Goal: Task Accomplishment & Management: Complete application form

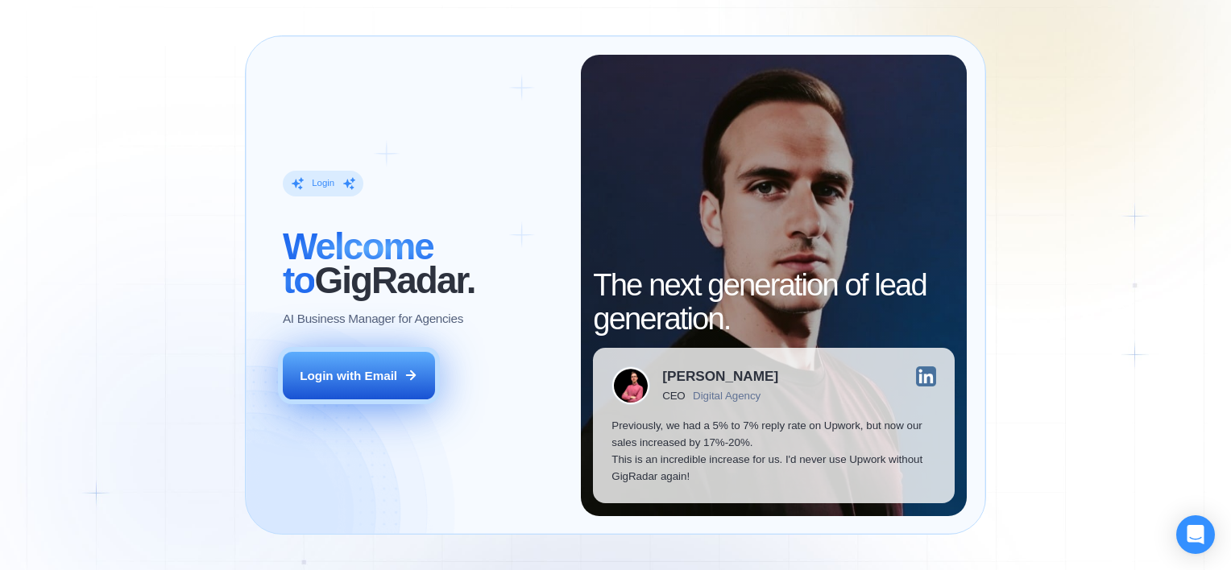
click at [383, 382] on div "Login with Email" at bounding box center [348, 375] width 97 height 17
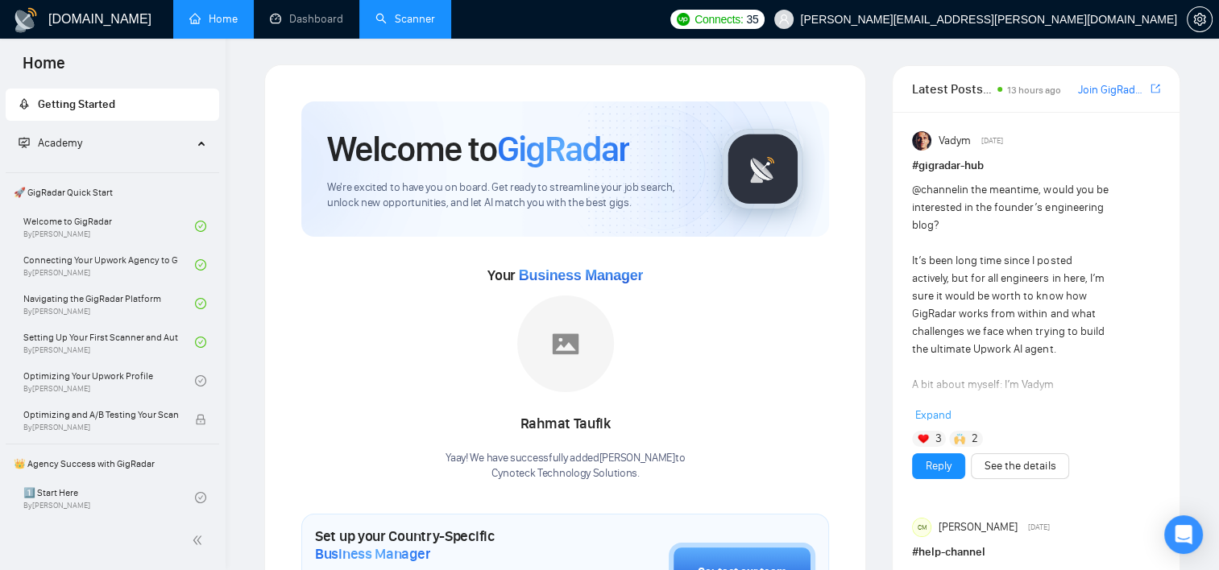
click at [420, 21] on link "Scanner" at bounding box center [405, 19] width 60 height 14
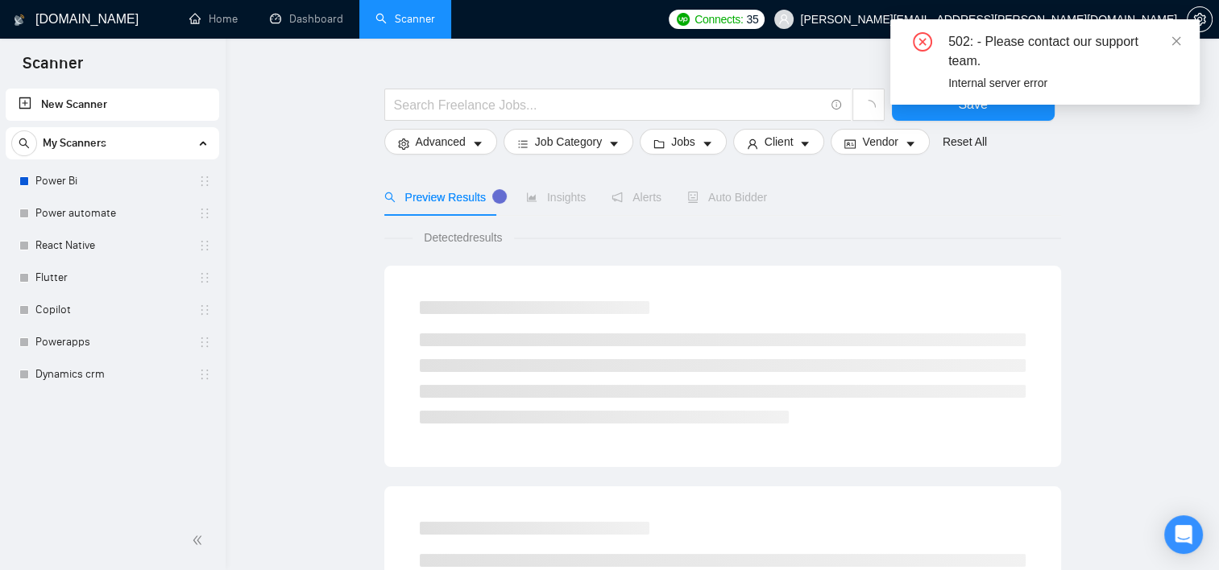
scroll to position [32, 0]
click at [1177, 35] on span at bounding box center [1175, 41] width 11 height 13
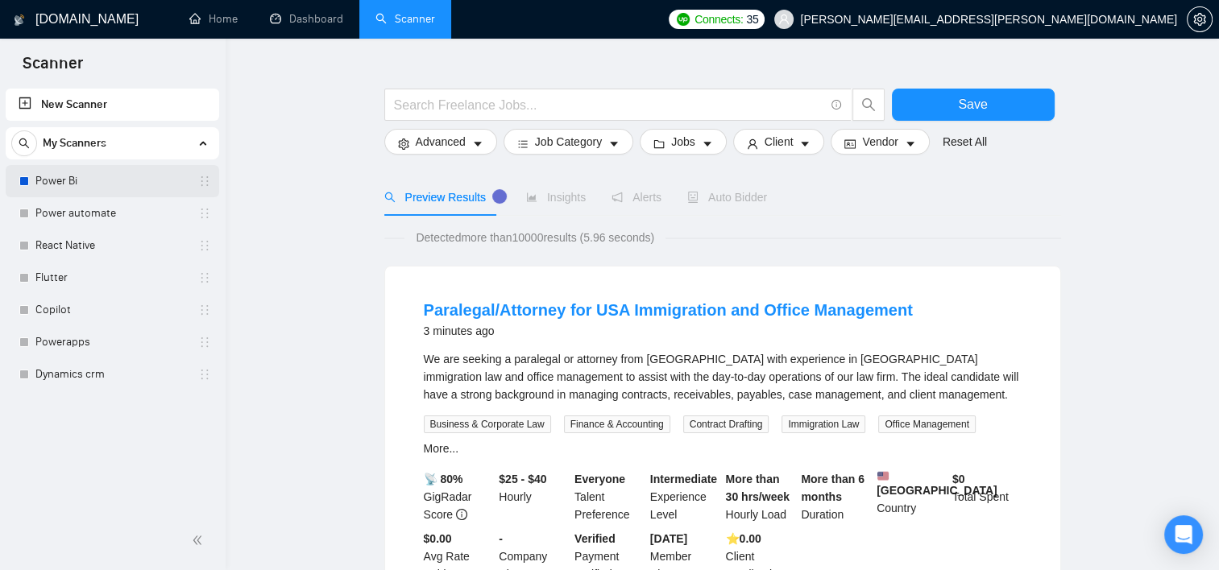
click at [54, 180] on link "Power Bi" at bounding box center [111, 181] width 153 height 32
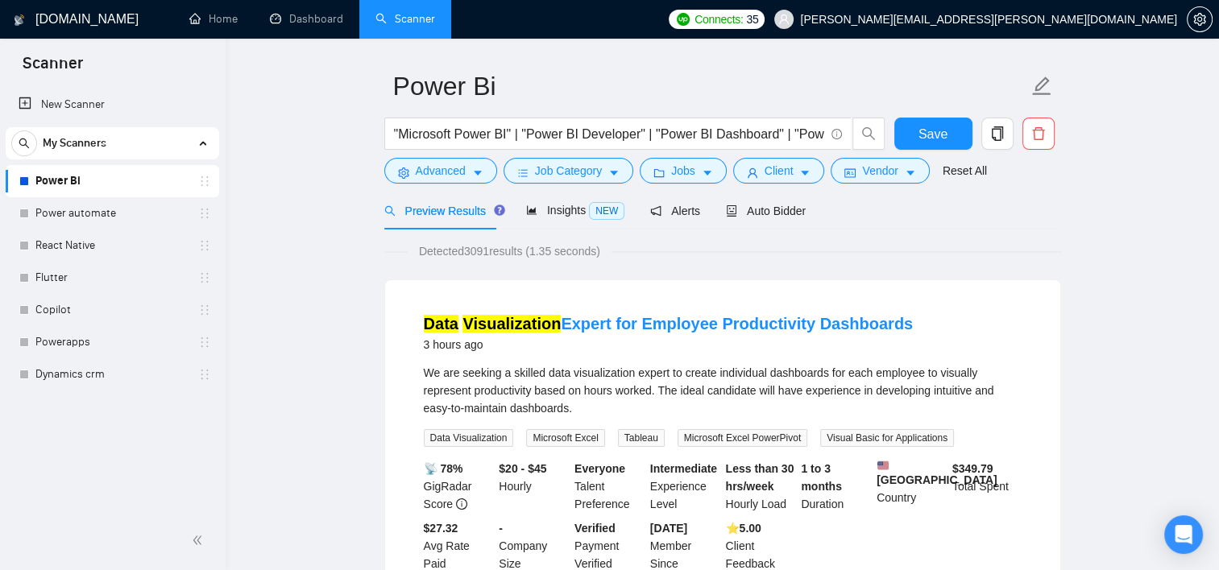
scroll to position [39, 0]
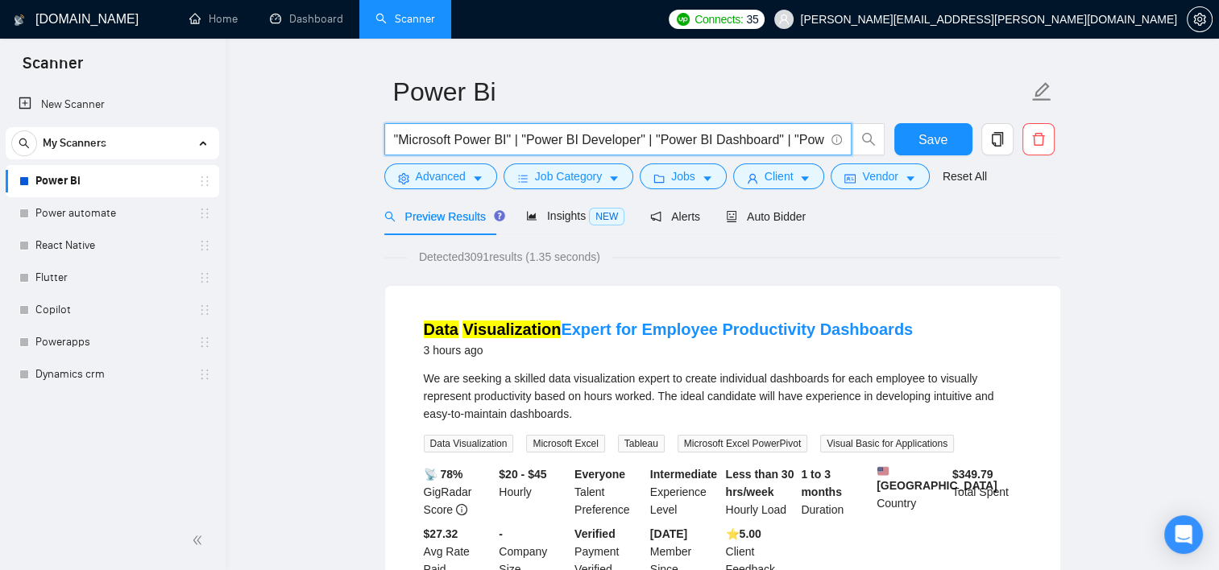
click at [706, 147] on input ""Microsoft Power BI" | "Power BI Developer" | "Power BI Dashboard" | "Power BI …" at bounding box center [609, 140] width 430 height 20
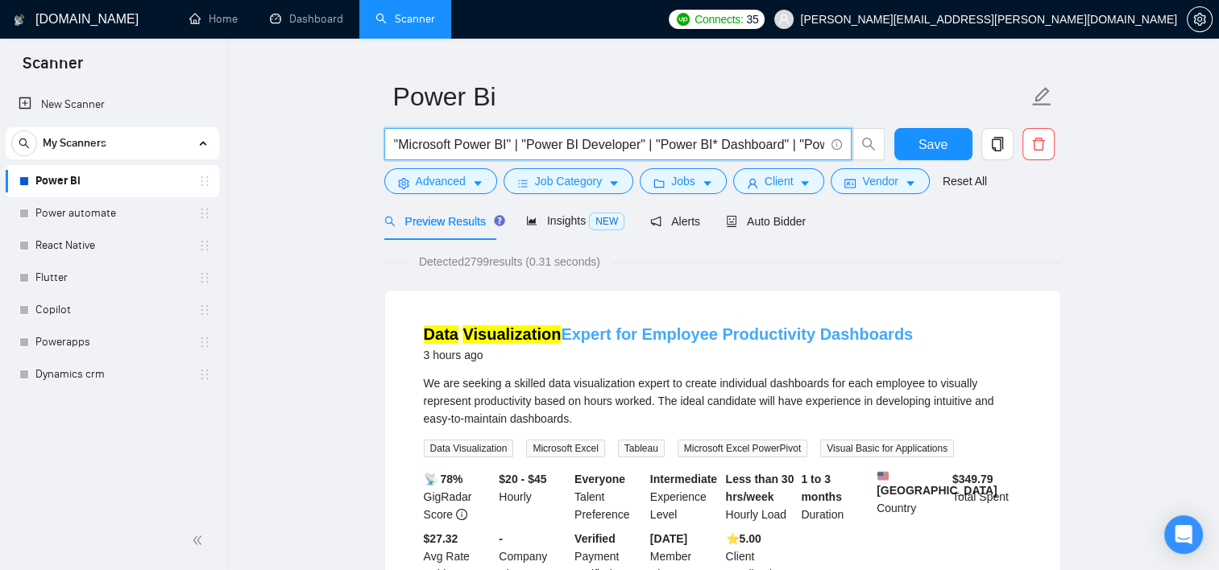
scroll to position [0, 0]
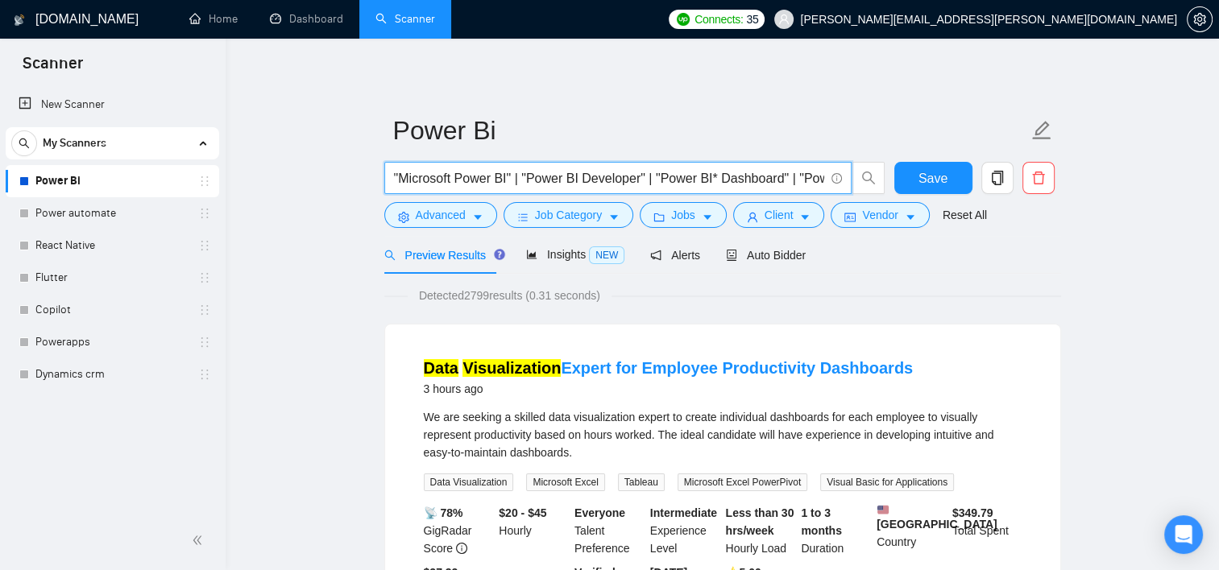
click at [506, 177] on input ""Microsoft Power BI" | "Power BI Developer" | "Power BI* Dashboard" | "Power BI…" at bounding box center [609, 178] width 430 height 20
click at [511, 174] on input ""Microsoft Power BI" | "Power BI Developer" | "Power BI* Dashboard" | "Power BI…" at bounding box center [609, 178] width 430 height 20
type input ""Microsoft Power BI" (*report) | "Power BI Developer" | "Power BI* Dashboard" |…"
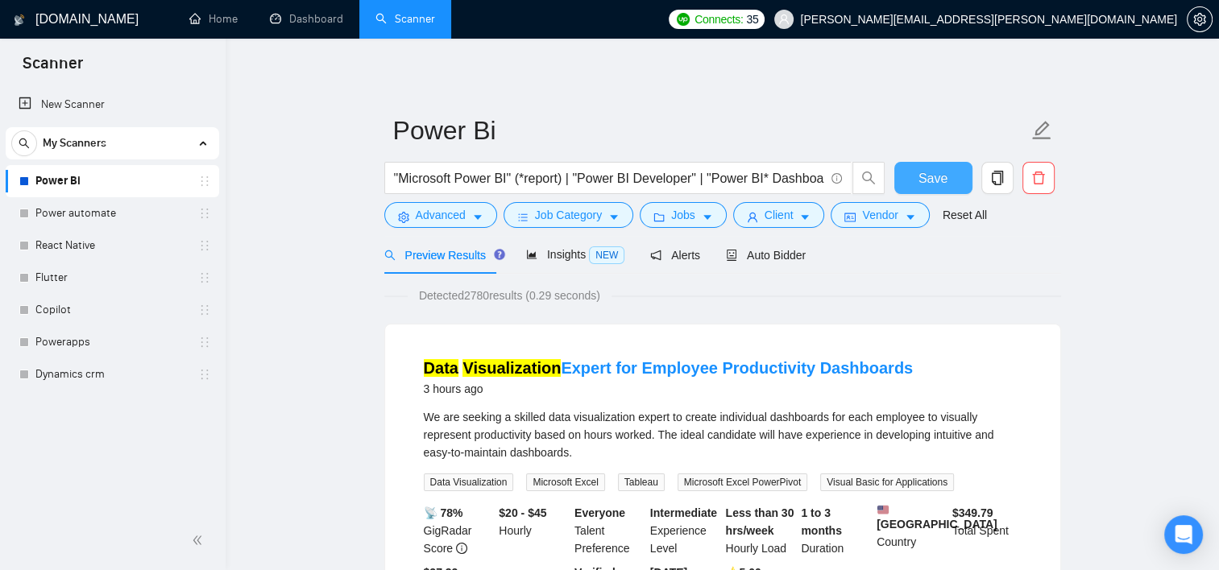
click at [909, 175] on button "Save" at bounding box center [933, 178] width 78 height 32
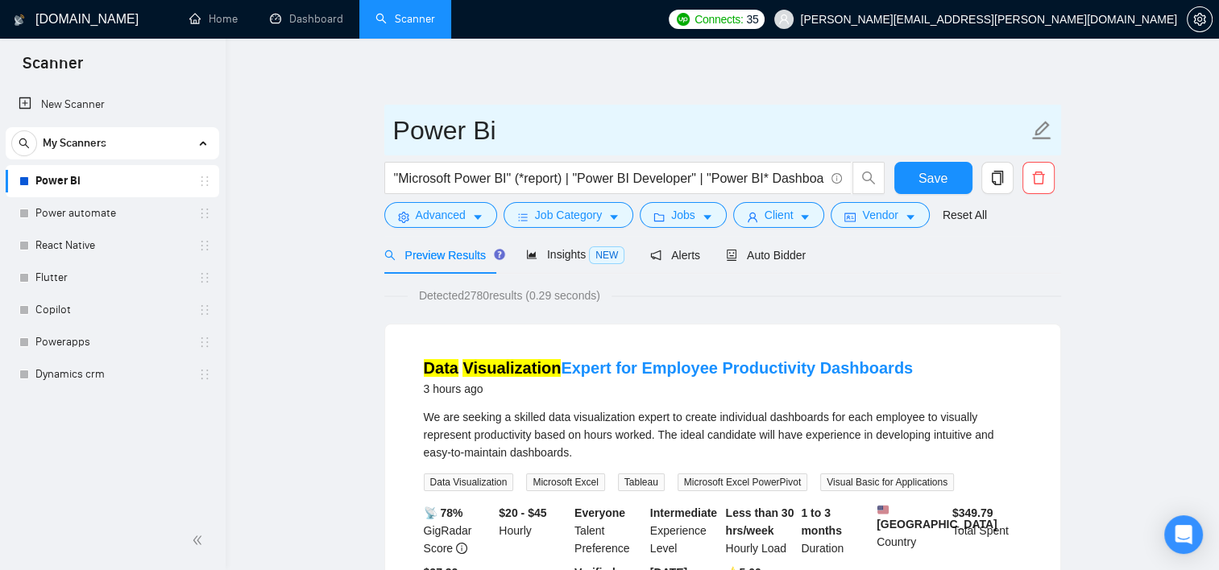
click at [510, 134] on input "Power Bi" at bounding box center [710, 130] width 635 height 40
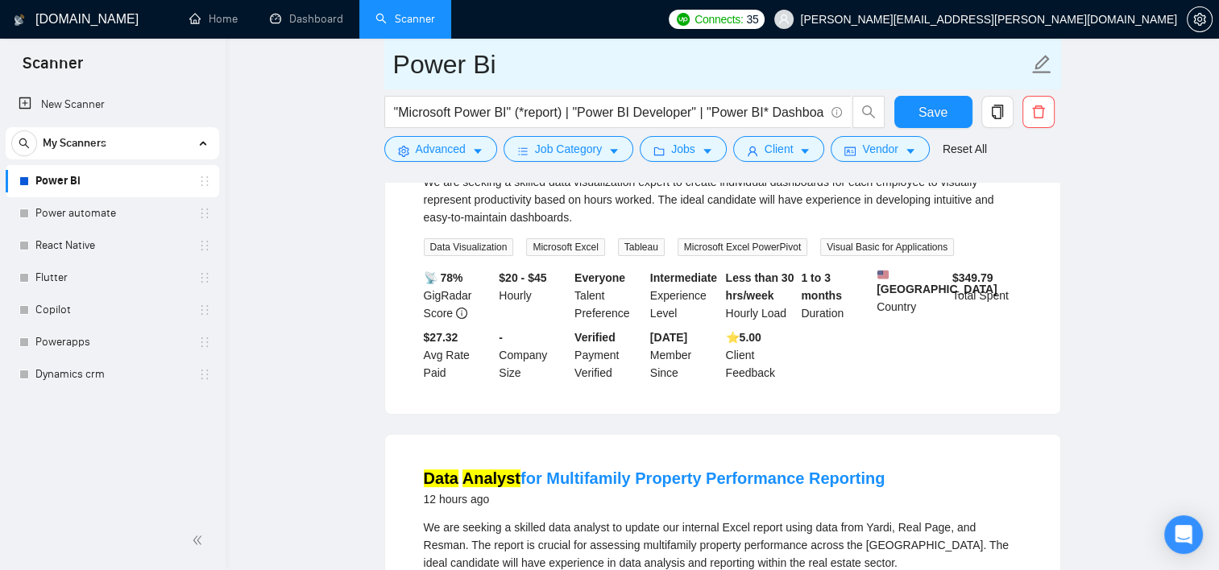
scroll to position [174, 0]
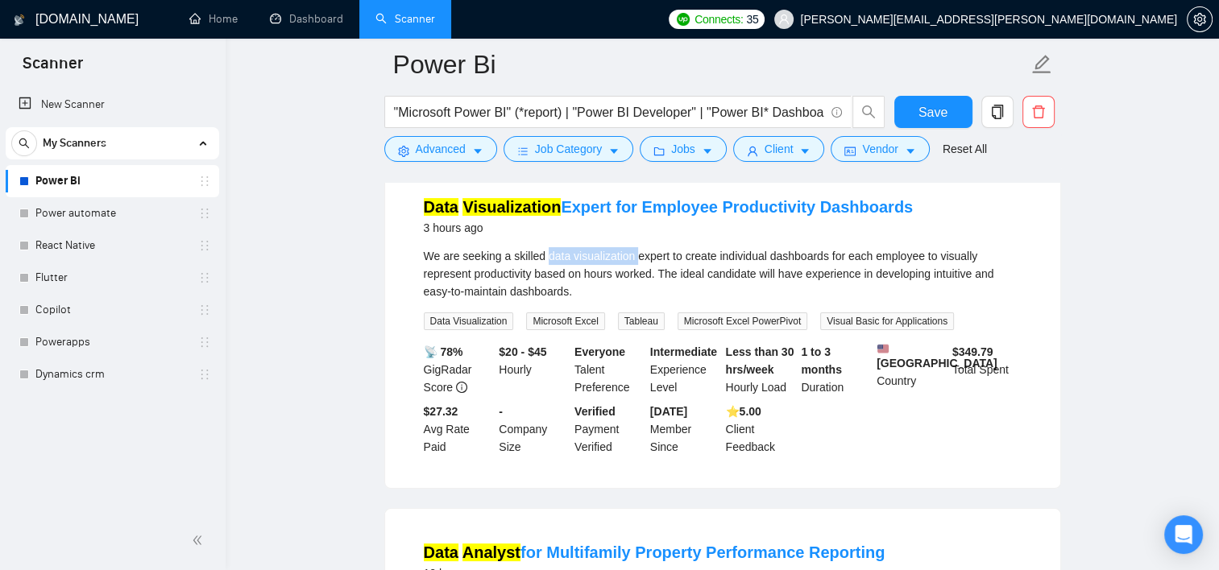
drag, startPoint x: 545, startPoint y: 263, endPoint x: 632, endPoint y: 254, distance: 88.2
click at [632, 254] on div "We are seeking a skilled data visualization expert to create individual dashboa…" at bounding box center [723, 273] width 598 height 53
click at [1025, 311] on li "Data Visualization Expert for Employee Productivity Dashboards 3 hours ago We a…" at bounding box center [722, 326] width 636 height 286
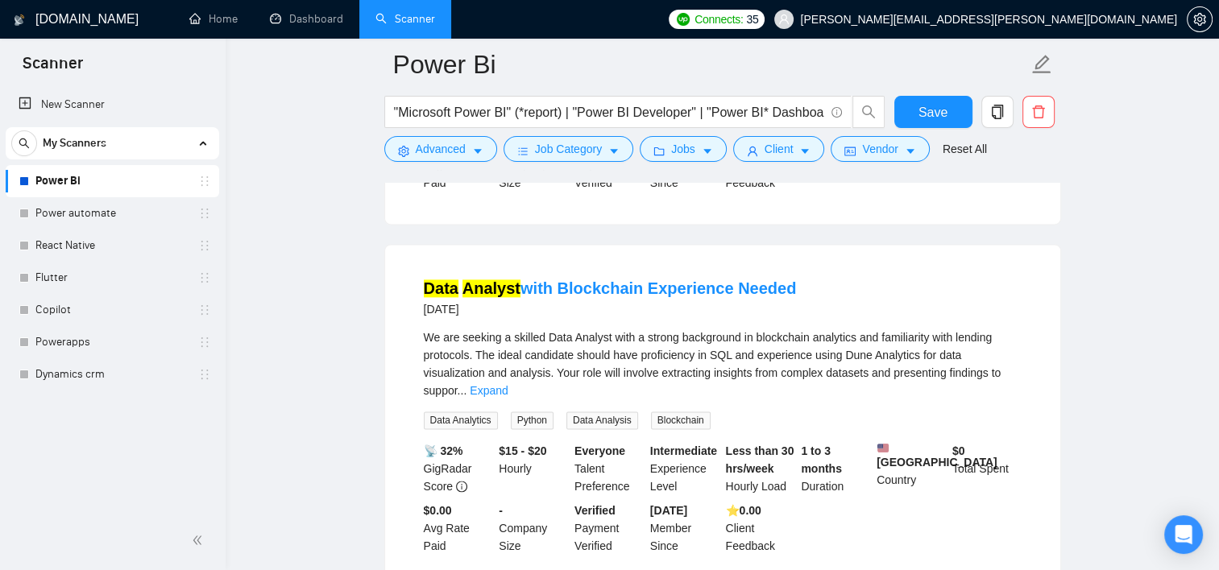
scroll to position [2183, 0]
click at [556, 280] on link "Data Analyst with Blockchain Experience Needed" at bounding box center [610, 289] width 373 height 18
click at [905, 145] on span "caret-down" at bounding box center [910, 151] width 11 height 12
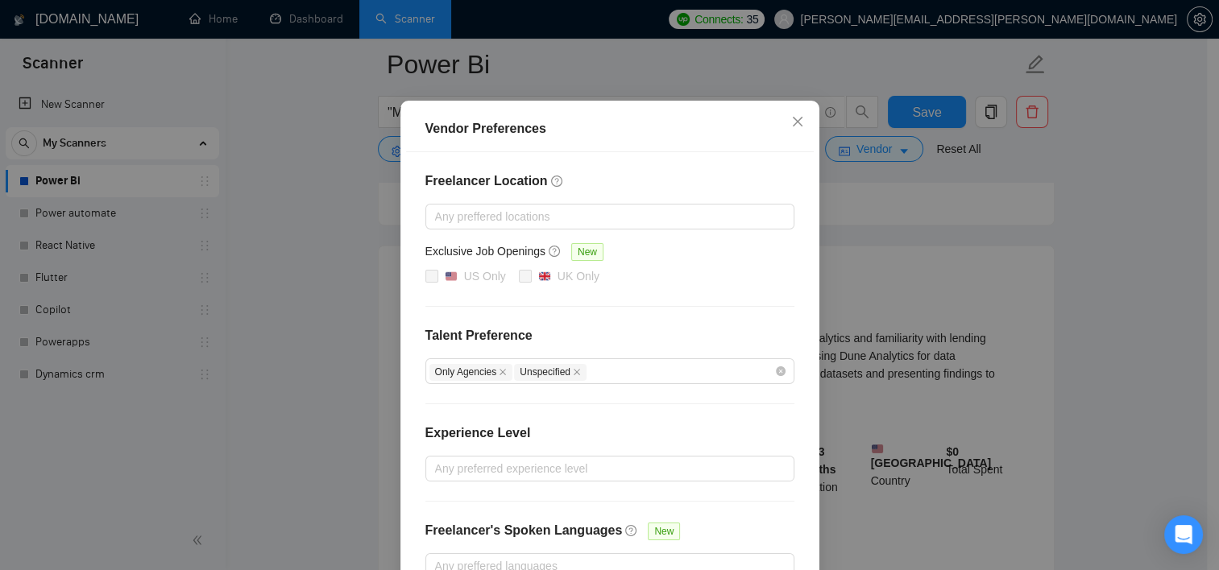
scroll to position [174, 0]
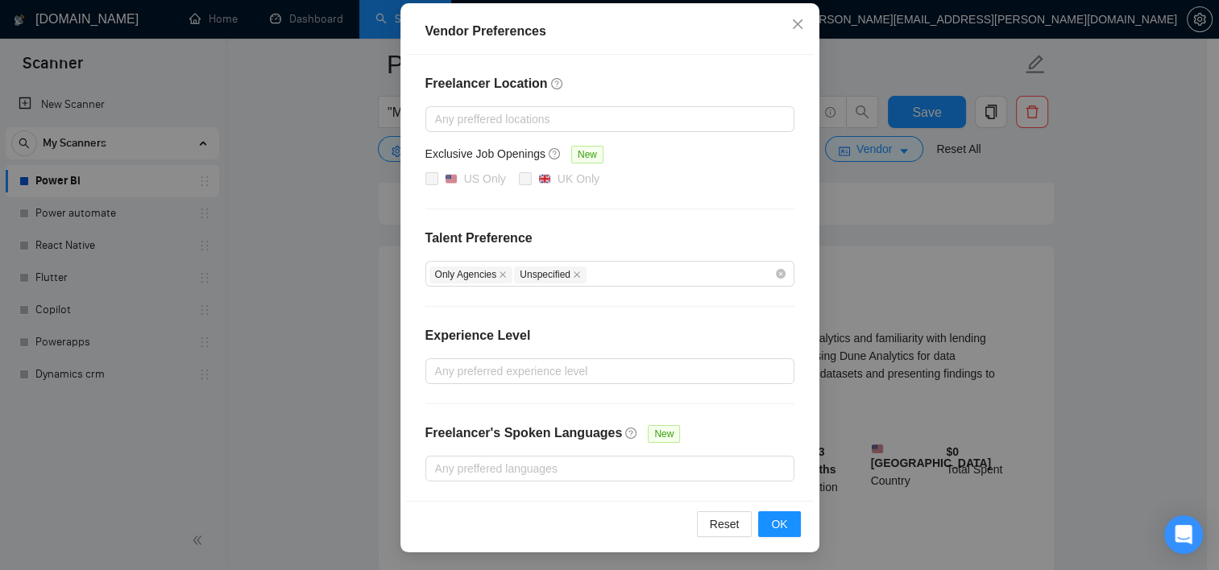
click at [772, 507] on div "Reset OK" at bounding box center [610, 524] width 408 height 46
click at [772, 516] on span "OK" at bounding box center [779, 525] width 16 height 18
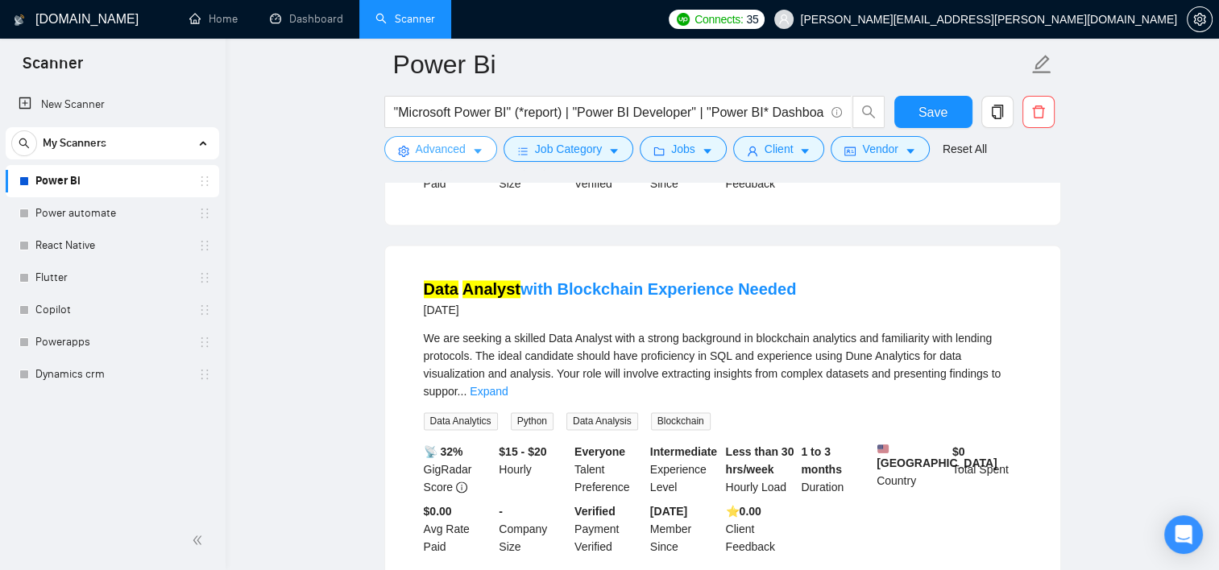
click at [475, 161] on button "Advanced" at bounding box center [440, 149] width 113 height 26
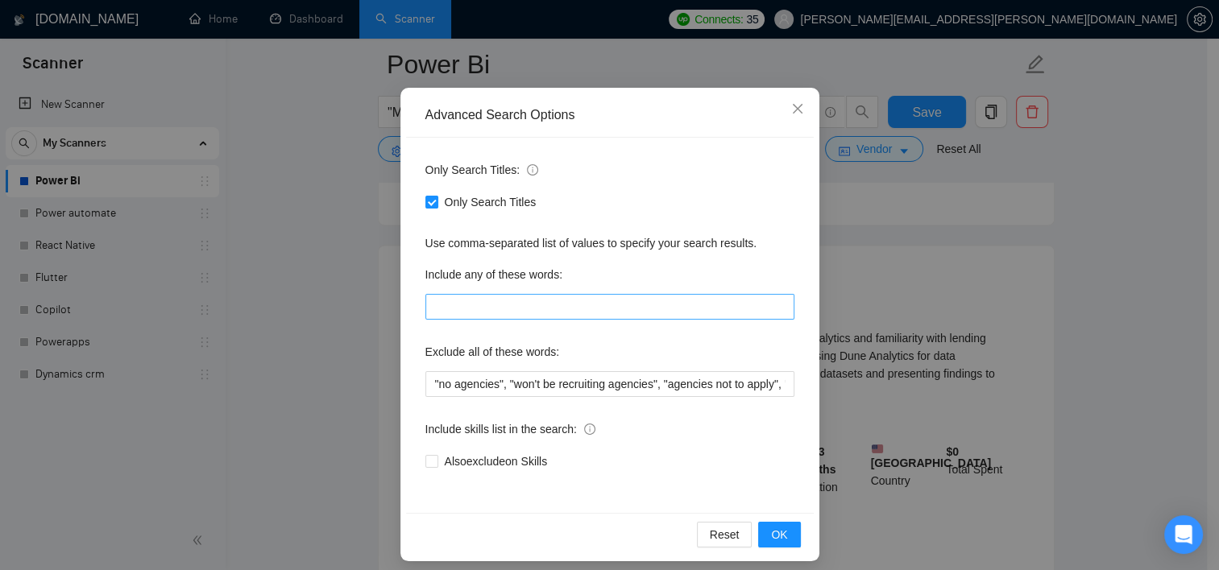
scroll to position [100, 0]
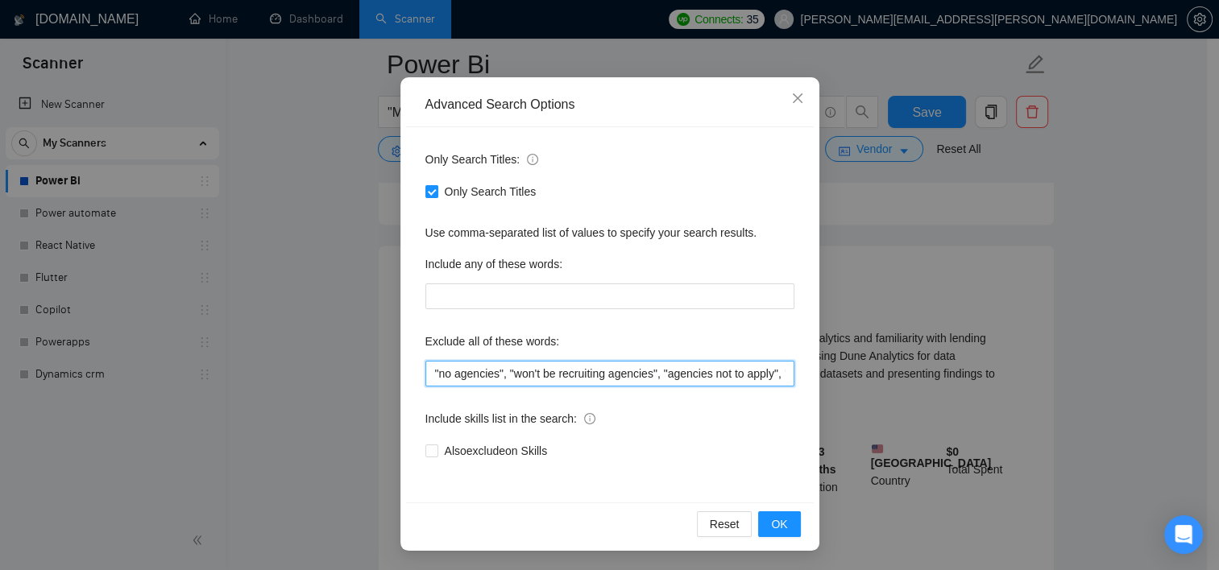
click at [429, 380] on input ""no agencies", "won't be recruiting agencies", "agencies not to apply", "no age…" at bounding box center [609, 374] width 369 height 26
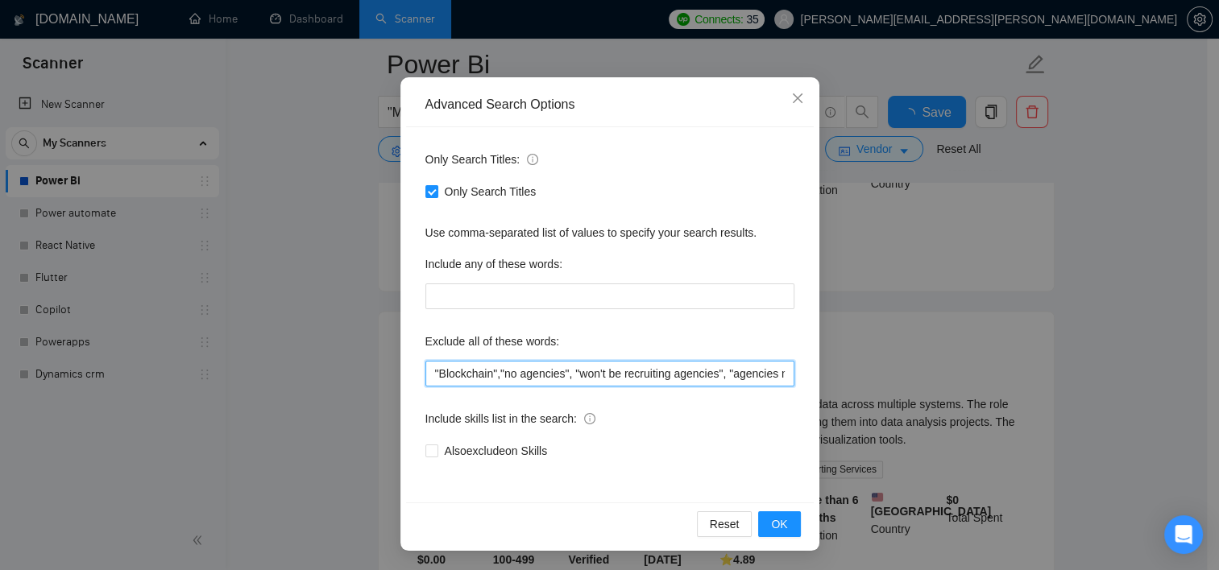
scroll to position [2183, 0]
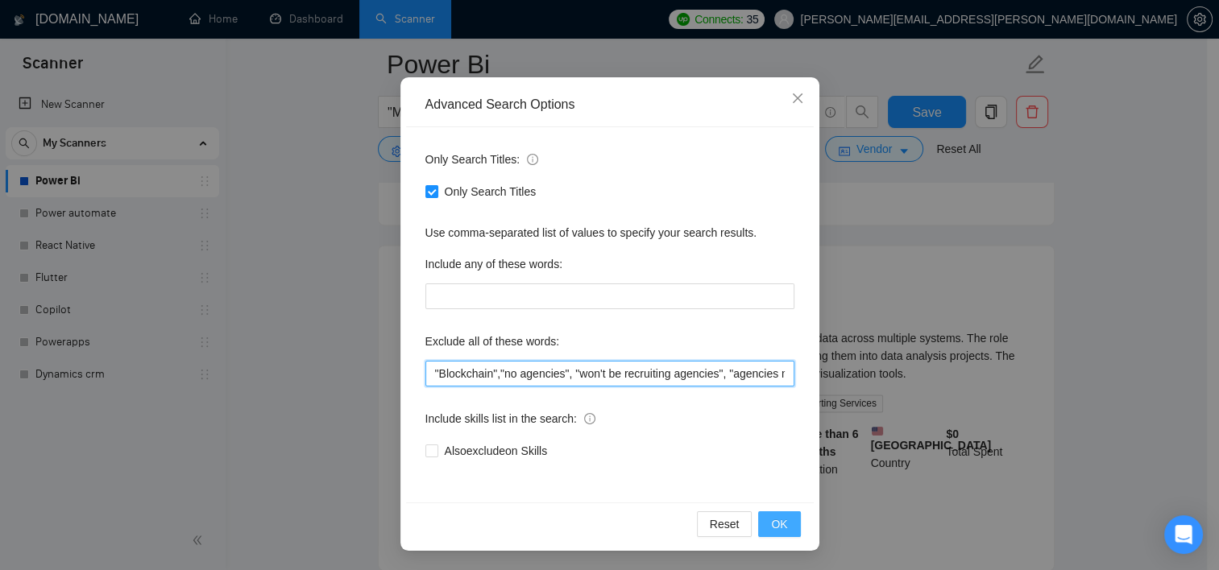
type input ""Blockchain","no agencies", "won't be recruiting agencies", "agencies not to ap…"
click at [771, 526] on span "OK" at bounding box center [779, 525] width 16 height 18
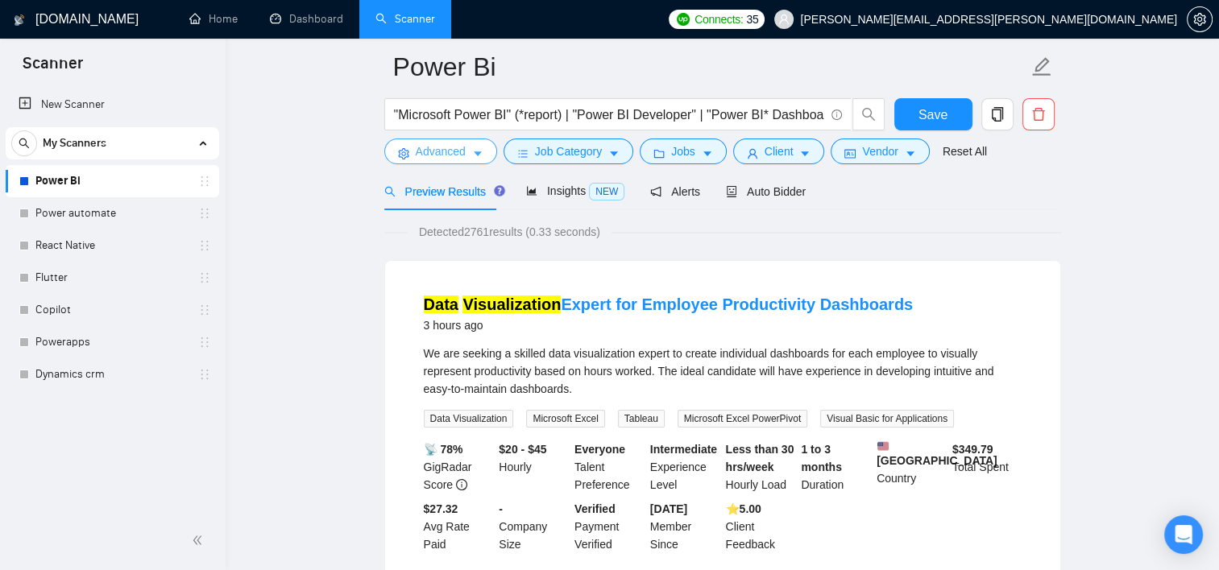
scroll to position [0, 0]
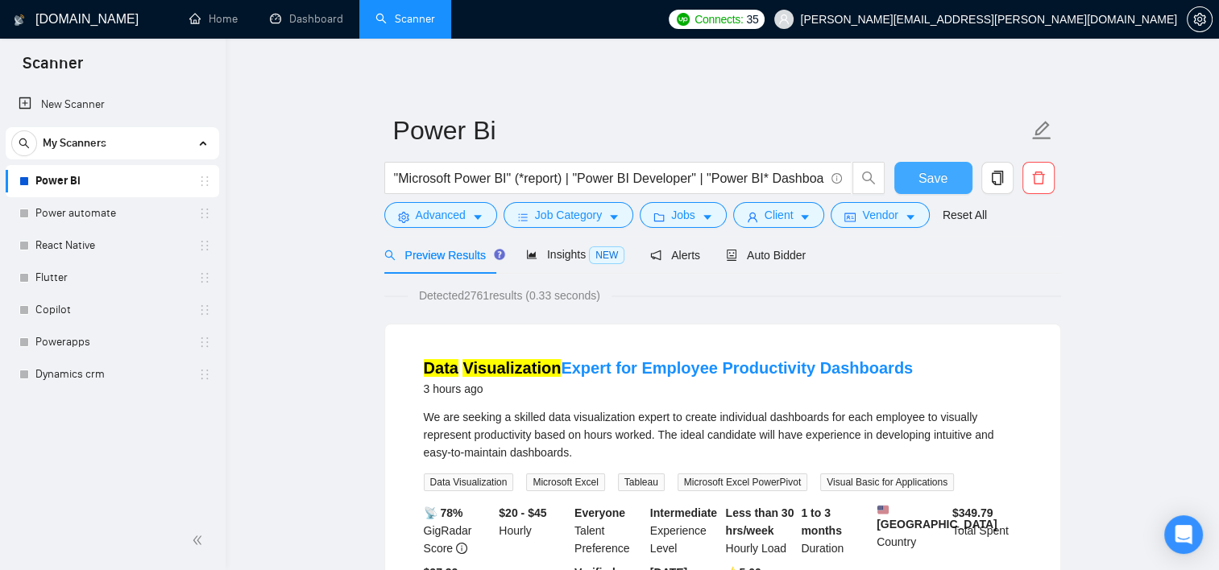
click at [921, 174] on span "Save" at bounding box center [932, 178] width 29 height 20
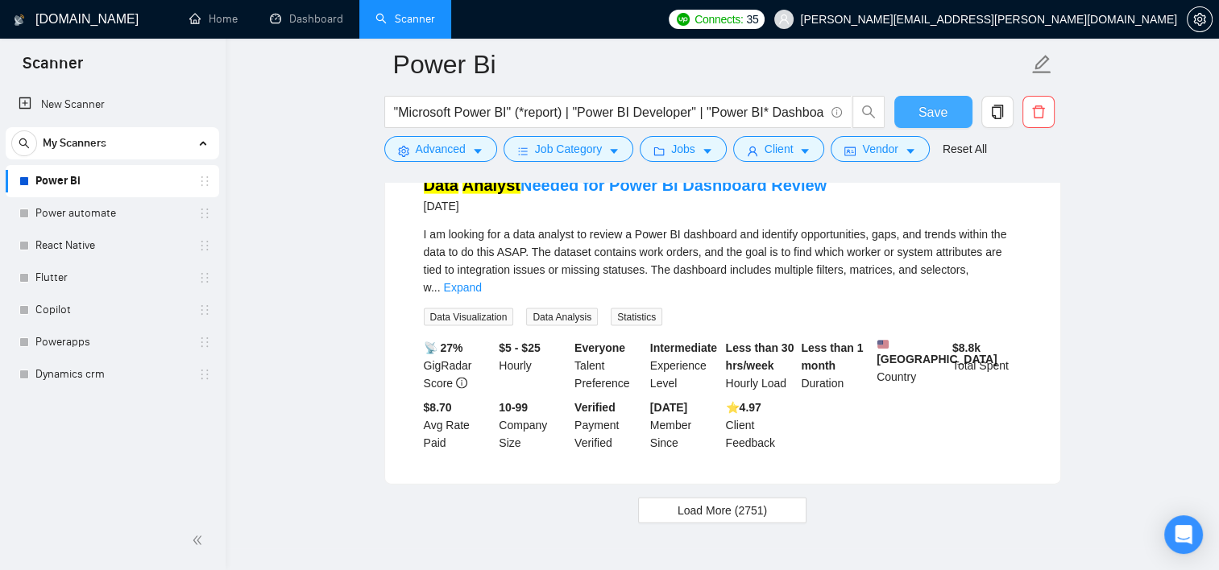
scroll to position [3420, 0]
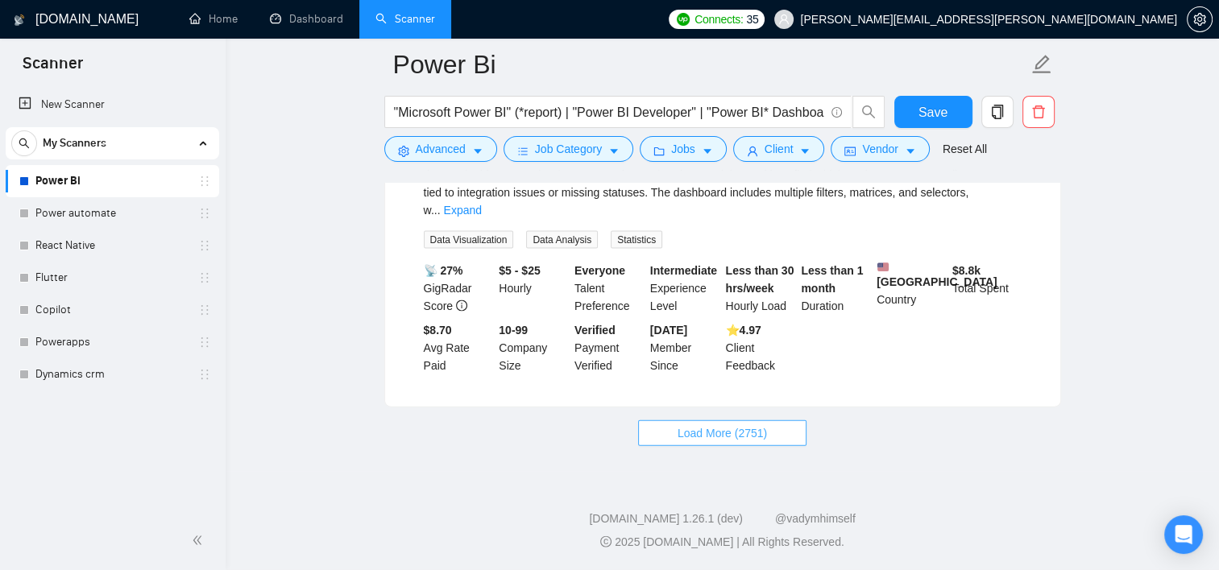
click at [702, 432] on span "Load More (2751)" at bounding box center [721, 433] width 89 height 18
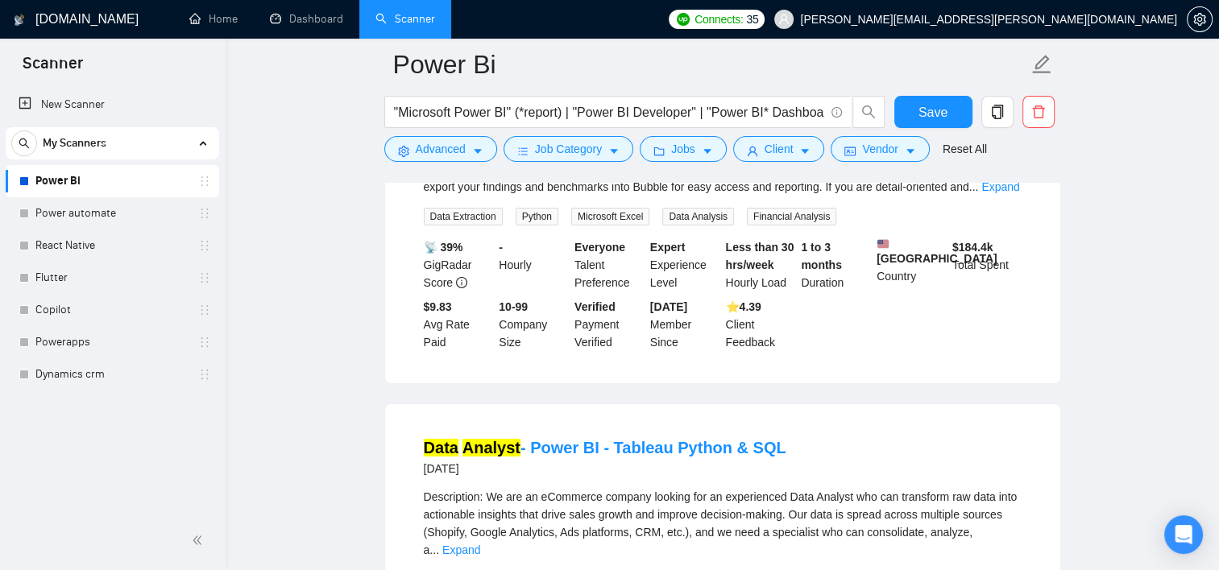
scroll to position [5246, 0]
click at [738, 118] on input ""Microsoft Power BI" (*report) | "Power BI Developer" | "Power BI* Dashboard" |…" at bounding box center [609, 112] width 430 height 20
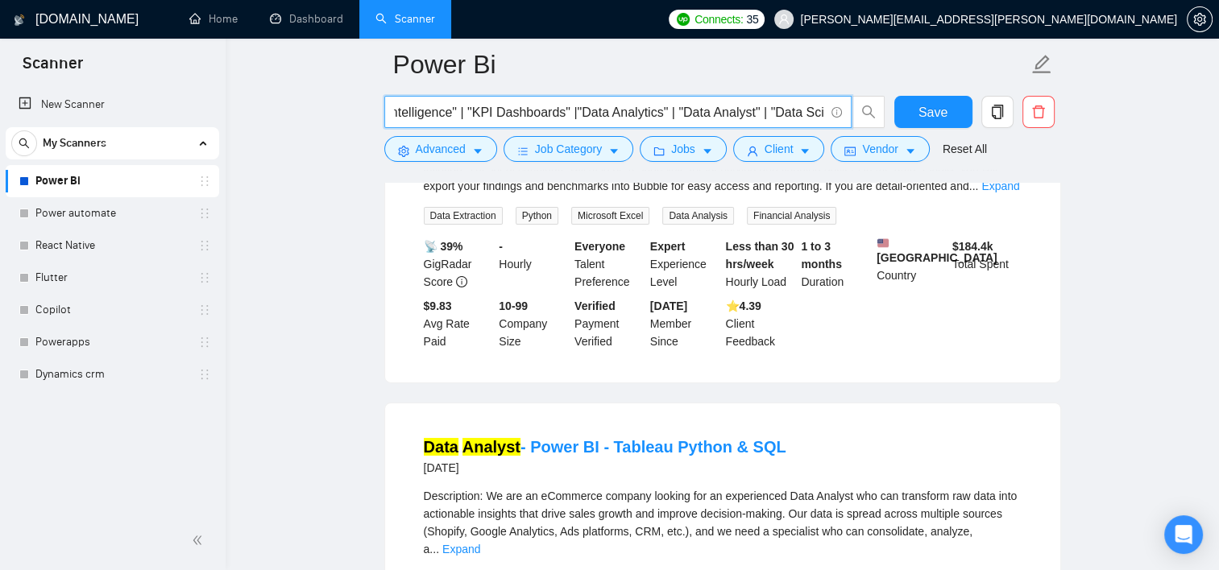
scroll to position [0, 1856]
click at [693, 113] on input ""Microsoft Power BI" (*report) | "Power BI Developer" | "Power BI* Dashboard" |…" at bounding box center [609, 112] width 430 height 20
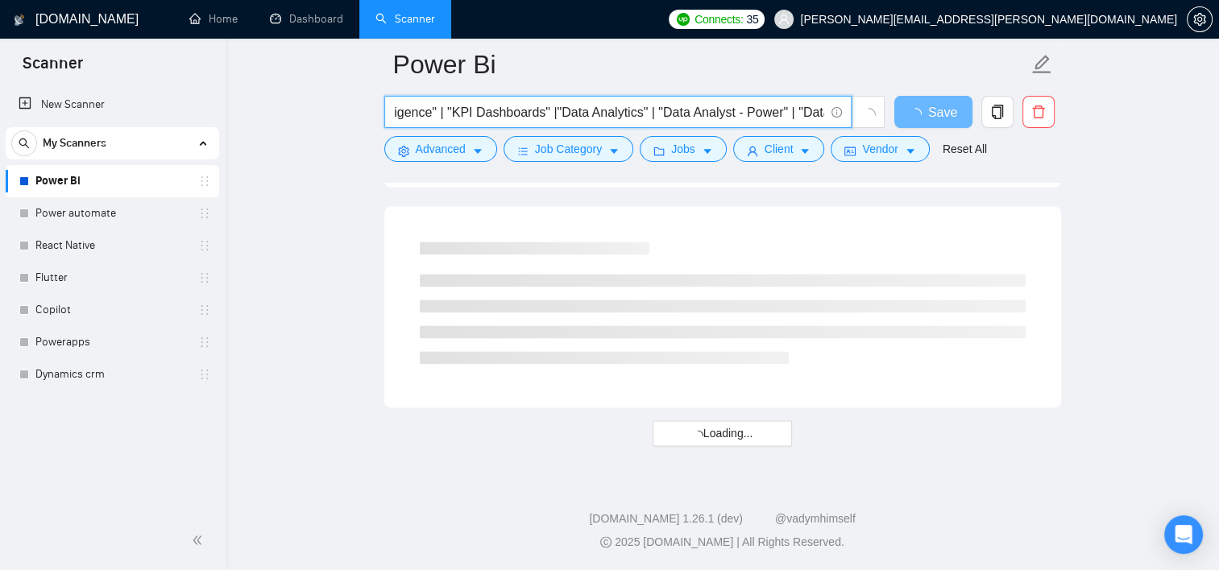
scroll to position [2117, 0]
click at [706, 114] on input ""Microsoft Power BI" (*report) | "Power BI Developer" | "Power BI* Dashboard" |…" at bounding box center [609, 112] width 430 height 20
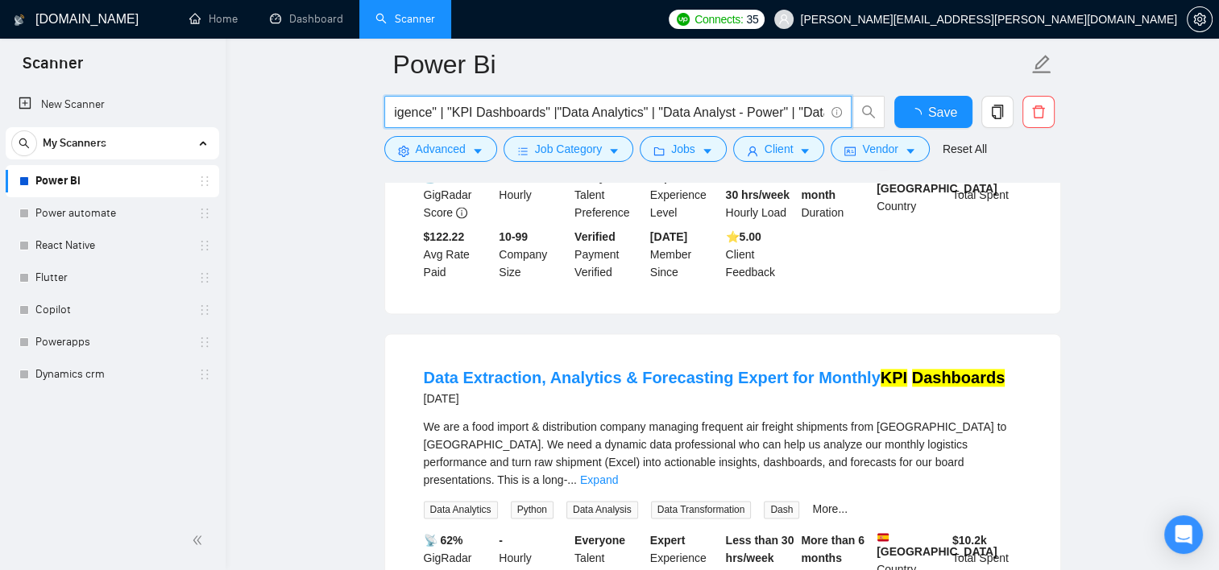
scroll to position [3431, 0]
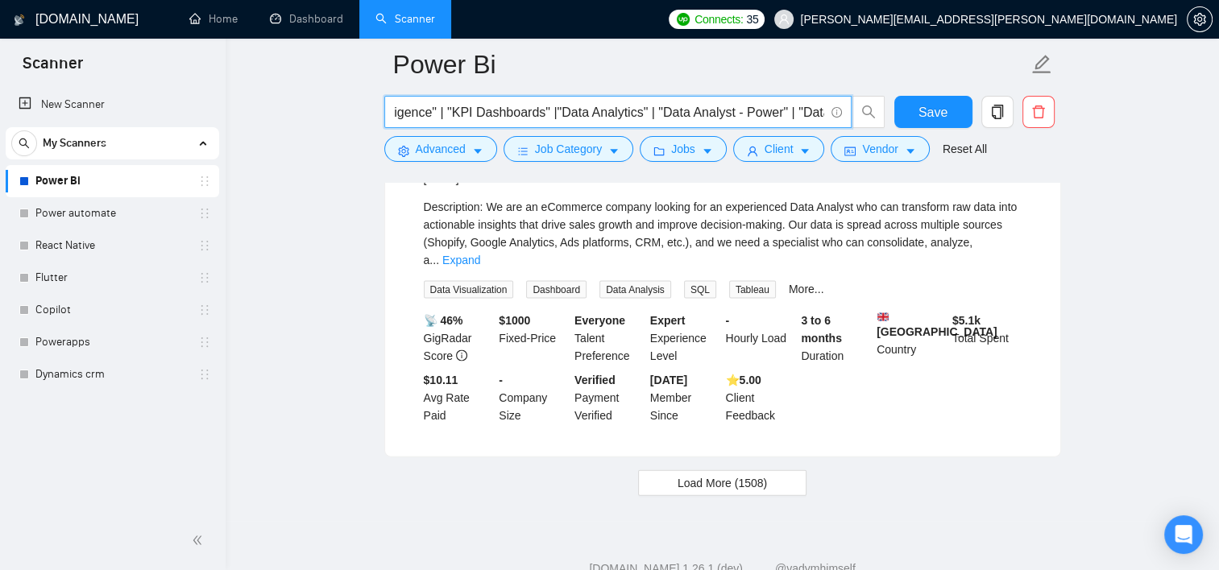
click at [706, 114] on input ""Microsoft Power BI" (*report) | "Power BI Developer" | "Power BI* Dashboard" |…" at bounding box center [609, 112] width 430 height 20
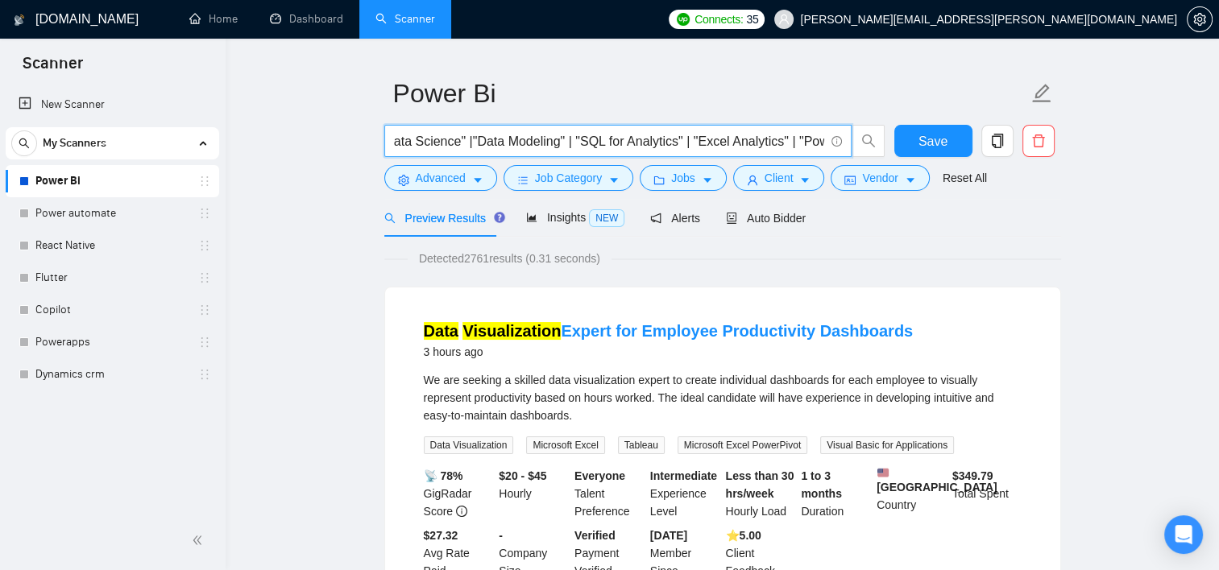
scroll to position [0, 2242]
click at [715, 143] on input ""Microsoft Power BI" (*report) | "Power BI Developer" | "Power BI* Dashboard" |…" at bounding box center [609, 141] width 430 height 20
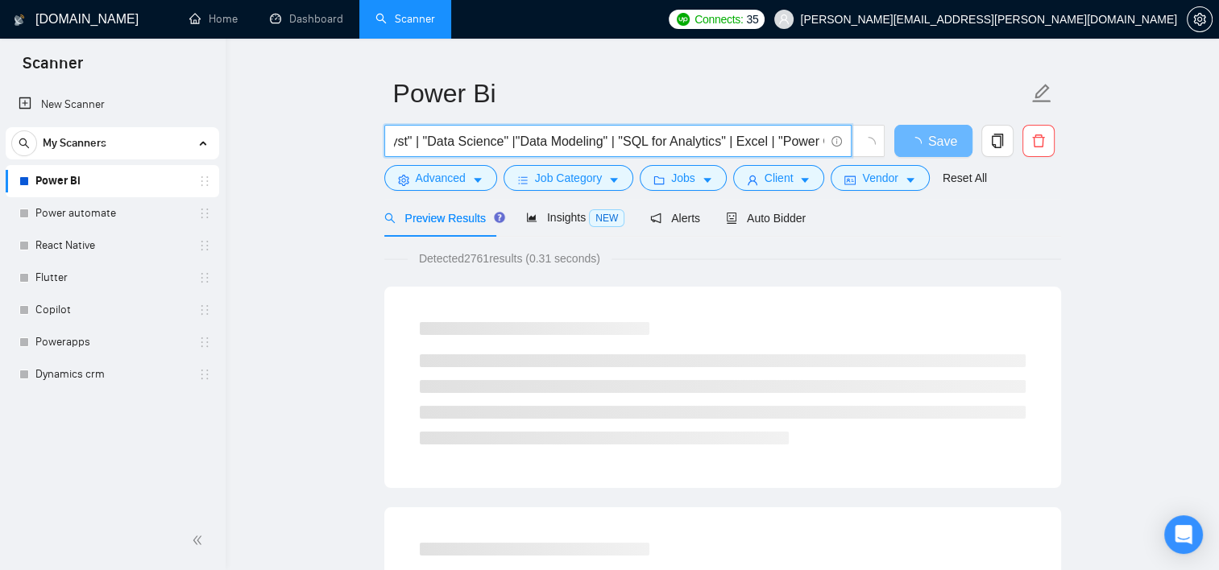
scroll to position [0, 2179]
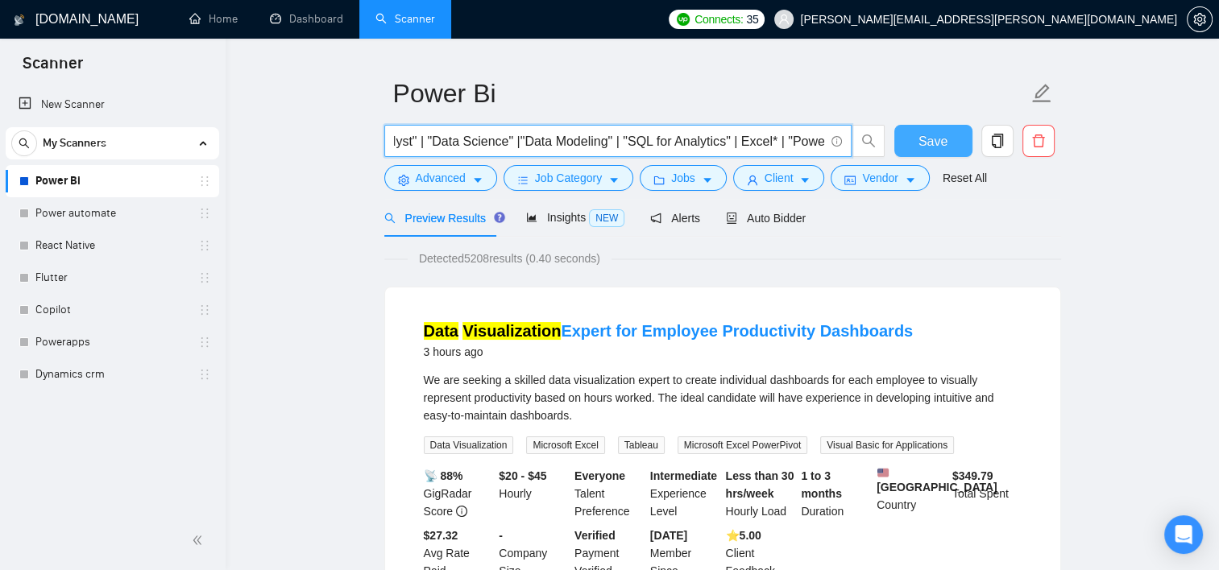
click at [915, 136] on button "Save" at bounding box center [933, 141] width 78 height 32
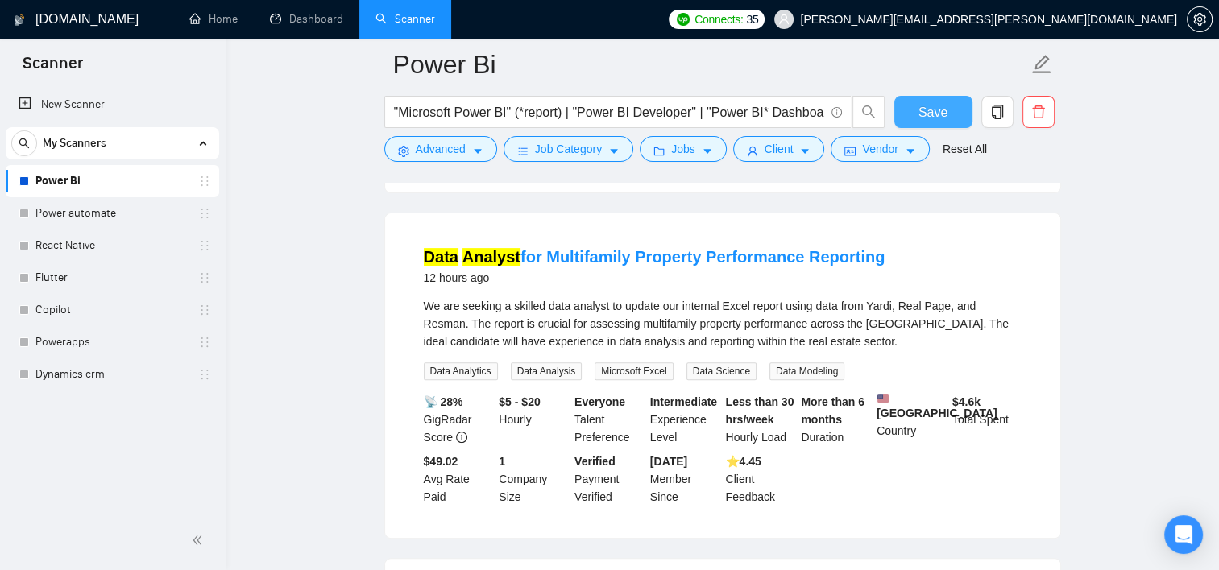
scroll to position [464, 0]
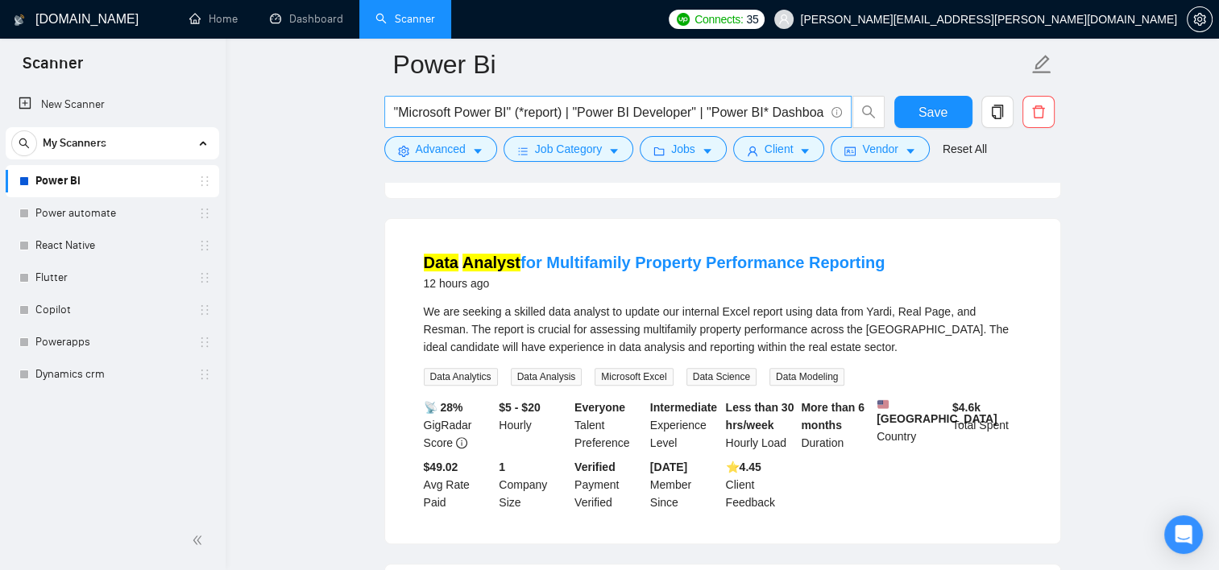
click at [805, 106] on input ""Microsoft Power BI" (*report) | "Power BI Developer" | "Power BI* Dashboard" |…" at bounding box center [609, 112] width 430 height 20
click at [718, 115] on input ""Microsoft Power BI" (*report) | "Power BI Developer" | "Power BI* Dashboard" |…" at bounding box center [609, 112] width 430 height 20
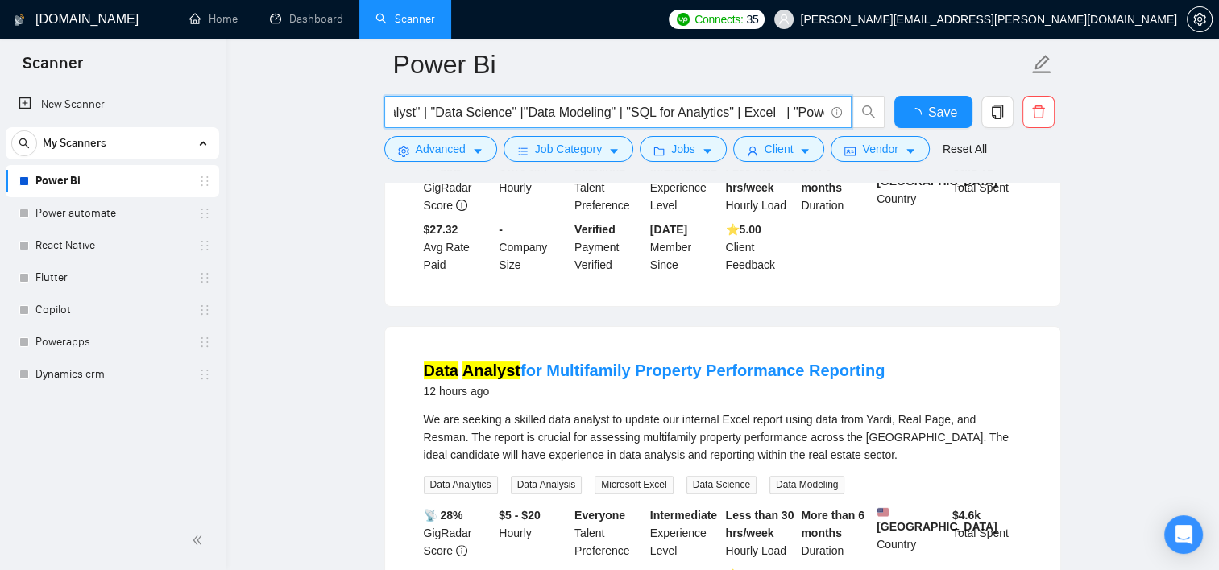
scroll to position [464, 0]
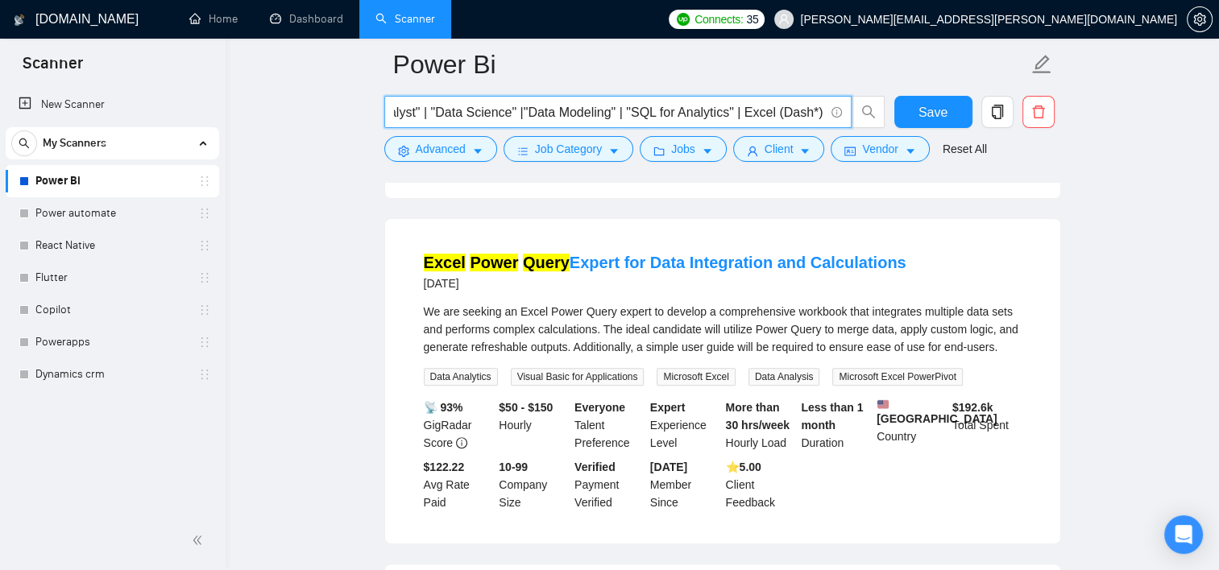
click at [727, 113] on input ""Microsoft Power BI" (*report) | "Power BI Developer" | "Power BI* Dashboard" |…" at bounding box center [609, 112] width 430 height 20
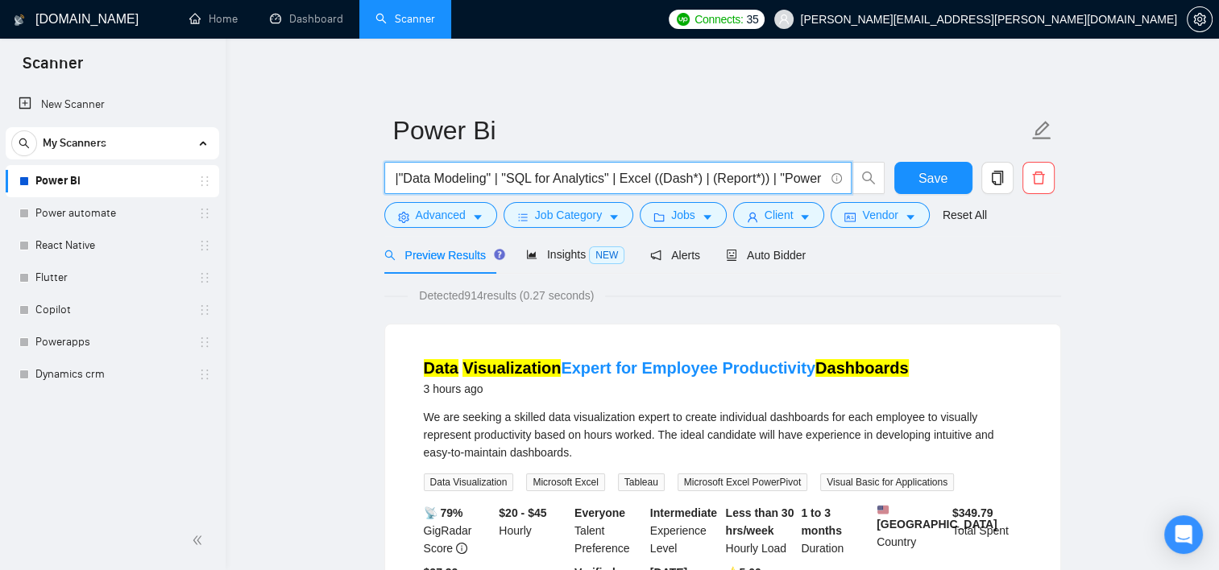
scroll to position [0, 2293]
type input ""Microsoft Power BI" (*report) | "Power BI Developer" | "Power BI* Dashboard" |…"
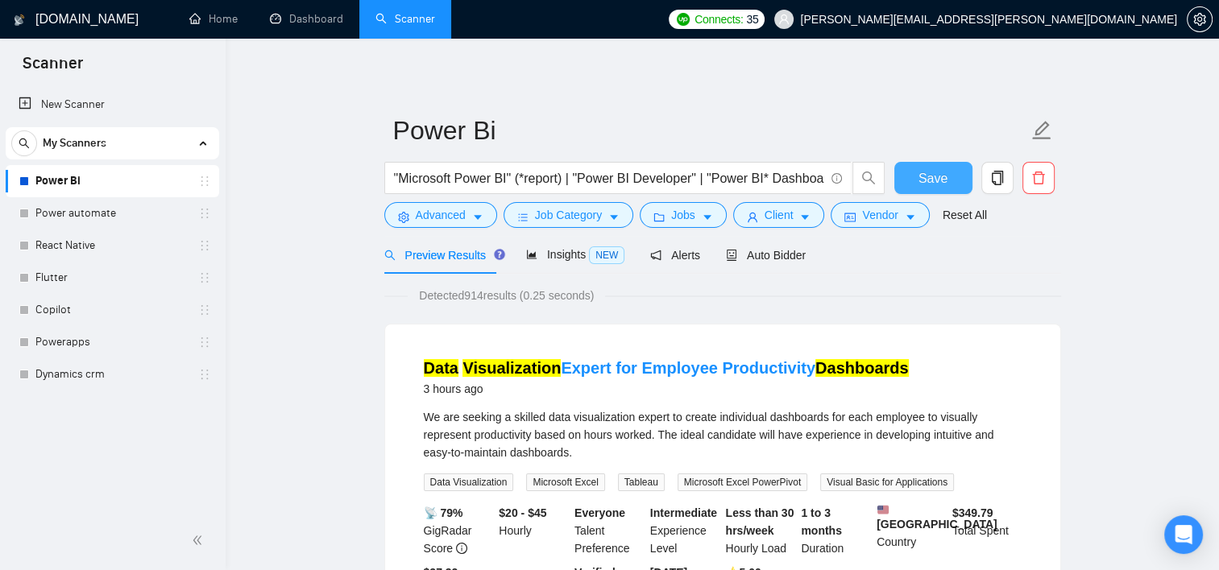
click at [923, 184] on span "Save" at bounding box center [932, 178] width 29 height 20
click at [548, 259] on span "Insights NEW" at bounding box center [575, 254] width 98 height 13
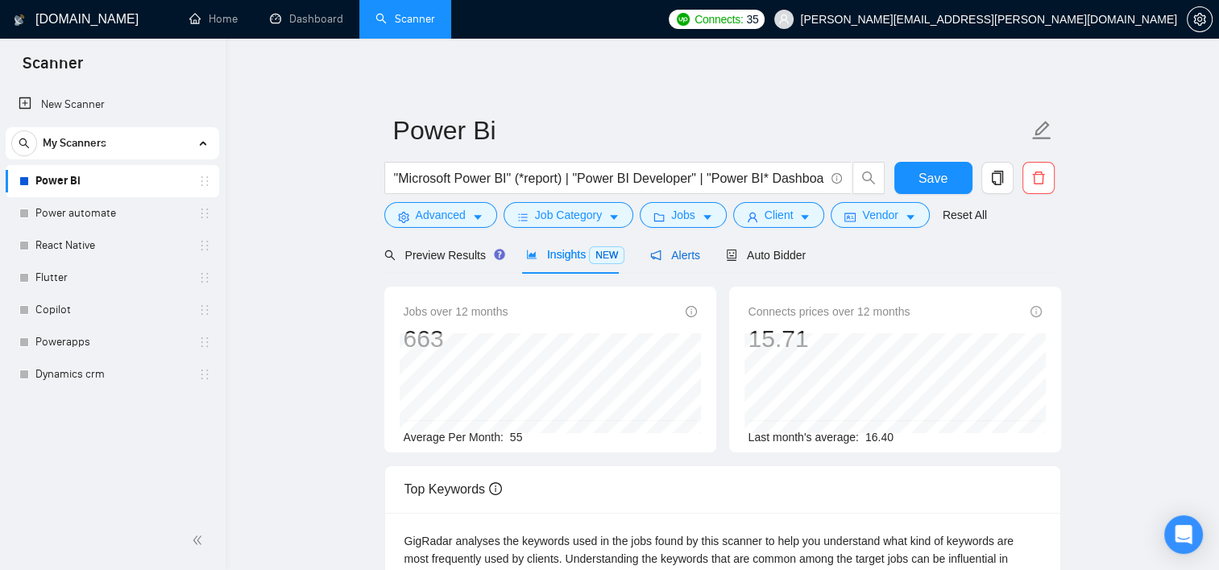
click at [655, 261] on span "Alerts" at bounding box center [675, 255] width 50 height 13
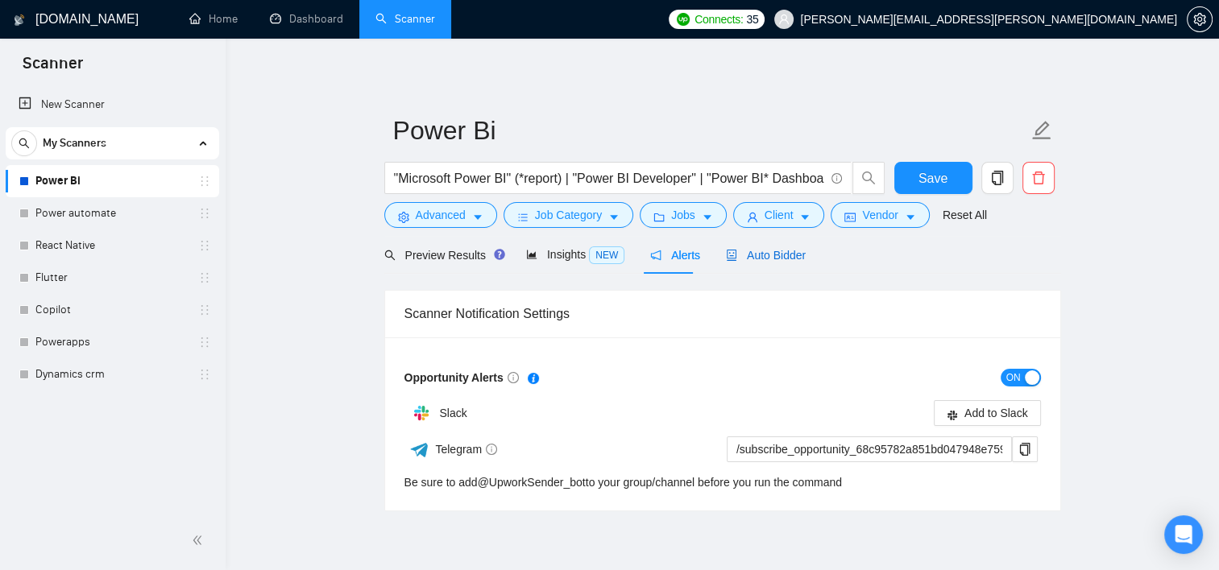
click at [758, 251] on span "Auto Bidder" at bounding box center [766, 255] width 80 height 13
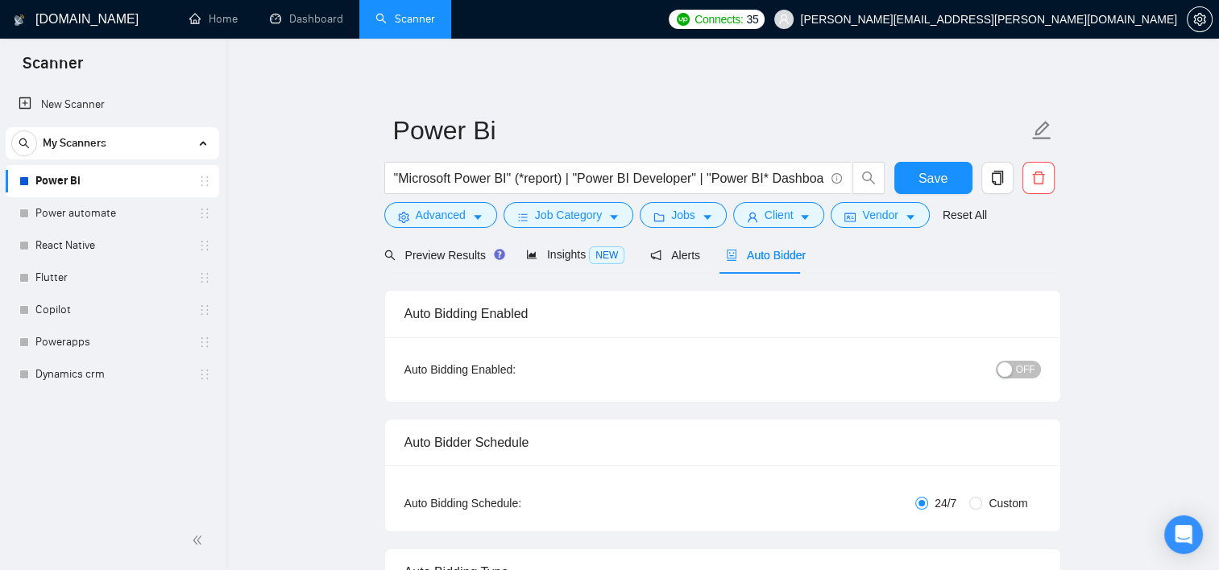
radio input "false"
radio input "true"
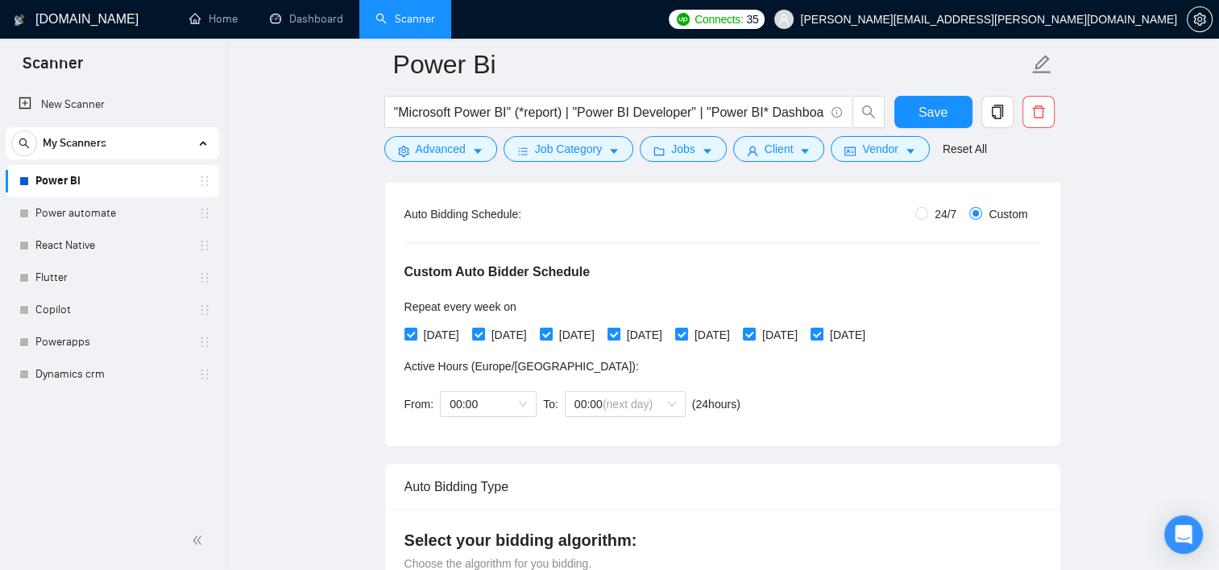
scroll to position [303, 0]
click at [921, 212] on input "24/7" at bounding box center [921, 212] width 13 height 13
radio input "true"
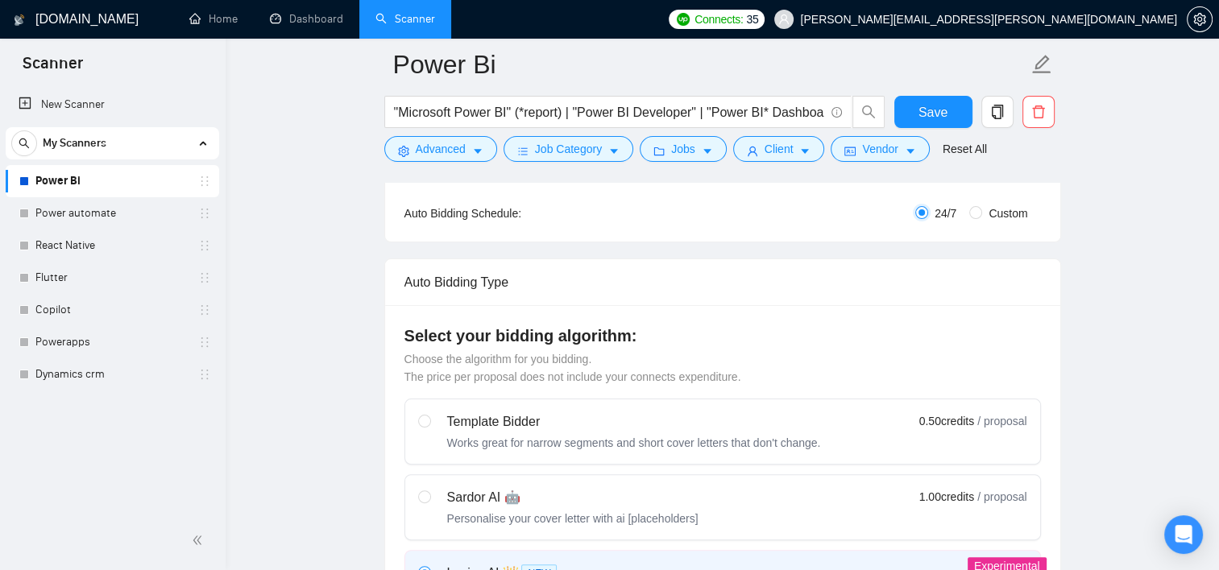
radio input "false"
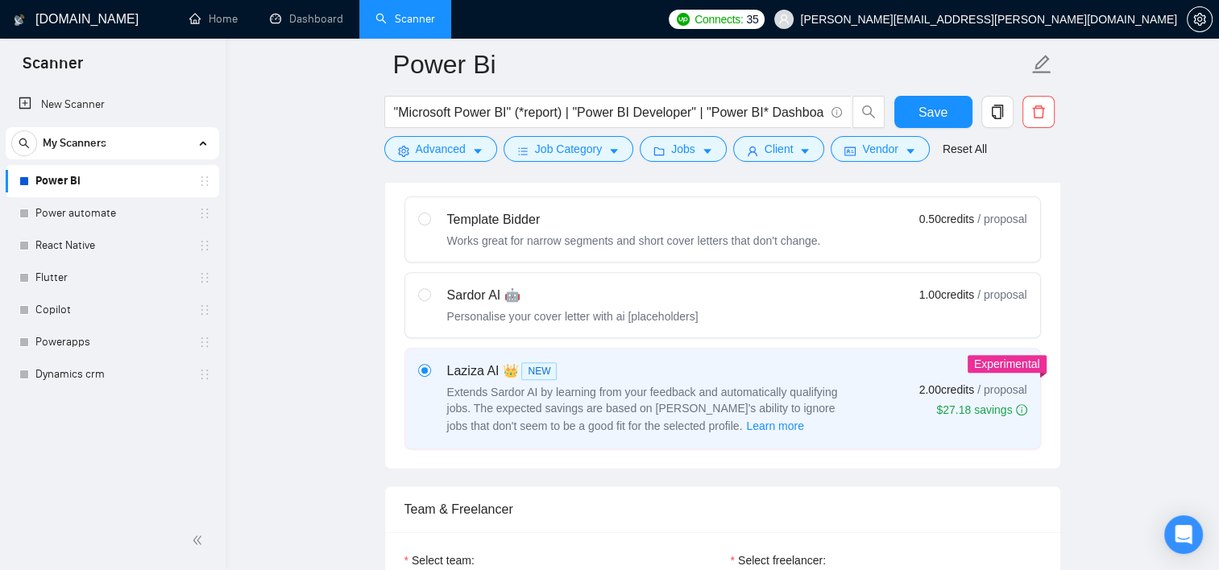
scroll to position [507, 0]
click at [751, 317] on div "Sardor AI 🤖 Personalise your cover letter with ai [placeholders] 1.00 credits /…" at bounding box center [722, 303] width 609 height 39
click at [429, 297] on input "radio" at bounding box center [423, 291] width 11 height 11
radio input "true"
radio input "false"
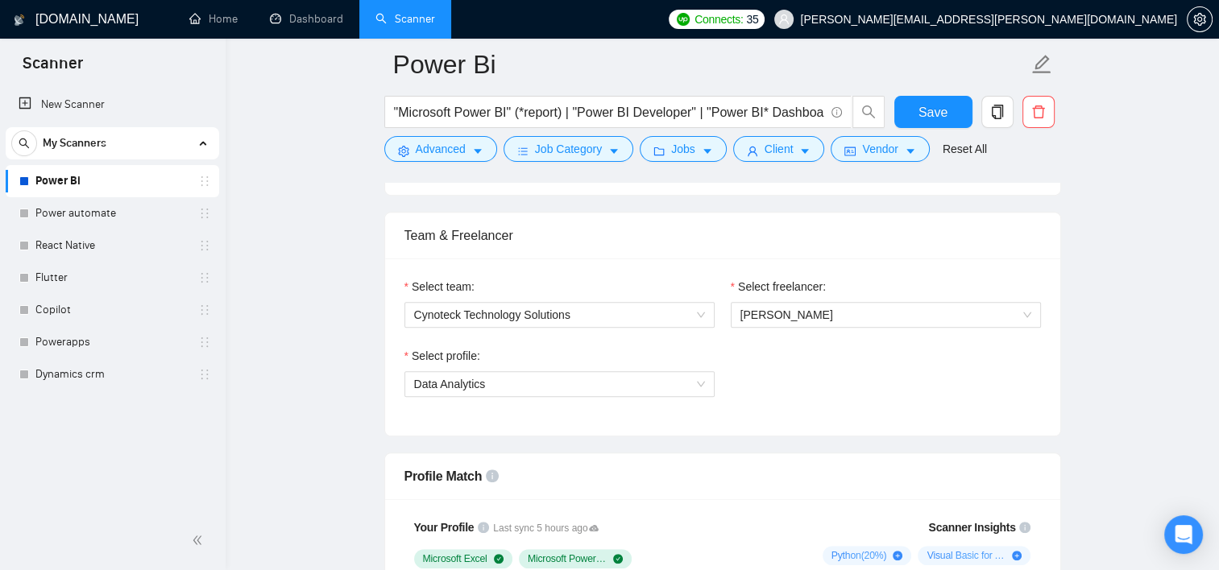
scroll to position [775, 0]
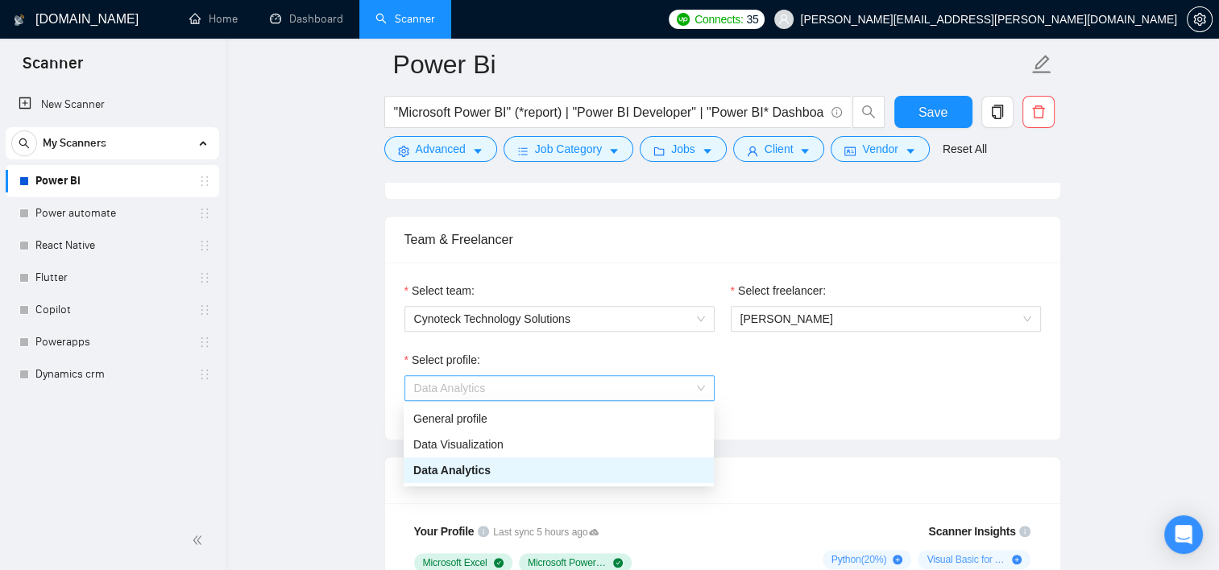
click at [641, 392] on span "Data Analytics" at bounding box center [559, 388] width 291 height 24
click at [574, 442] on div "Data Visualization" at bounding box center [558, 445] width 291 height 18
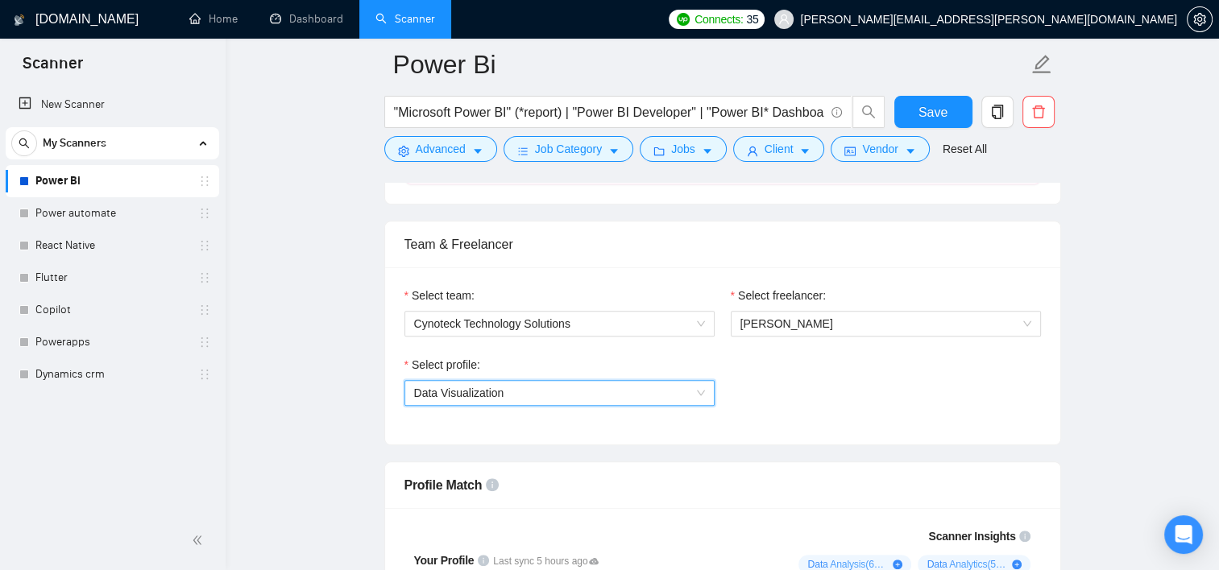
scroll to position [759, 0]
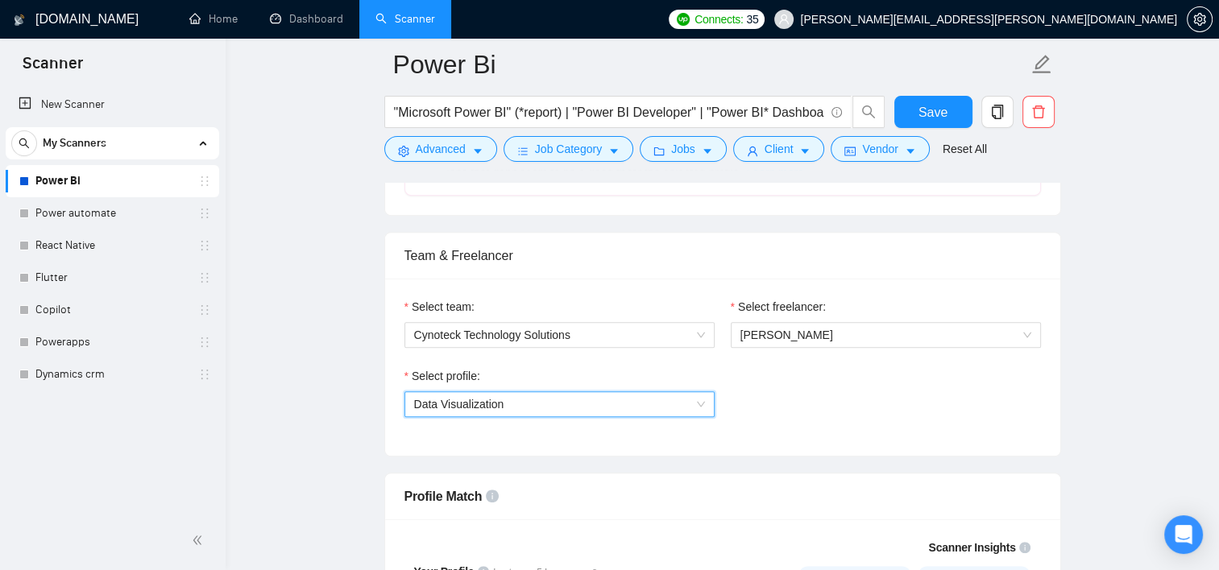
click at [632, 401] on span "Data Visualization" at bounding box center [559, 404] width 291 height 24
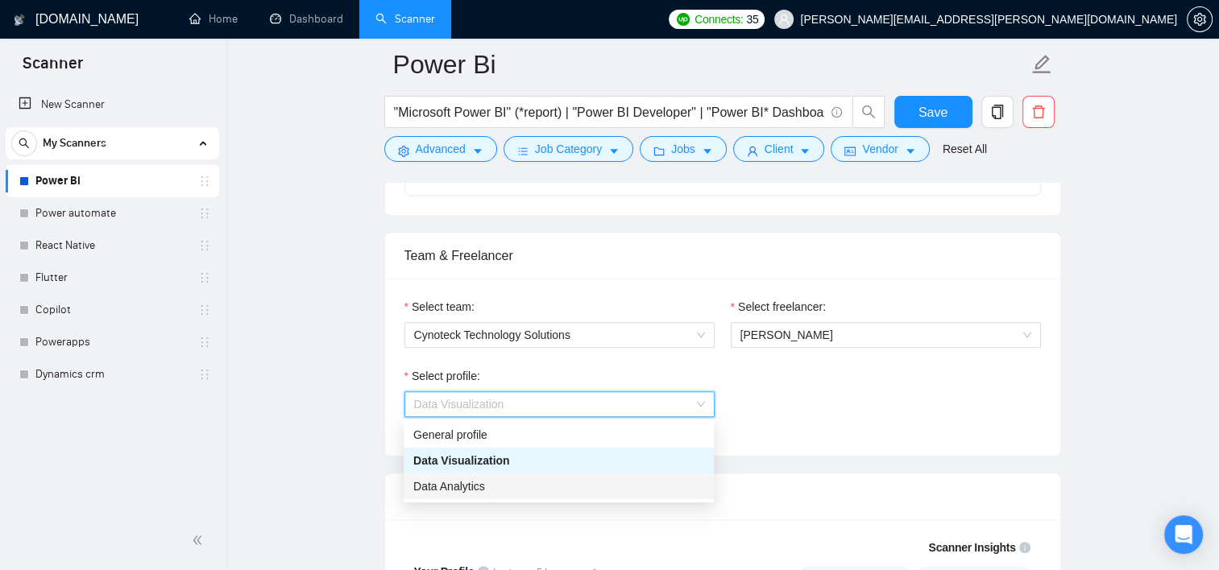
click at [483, 492] on span "Data Analytics" at bounding box center [449, 486] width 72 height 13
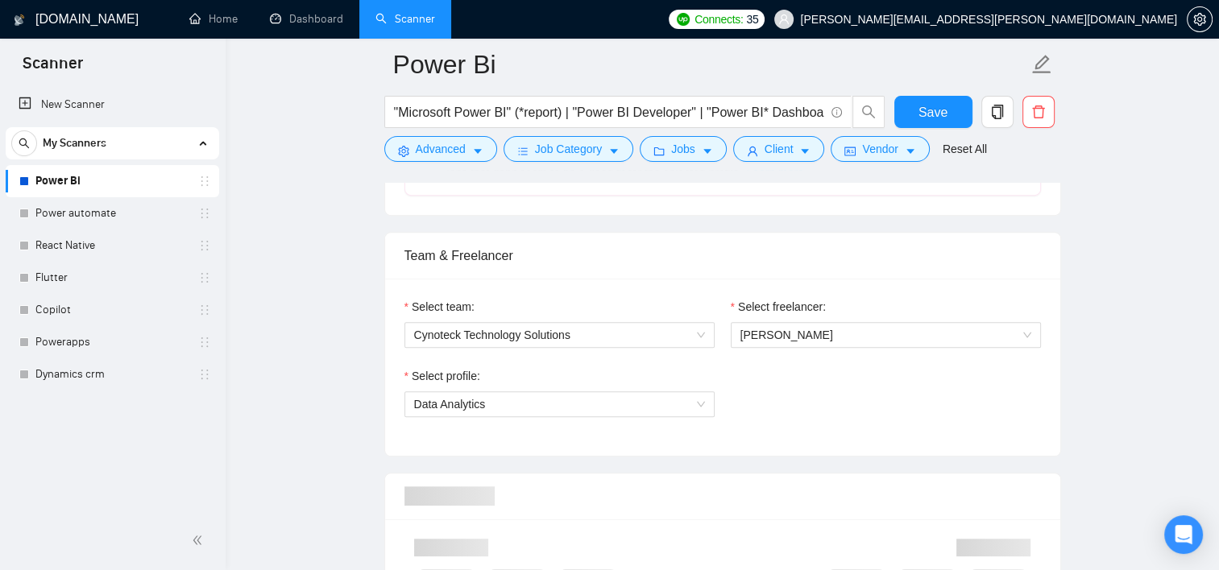
click at [772, 436] on div "Select team: Cynoteck Technology Solutions Select freelancer: [PERSON_NAME] Sel…" at bounding box center [722, 367] width 675 height 177
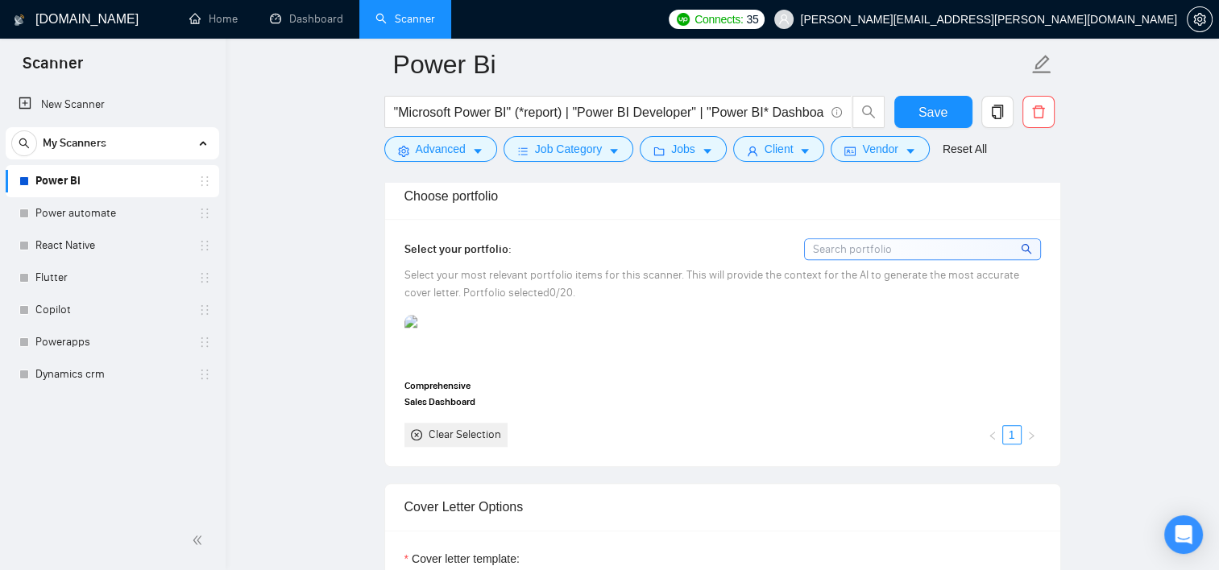
scroll to position [1460, 0]
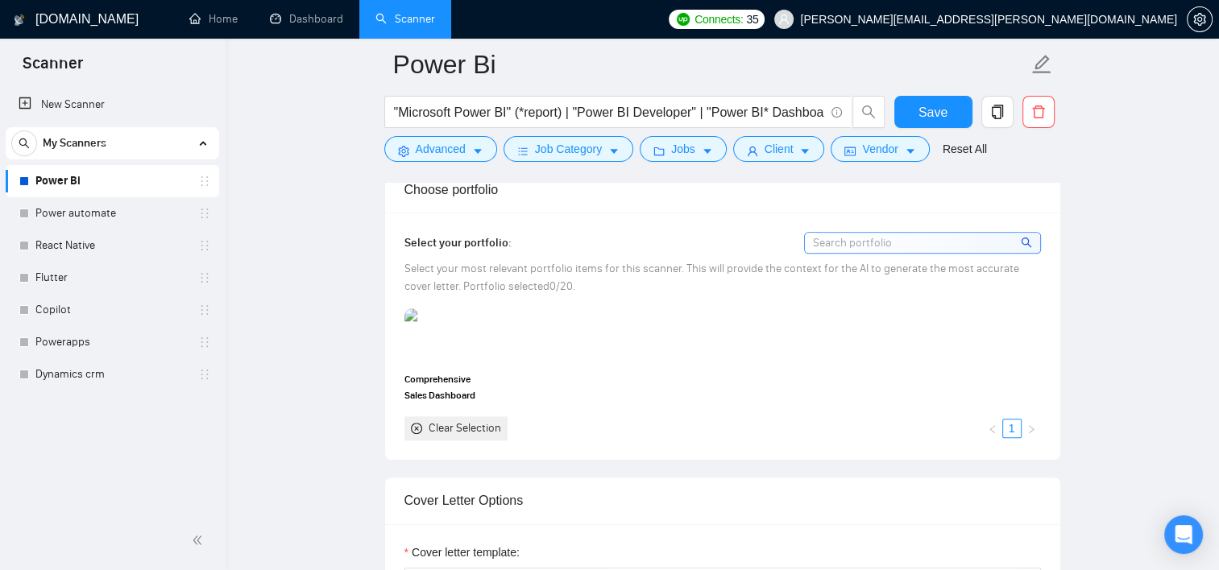
click at [395, 346] on div "Select your portfolio: Select your most relevant portfolio items for this scann…" at bounding box center [722, 336] width 675 height 247
click at [442, 330] on img at bounding box center [440, 336] width 68 height 53
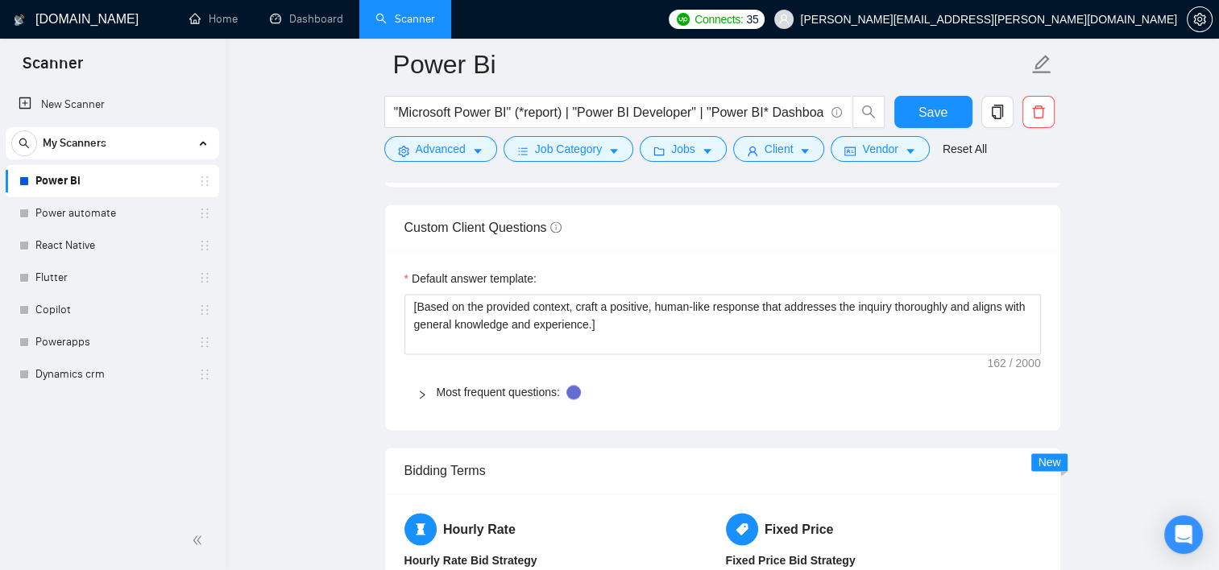
scroll to position [2249, 0]
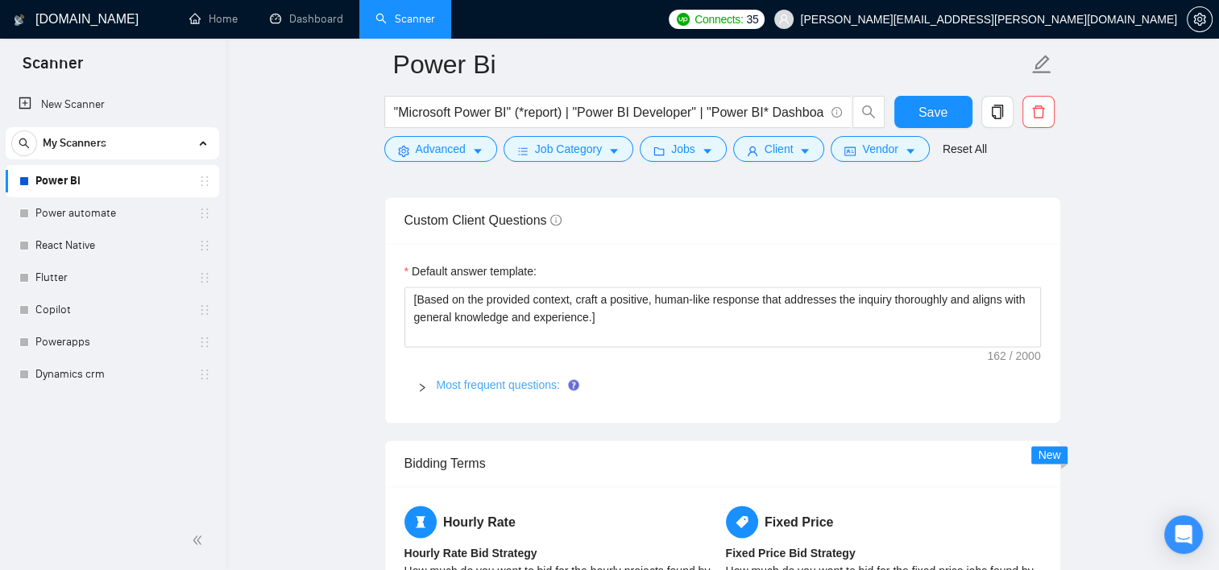
click at [445, 384] on link "Most frequent questions:" at bounding box center [498, 385] width 123 height 13
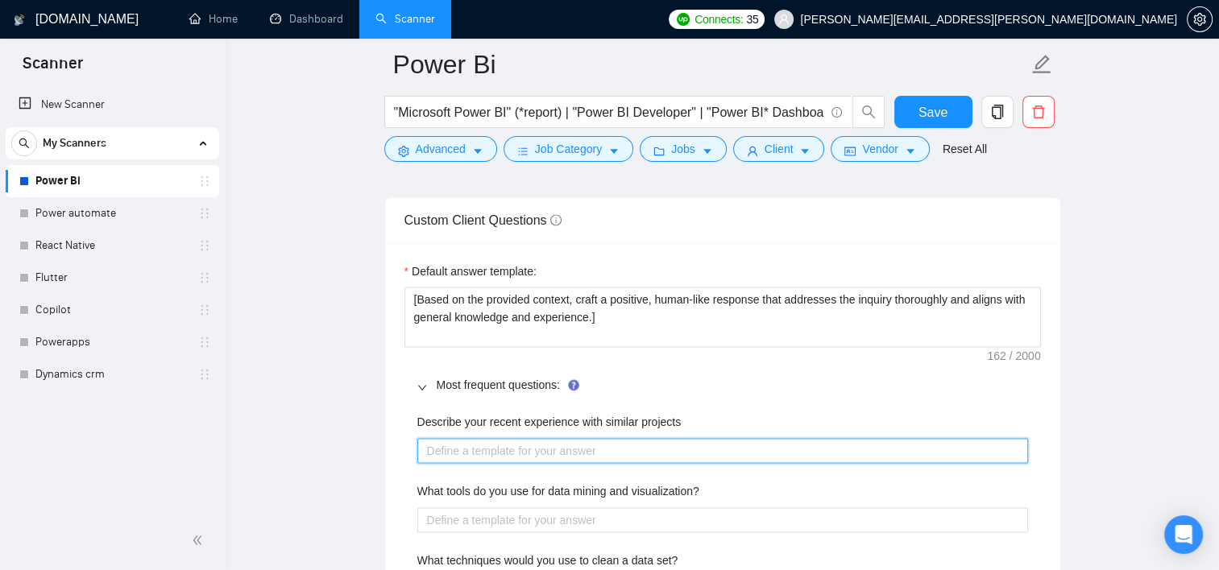
click at [702, 440] on projects "Describe your recent experience with similar projects" at bounding box center [722, 451] width 611 height 26
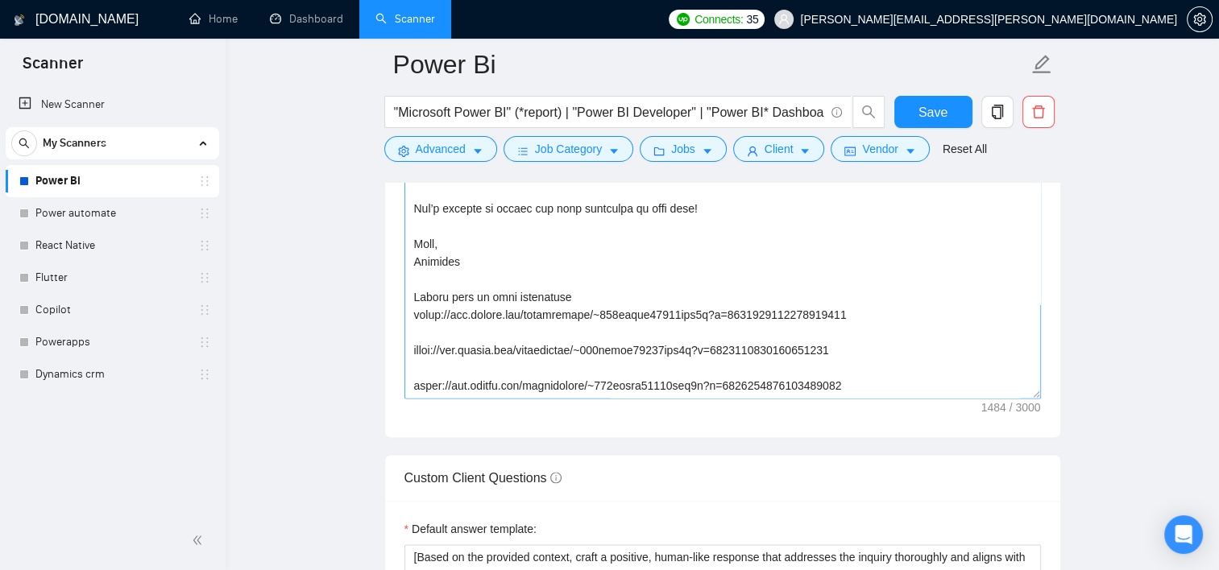
scroll to position [159, 0]
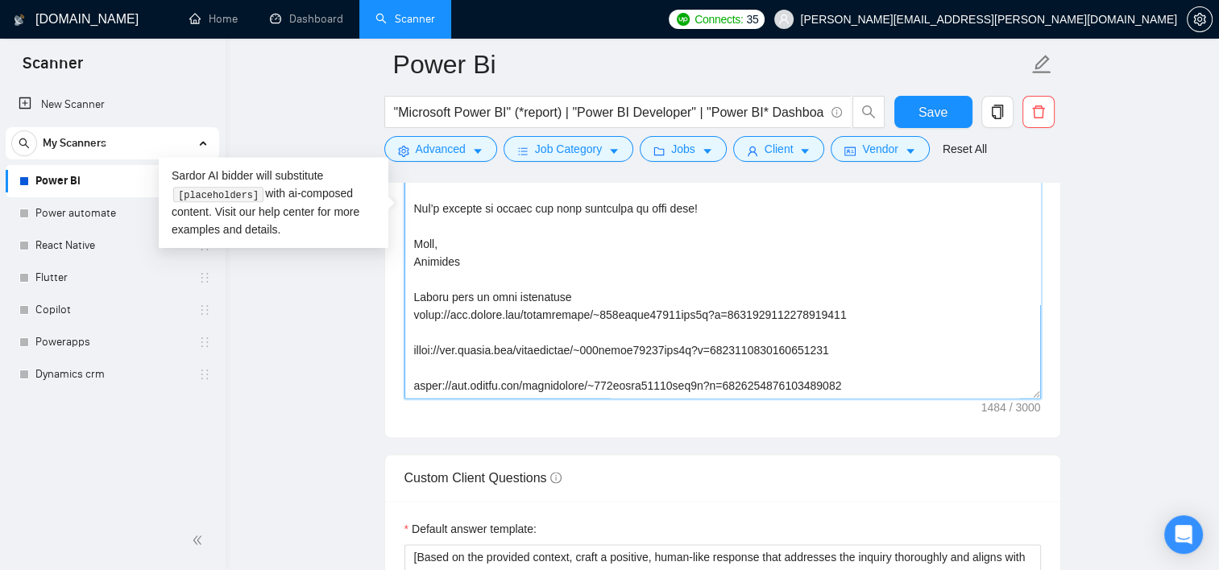
drag, startPoint x: 863, startPoint y: 366, endPoint x: 395, endPoint y: 298, distance: 473.0
click at [395, 298] on div "Cover letter template:" at bounding box center [722, 215] width 675 height 445
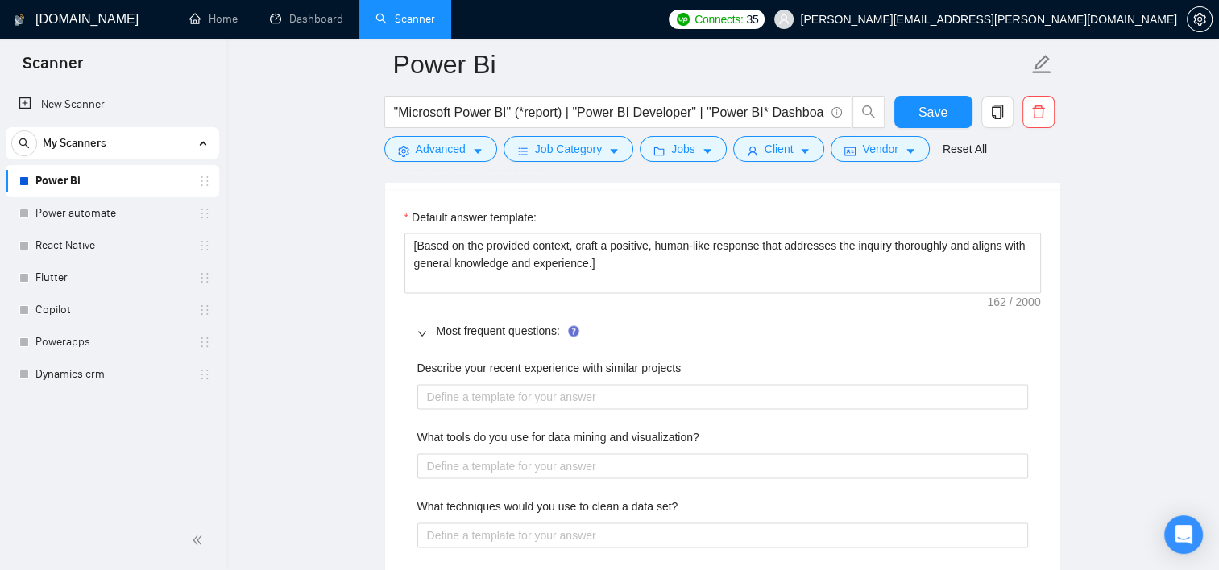
scroll to position [2304, 0]
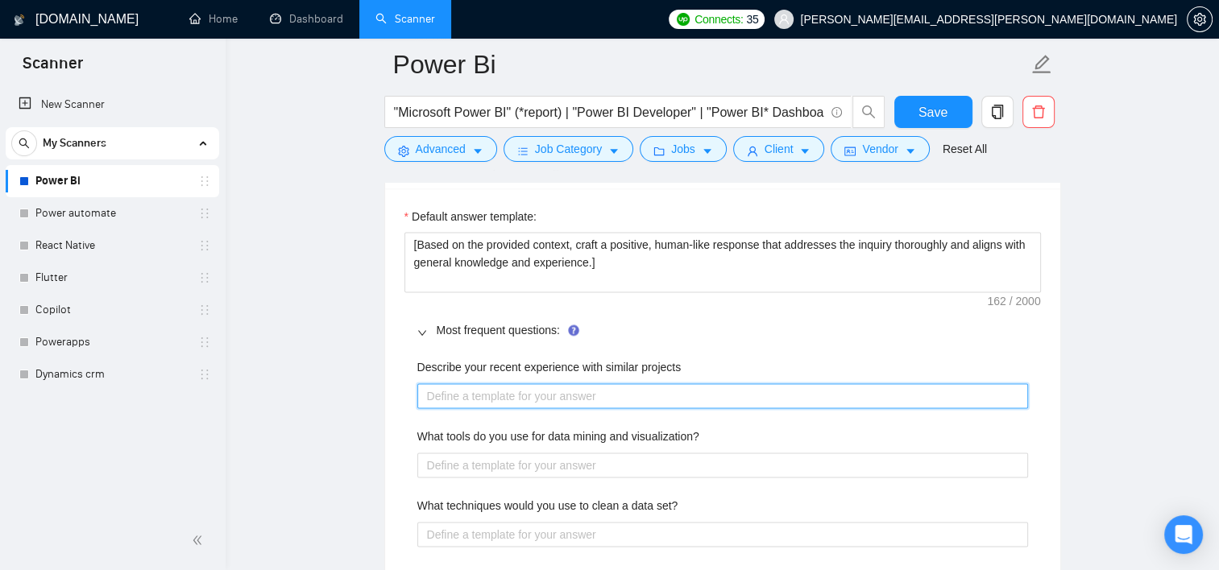
click at [522, 397] on projects "Describe your recent experience with similar projects" at bounding box center [722, 396] width 611 height 26
paste projects "[URL][DOMAIN_NAME] [URL][DOMAIN_NAME] [URL][DOMAIN_NAME]"
type projects "[URL][DOMAIN_NAME] [URL][DOMAIN_NAME] [URL][DOMAIN_NAME]"
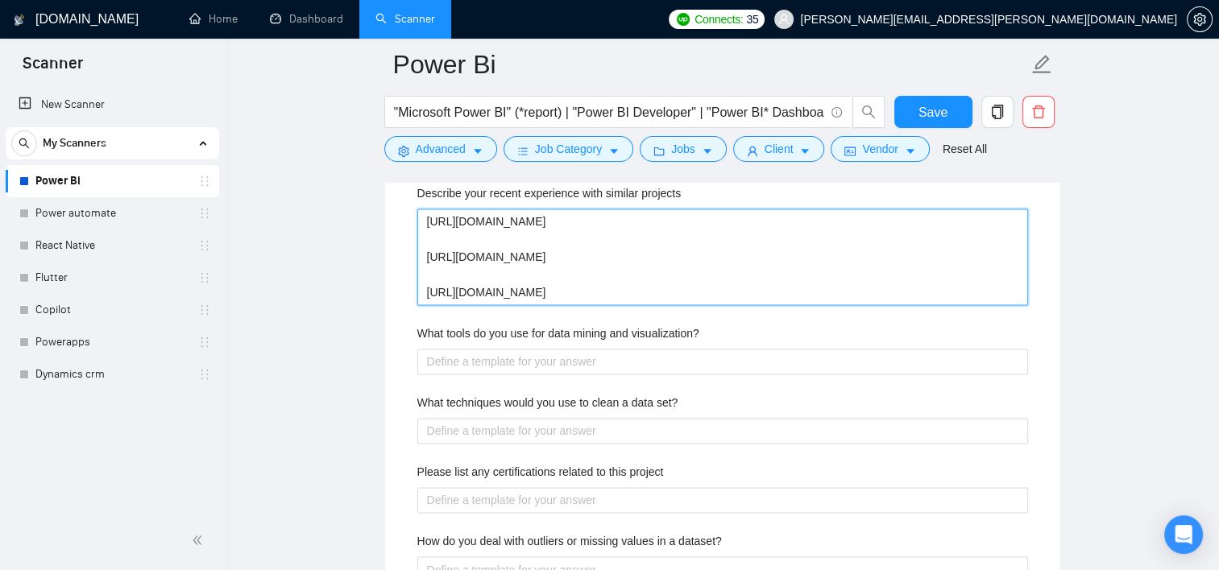
scroll to position [2479, 0]
type projects "[URL][DOMAIN_NAME] [URL][DOMAIN_NAME] [URL][DOMAIN_NAME]"
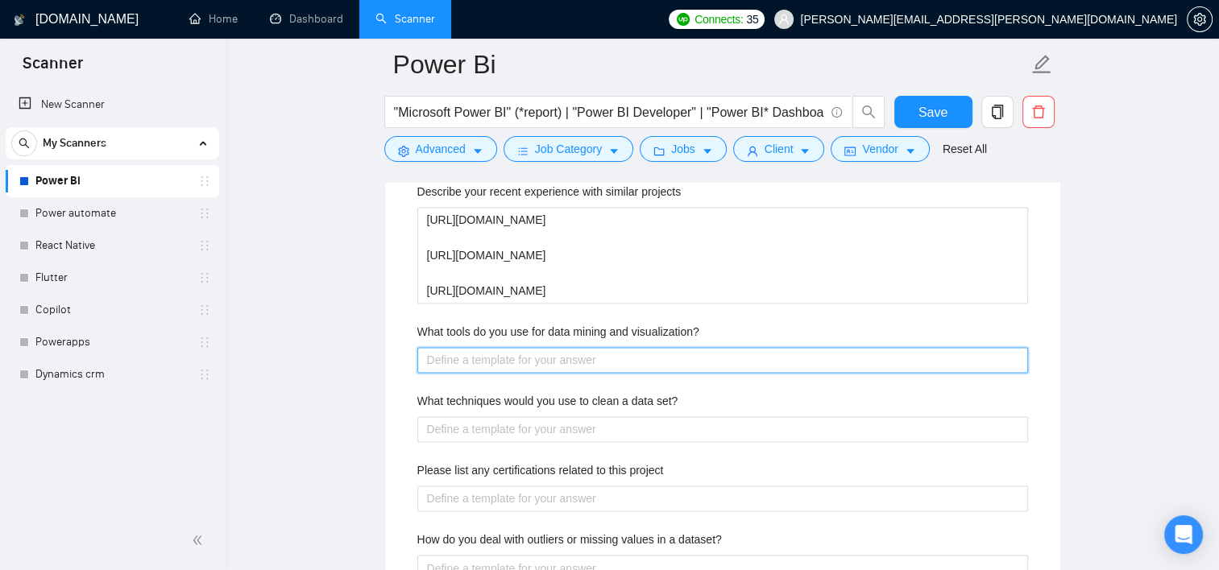
click at [490, 358] on visualization\? "What tools do you use for data mining and visualization?" at bounding box center [722, 360] width 611 height 26
paste visualization\? "Data mining - beautofulsoup and scrappy library in python for web mining For AP…"
type visualization\? "Data mining - beautofulsoup and scrappy library in python for web mining For AP…"
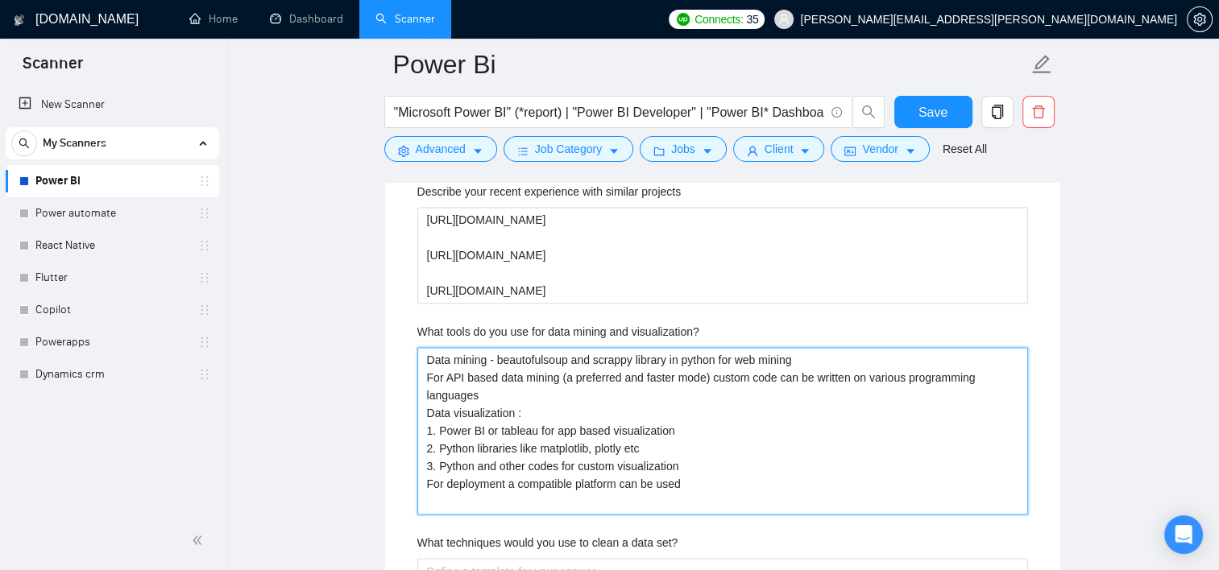
click at [509, 398] on visualization\? "Data mining - beautofulsoup and scrappy library in python for web mining For AP…" at bounding box center [722, 431] width 611 height 168
type visualization\? "Data mining - beautofulsoup and scrappy library in python for web mining For AP…"
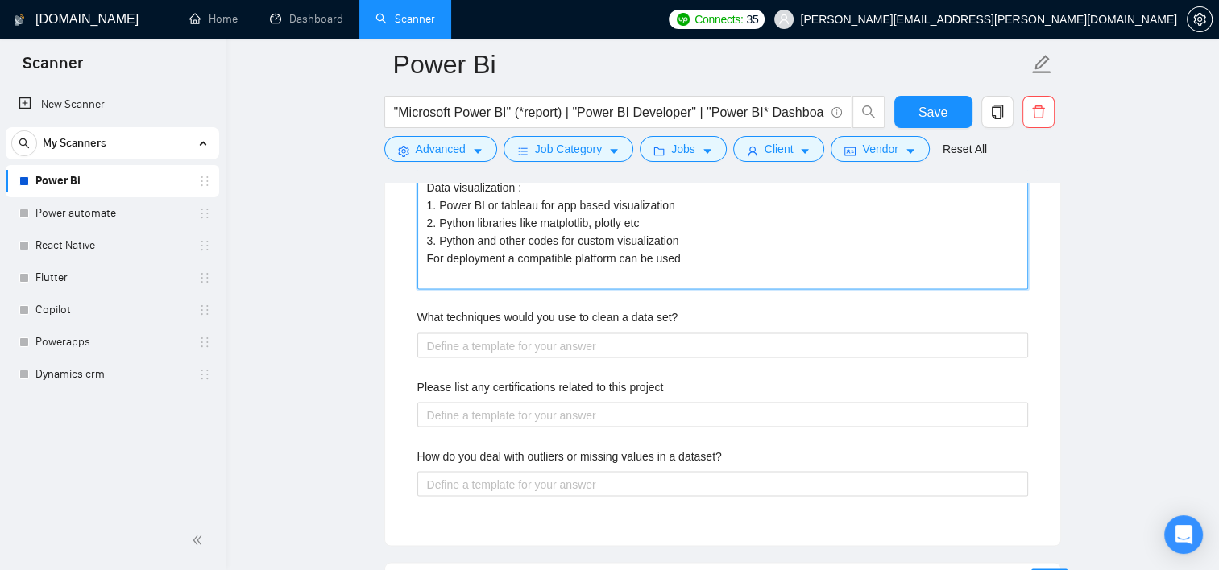
scroll to position [2724, 0]
type visualization\? "Data mining - beautofulsoup and scrappy library in python for web mining For AP…"
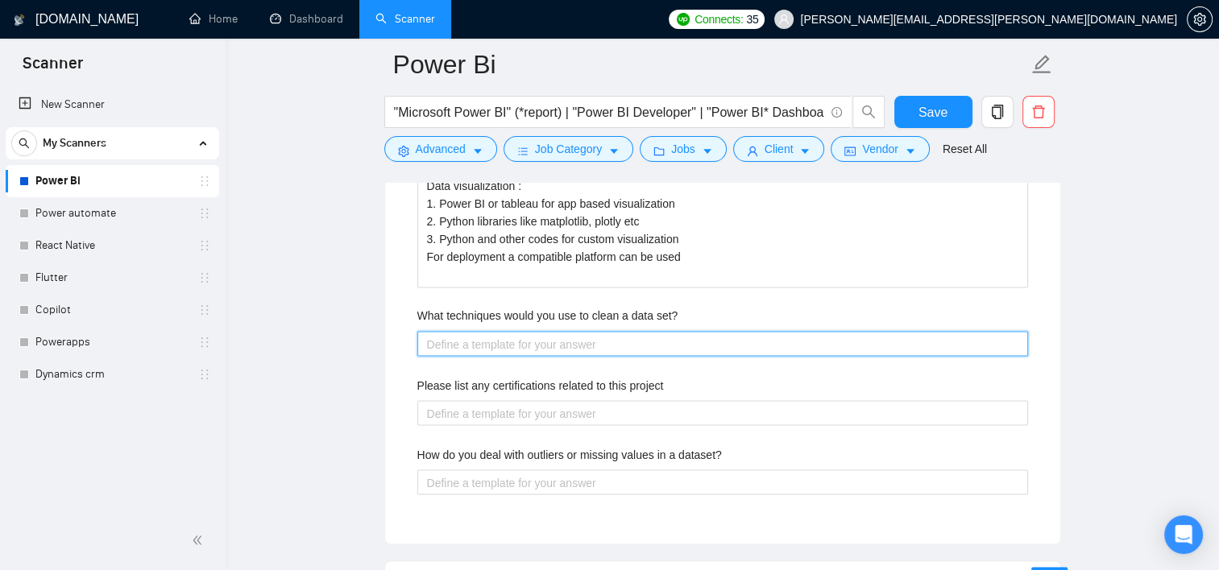
click at [493, 345] on set\? "What techniques would you use to clean a data set?" at bounding box center [722, 344] width 611 height 26
paste set\? "Clean Power BI data by removing duplicates, handling missing values, converting…"
type set\? "Clean Power BI data by removing duplicates, handling missing values, converting…"
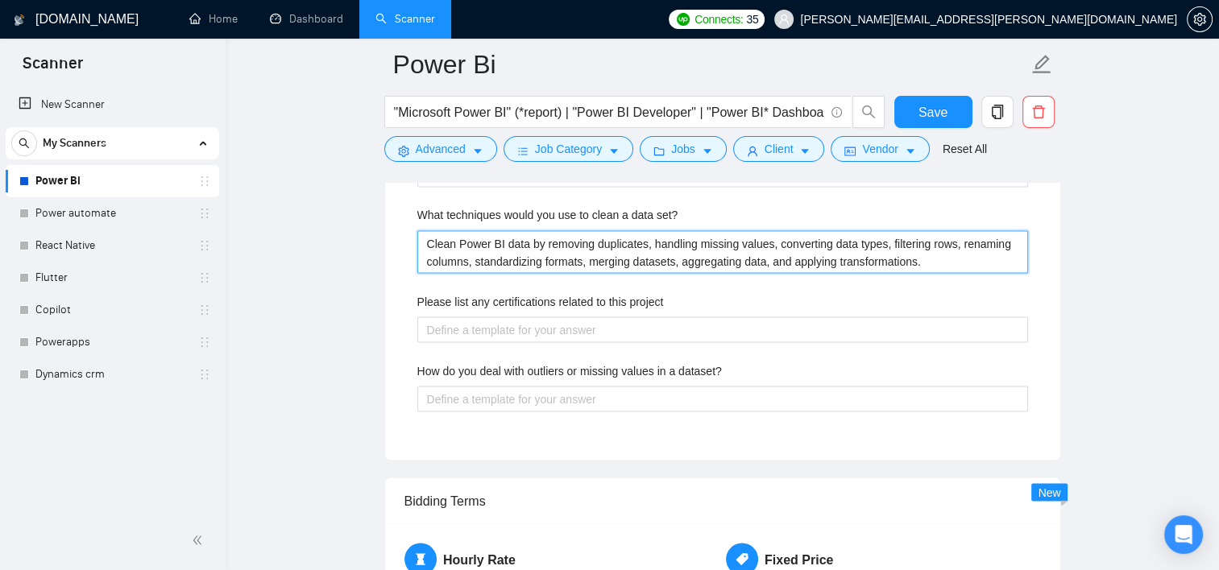
scroll to position [2830, 0]
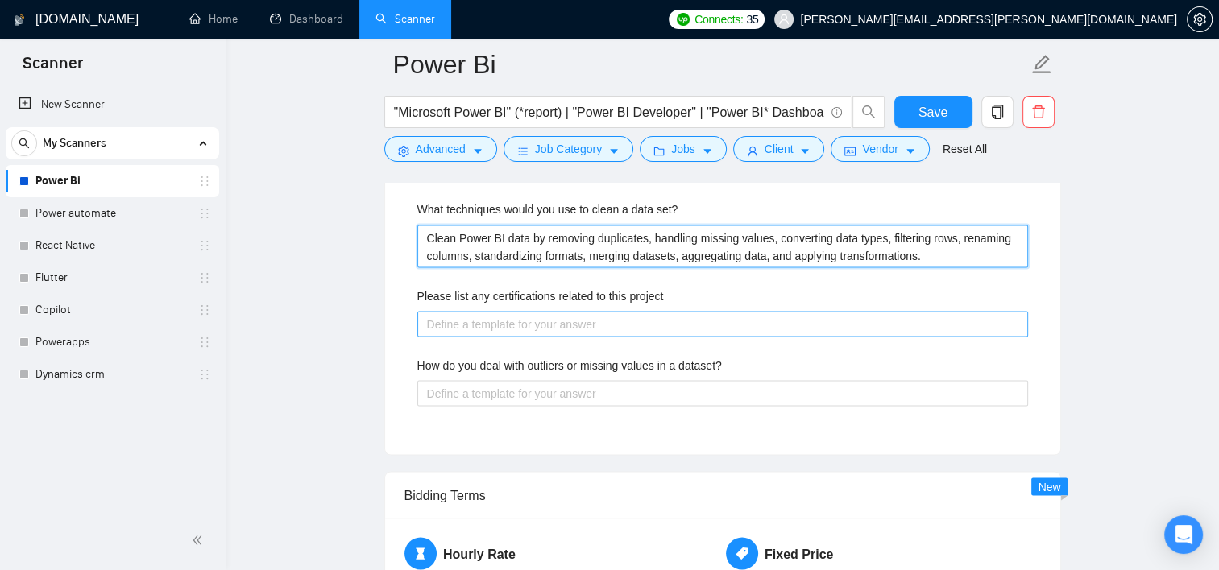
type set\? "Clean Power BI data by removing duplicates, handling missing values, converting…"
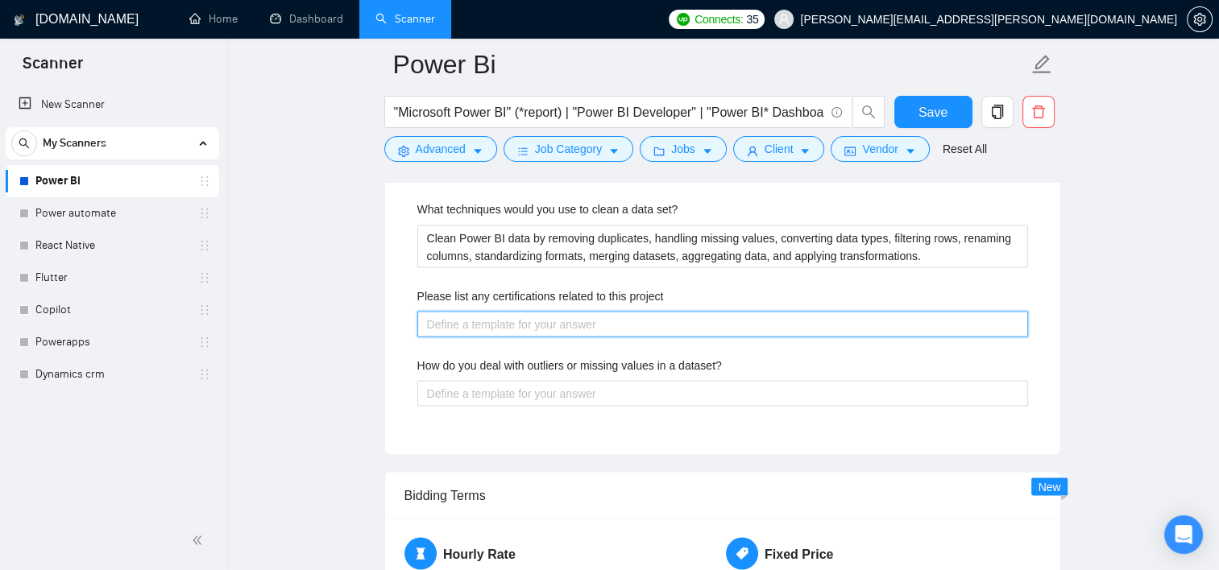
click at [606, 311] on project "Please list any certifications related to this project" at bounding box center [722, 324] width 611 height 26
paste project "PL-300"
type project "PL-300"
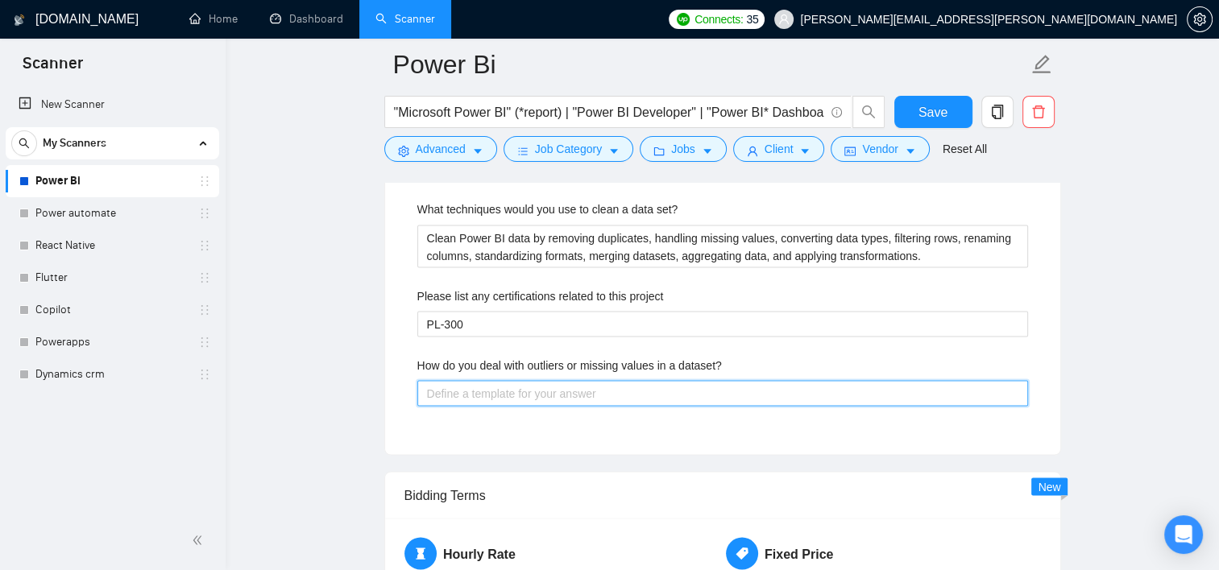
click at [528, 393] on dataset\? "How do you deal with outliers or missing values in a dataset?" at bounding box center [722, 393] width 611 height 26
paste dataset\? "Outliers: 1. Sanity check: removing impossible values (age >150 years, height >…"
type dataset\? "Outliers: 1. Sanity check: removing impossible values (age >150 years, height >…"
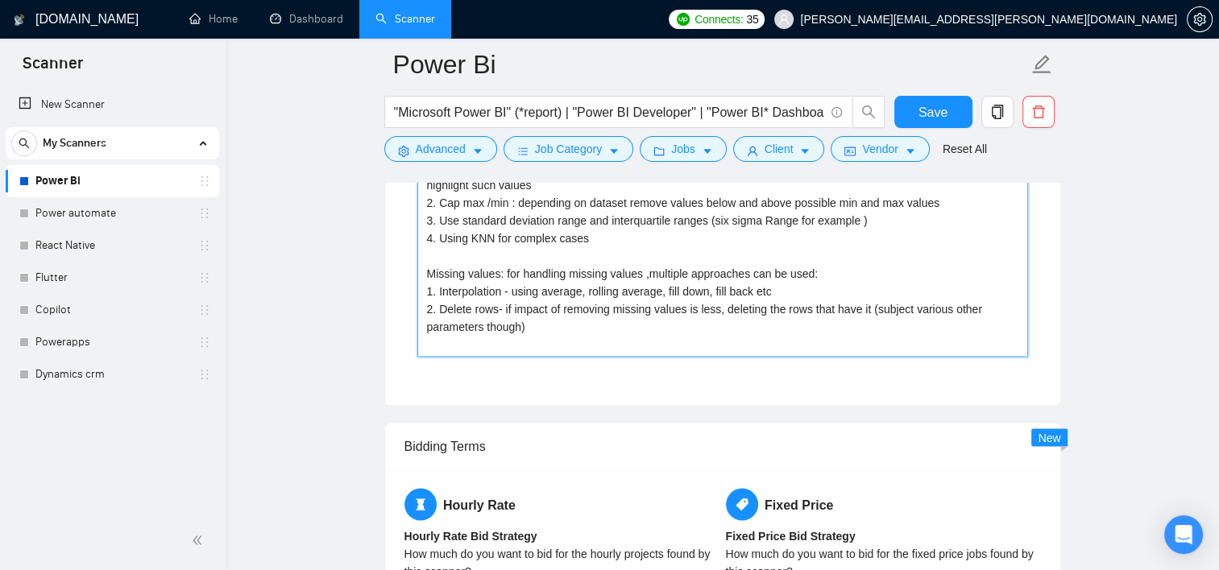
scroll to position [3076, 0]
type dataset\? "Outliers: 1. Sanity check: removing impossible values (age >150 years, height >…"
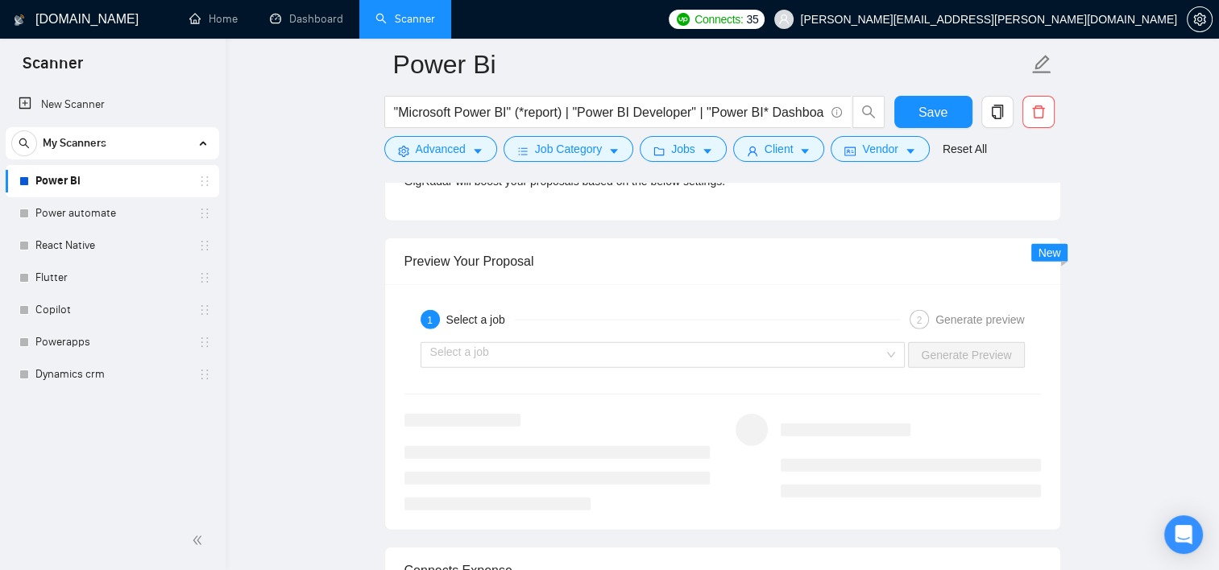
scroll to position [3812, 0]
type dataset\? "Outliers: 1. Sanity check: removing impossible values (age >150 years, height >…"
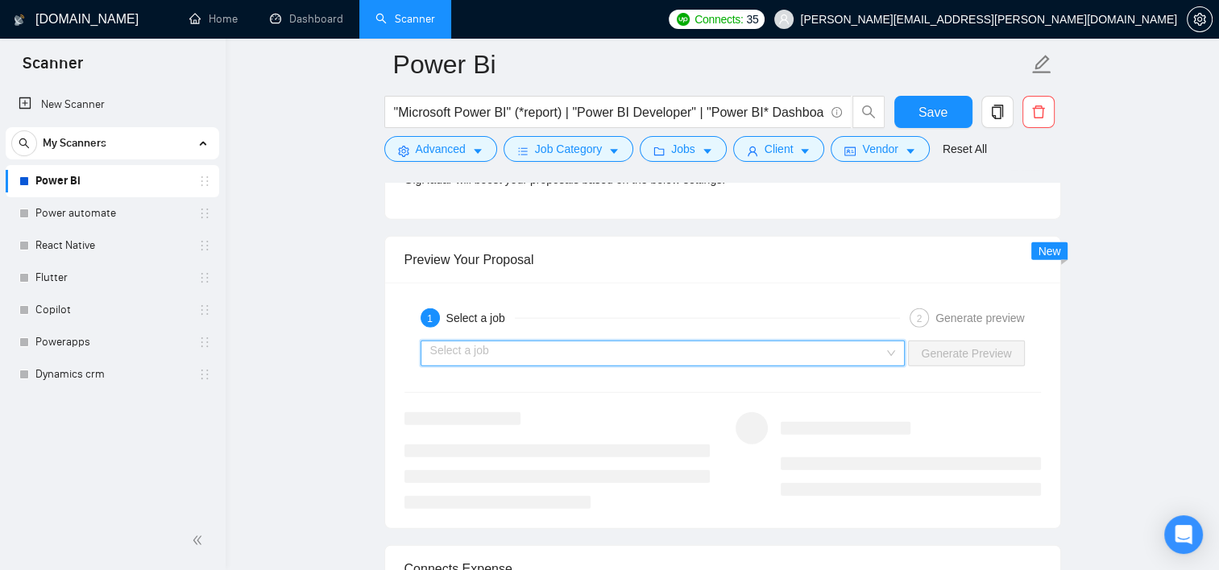
click at [666, 344] on input "search" at bounding box center [657, 354] width 454 height 24
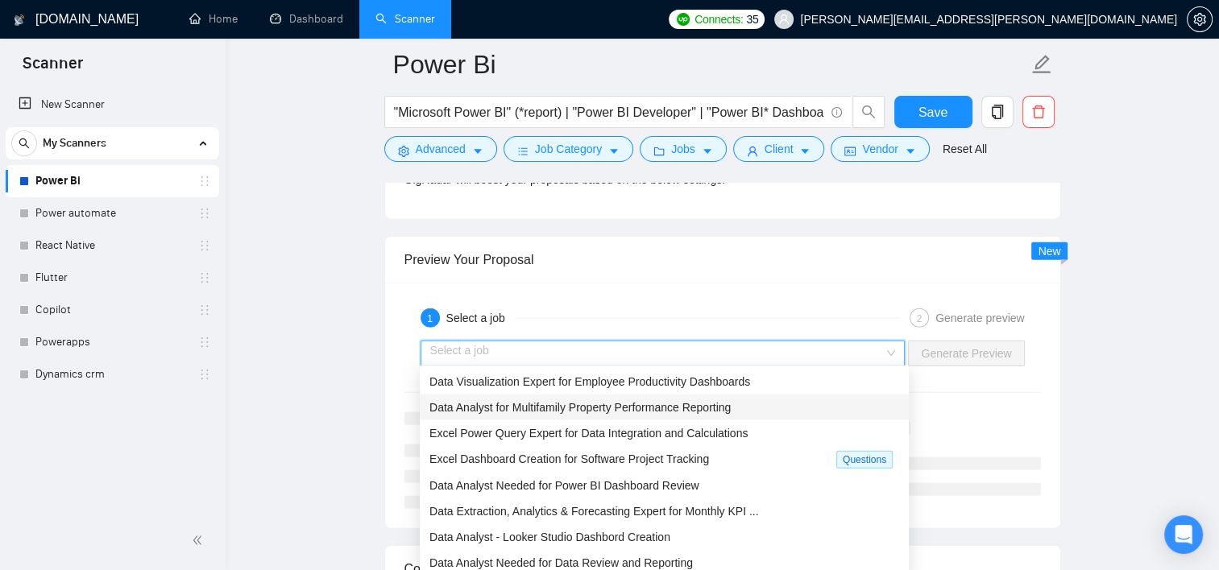
click at [591, 413] on span "Data Analyst for Multifamily Property Performance Reporting" at bounding box center [579, 407] width 301 height 13
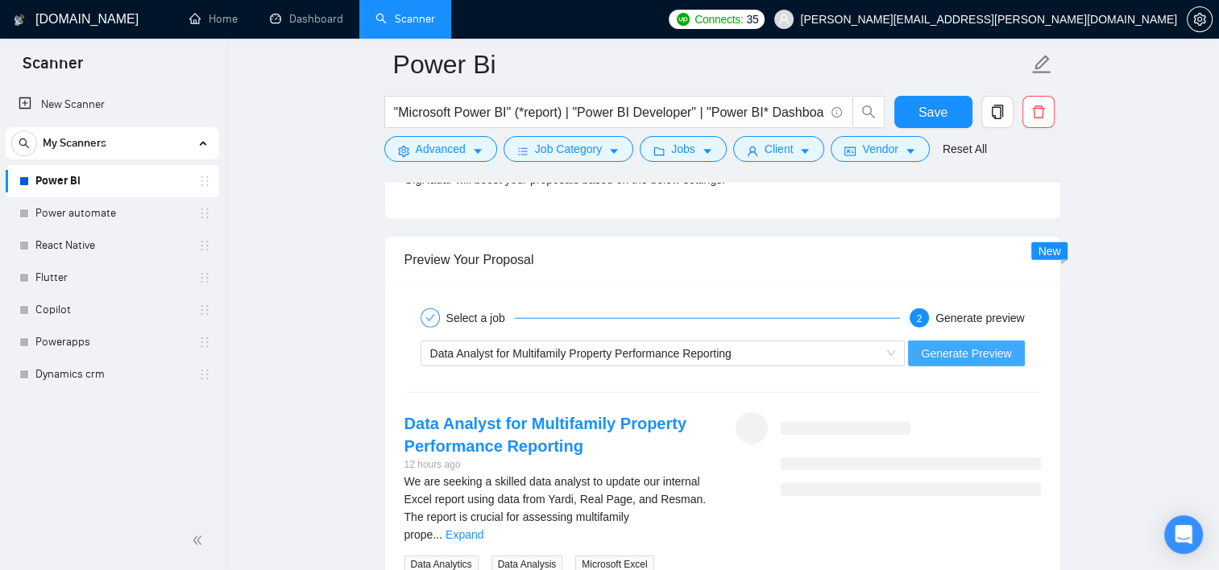
click at [948, 354] on span "Generate Preview" at bounding box center [966, 354] width 90 height 18
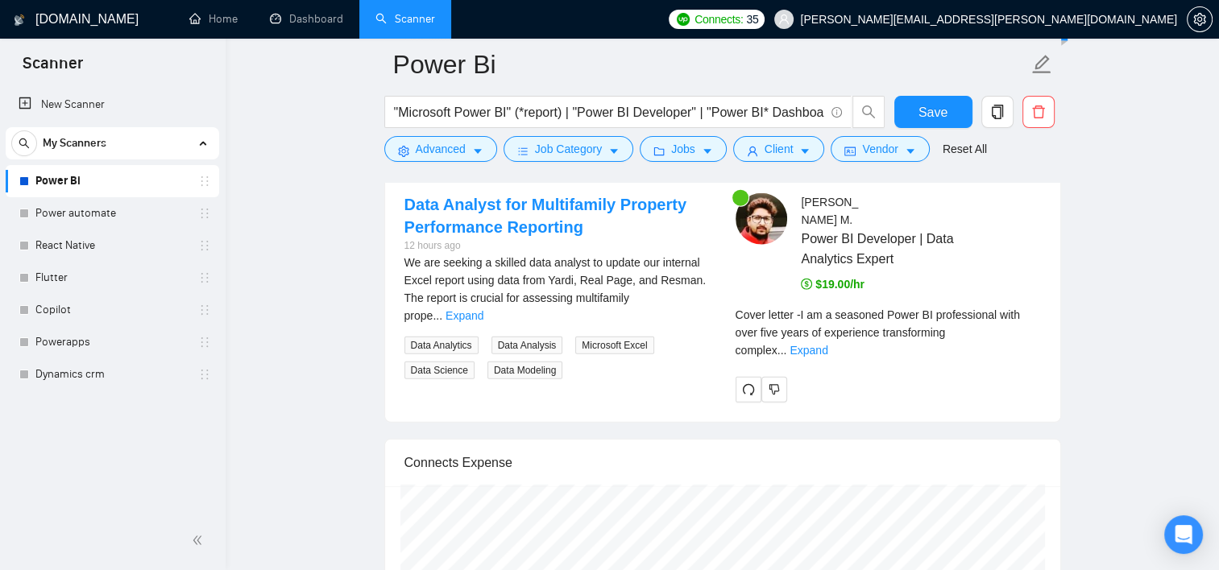
scroll to position [4034, 0]
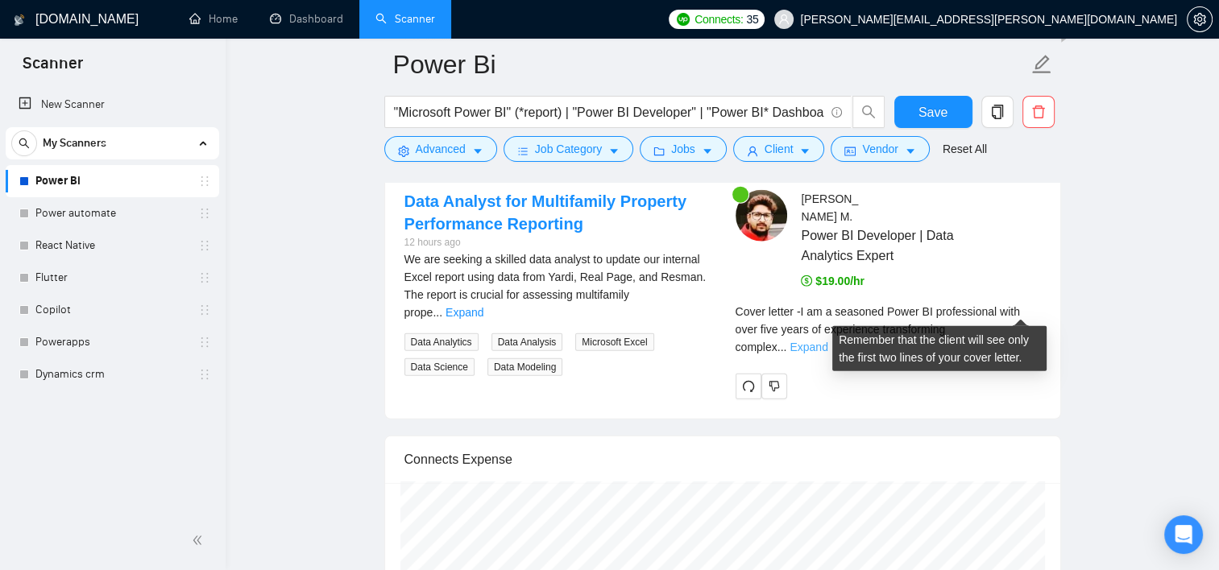
click at [827, 341] on link "Expand" at bounding box center [808, 347] width 38 height 13
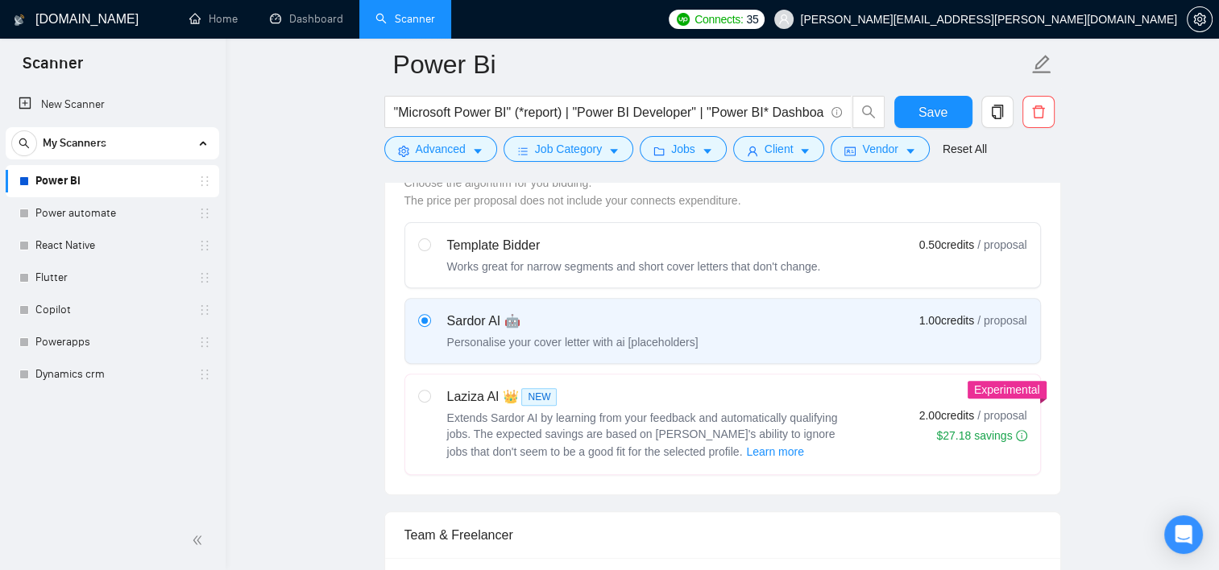
scroll to position [481, 0]
click at [799, 422] on div "Extends Sardor AI by learning from your feedback and automatically qualifying j…" at bounding box center [648, 434] width 403 height 52
click at [429, 400] on input "radio" at bounding box center [423, 393] width 11 height 11
radio input "true"
radio input "false"
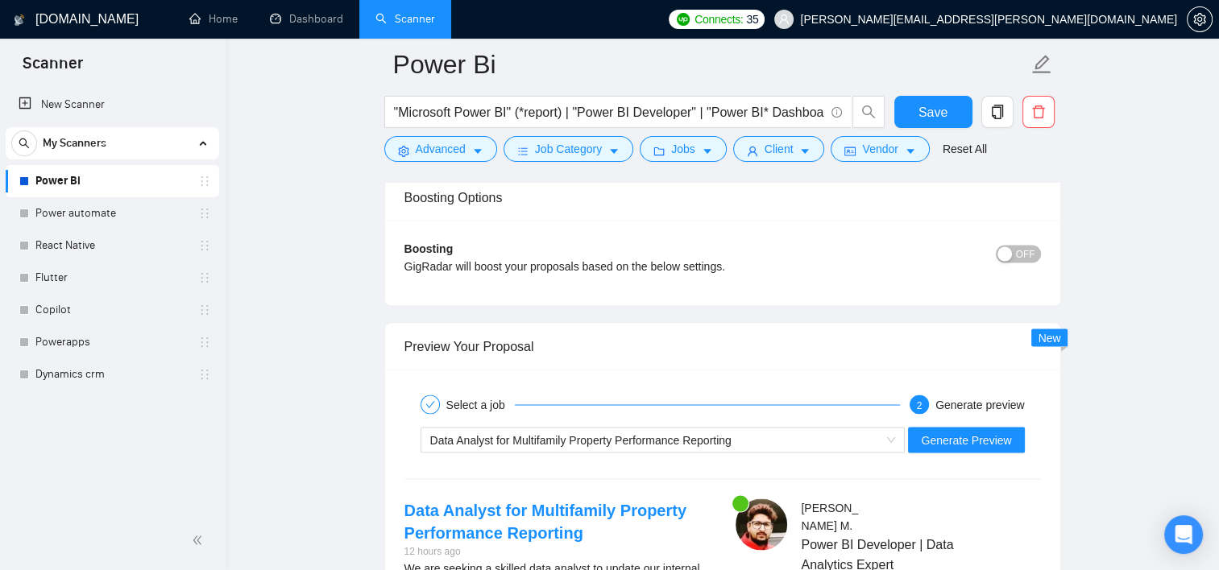
scroll to position [2917, 0]
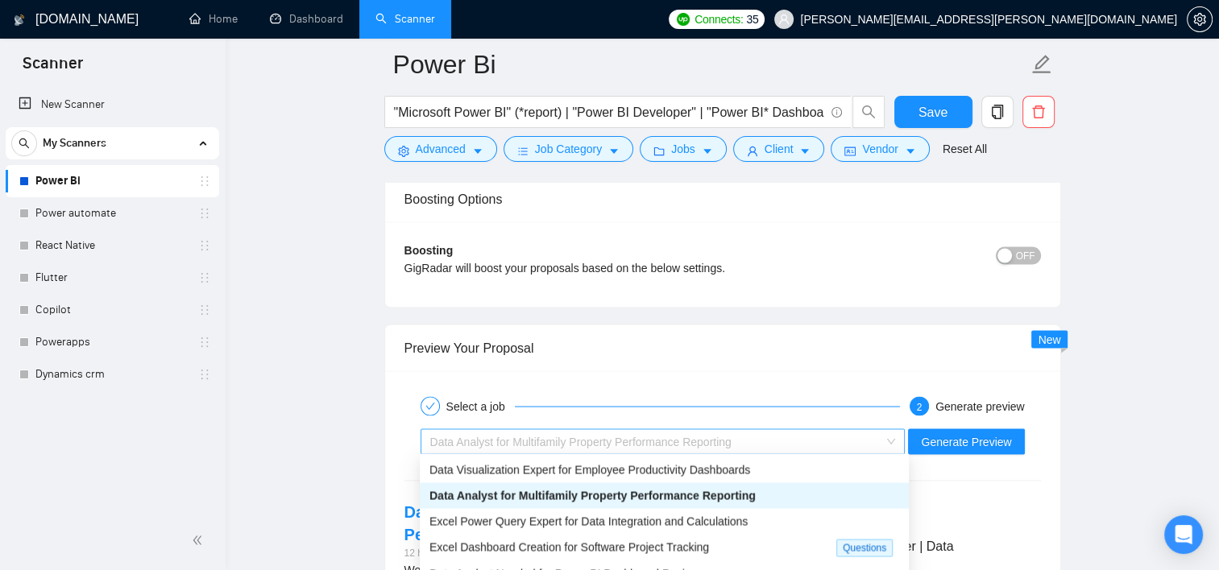
click at [827, 438] on div "Data Analyst for Multifamily Property Performance Reporting" at bounding box center [655, 441] width 451 height 24
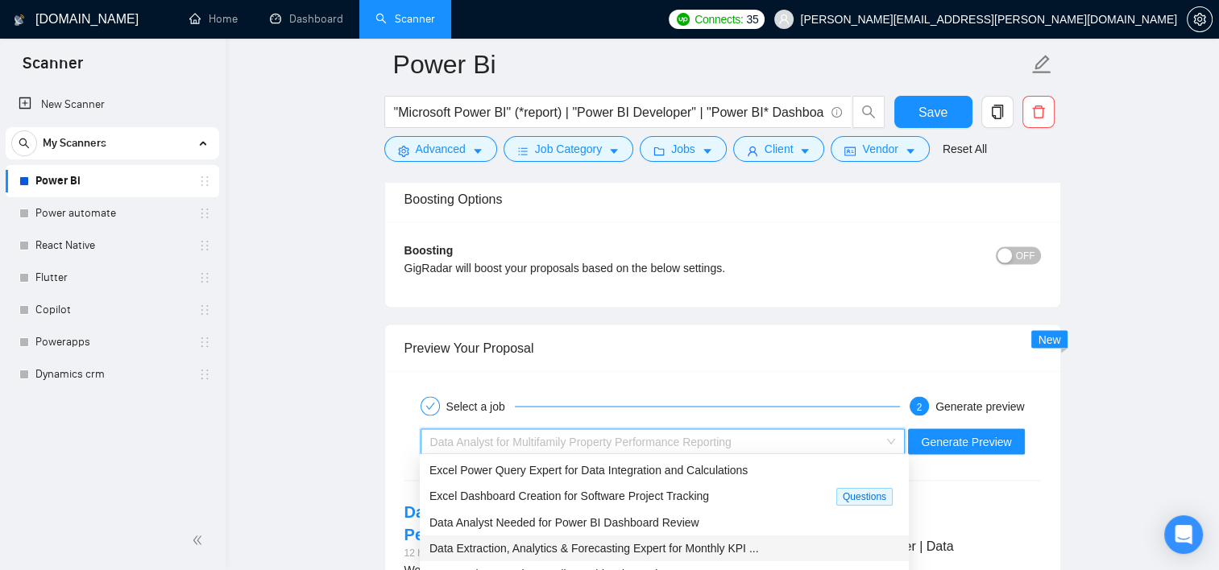
click at [561, 553] on span "Data Extraction, Analytics & Forecasting Expert for Monthly KPI ..." at bounding box center [593, 547] width 329 height 13
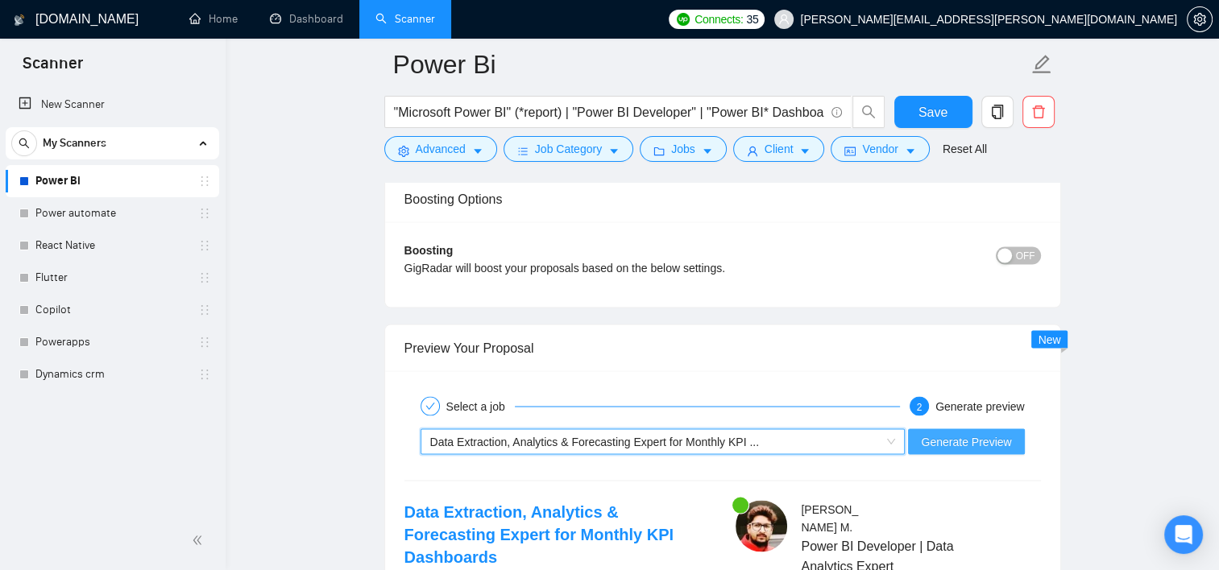
click at [967, 438] on span "Generate Preview" at bounding box center [966, 442] width 90 height 18
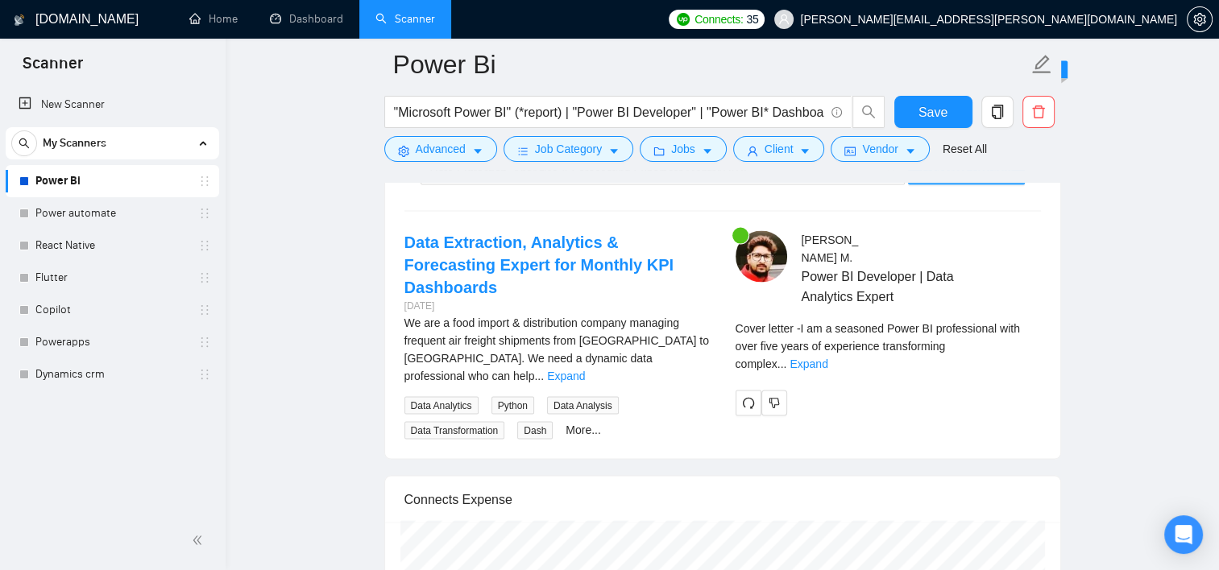
scroll to position [3186, 0]
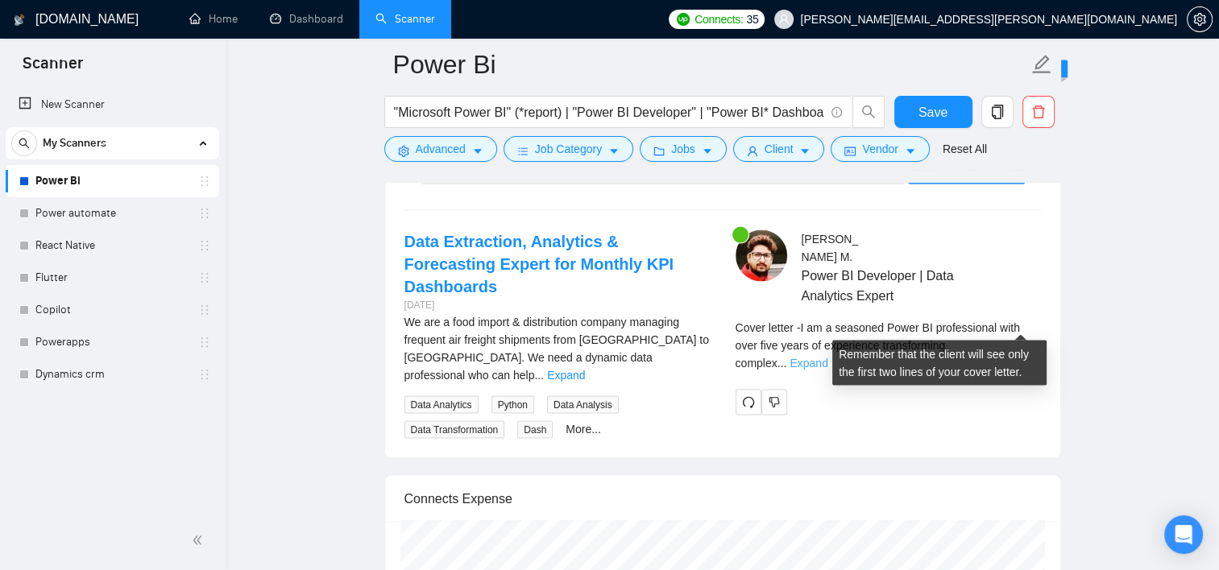
click at [827, 357] on link "Expand" at bounding box center [808, 363] width 38 height 13
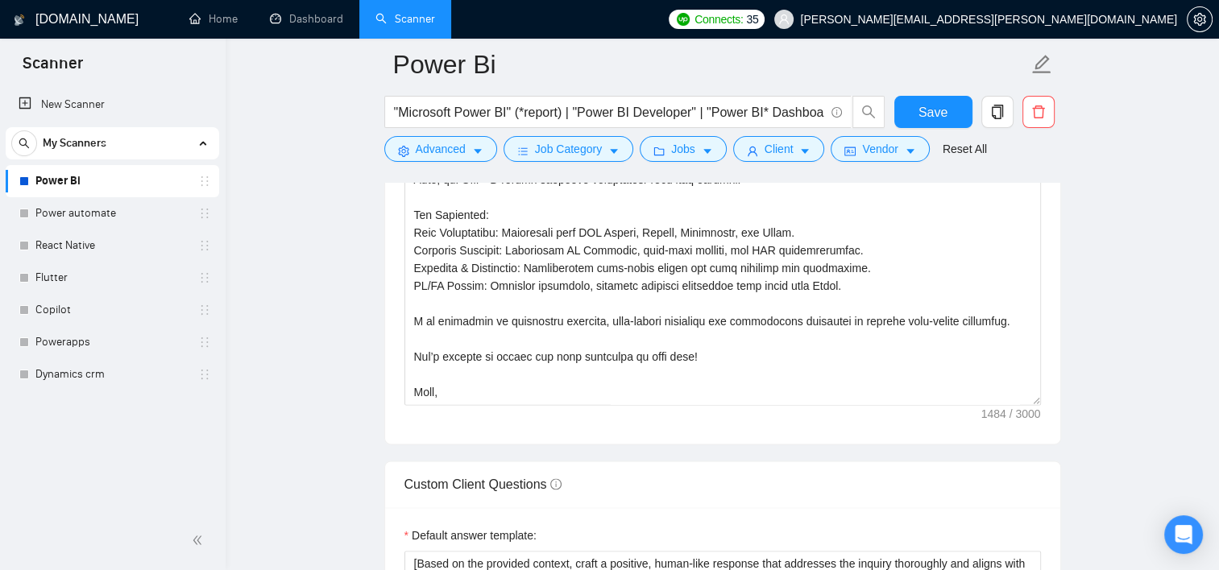
scroll to position [1984, 0]
click at [715, 392] on textarea "Cover letter template:" at bounding box center [722, 224] width 636 height 362
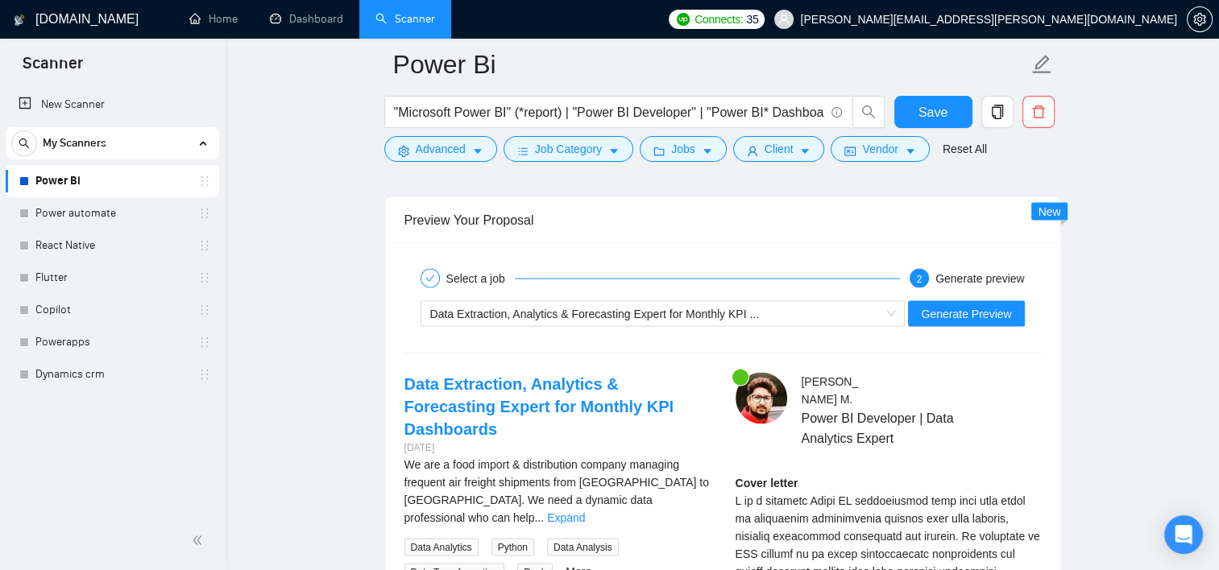
scroll to position [3047, 0]
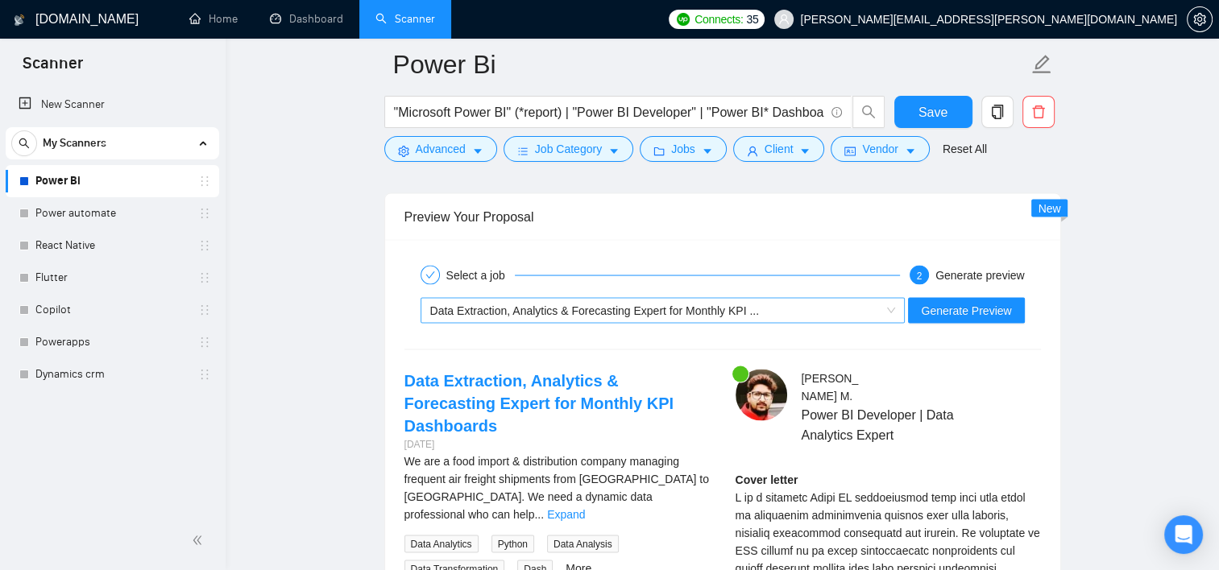
click at [844, 313] on div "Data Extraction, Analytics & Forecasting Expert for Monthly KPI ..." at bounding box center [655, 311] width 451 height 24
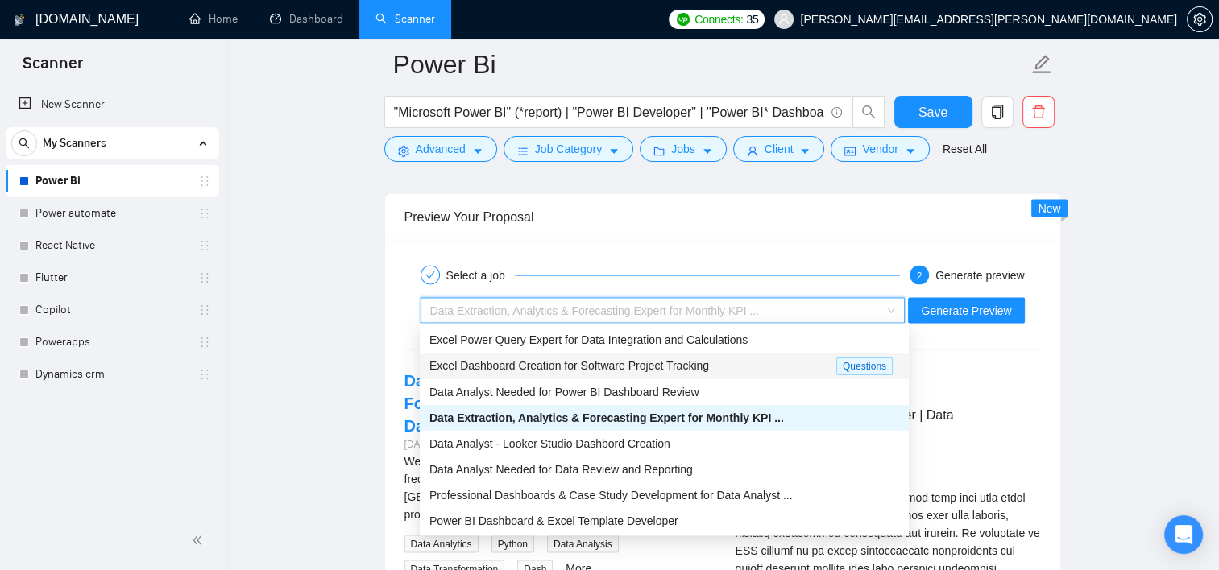
click at [596, 371] on span "Excel Dashboard Creation for Software Project Tracking" at bounding box center [569, 365] width 280 height 13
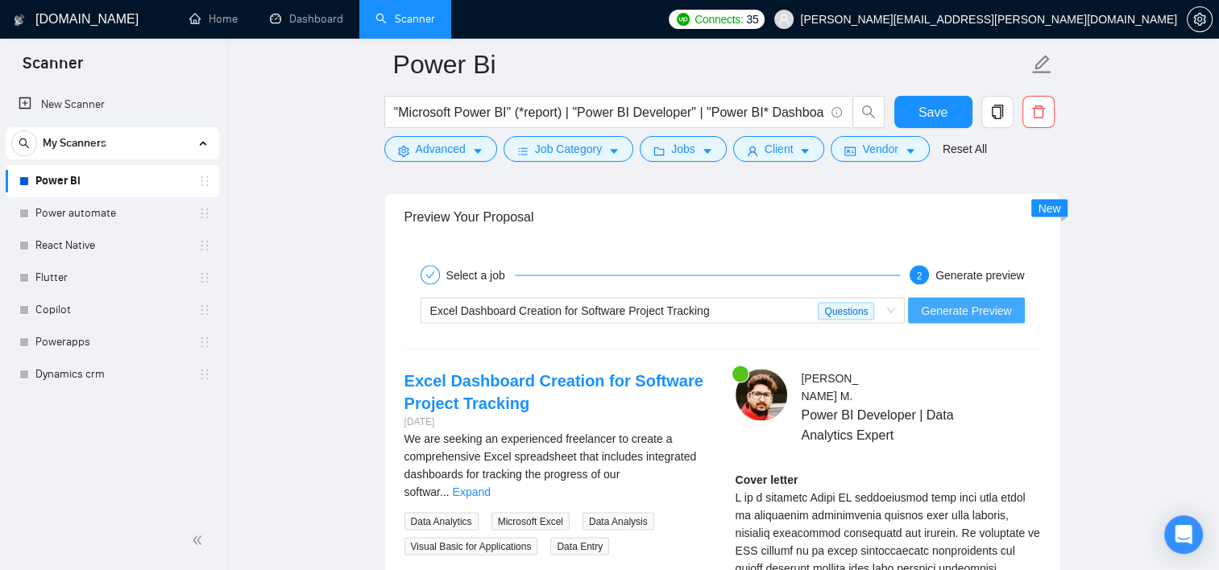
click at [947, 313] on span "Generate Preview" at bounding box center [966, 311] width 90 height 18
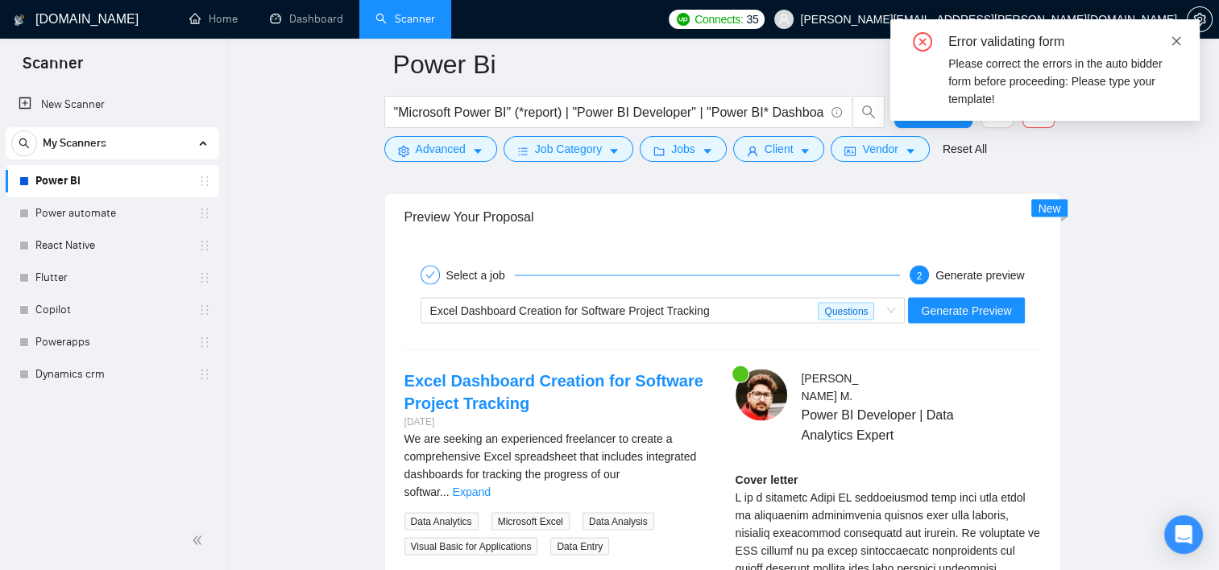
click at [1174, 40] on icon "close" at bounding box center [1176, 40] width 9 height 9
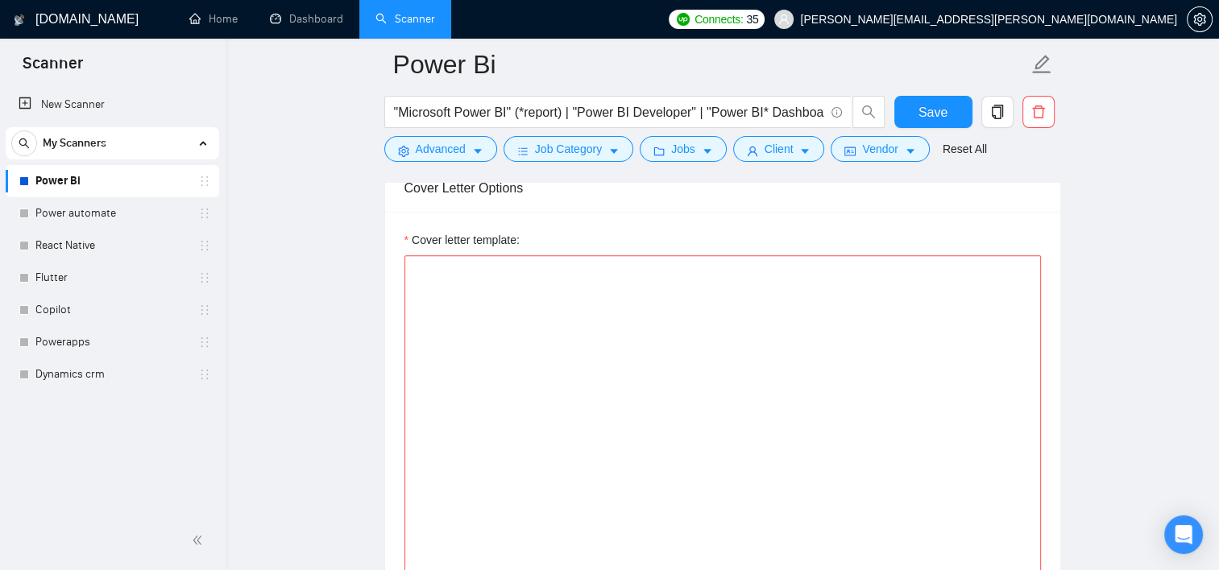
scroll to position [1768, 0]
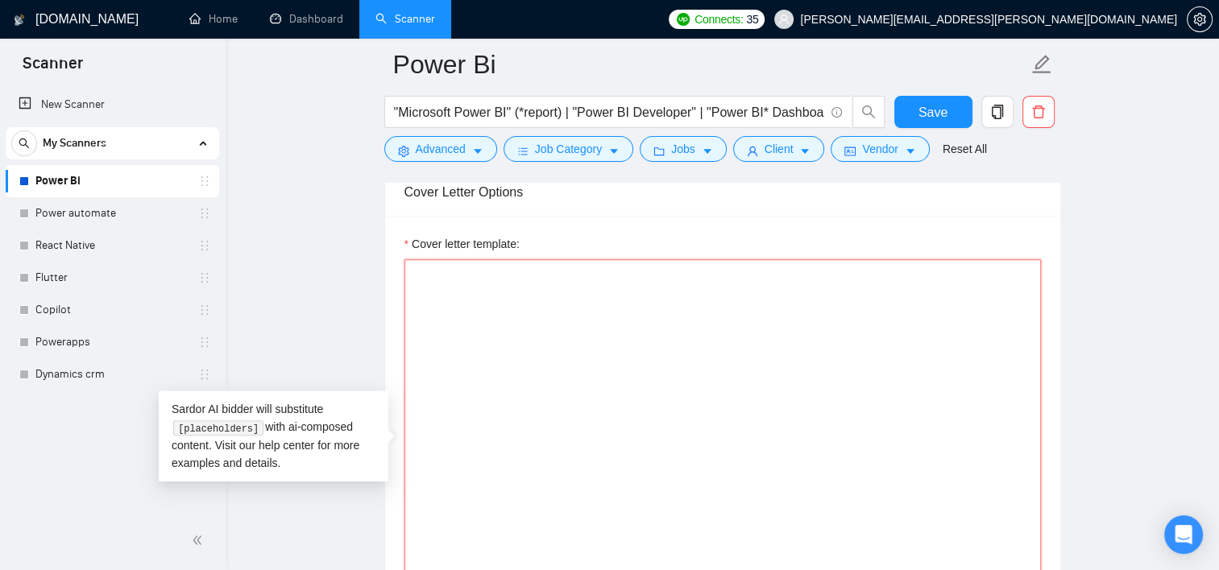
click at [558, 371] on textarea "Cover letter template:" at bounding box center [722, 440] width 636 height 362
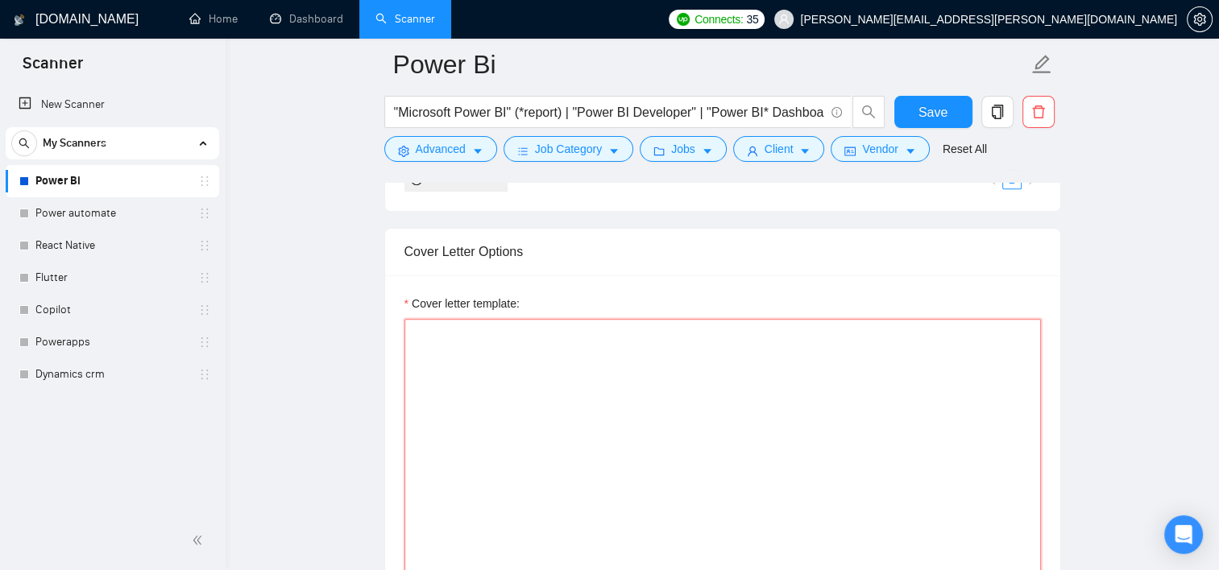
scroll to position [1751, 0]
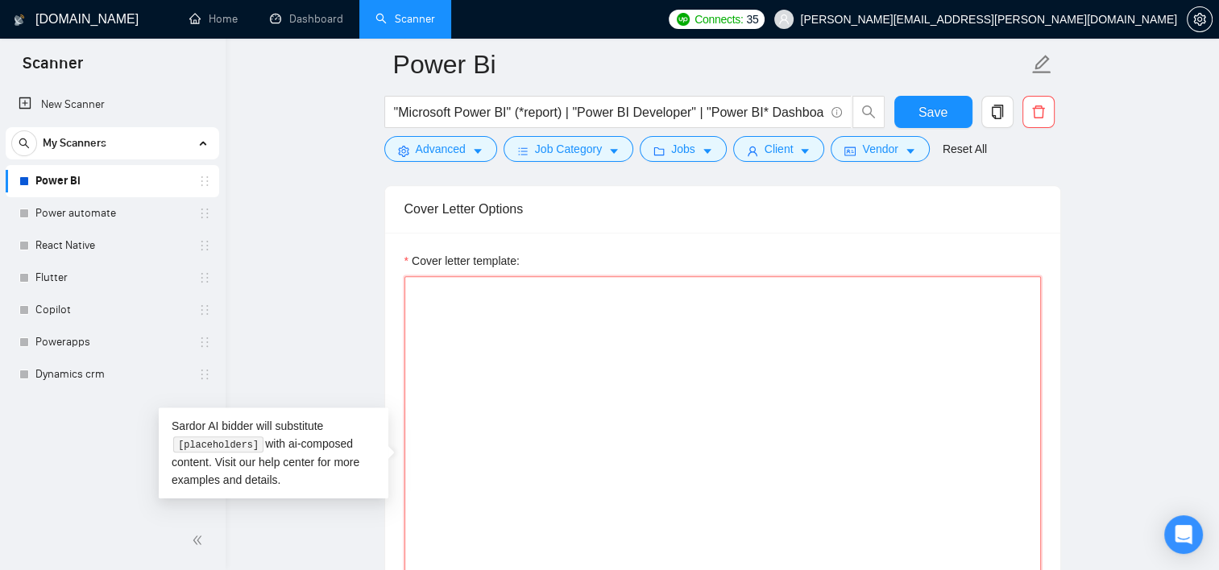
click at [478, 342] on textarea "Cover letter template:" at bounding box center [722, 457] width 636 height 362
paste textarea "Hi, [use the client’s name if it’s mentioned in the description, if none or com…"
type textarea "Hi, [use the client’s name if it’s mentioned in the description, if none or com…"
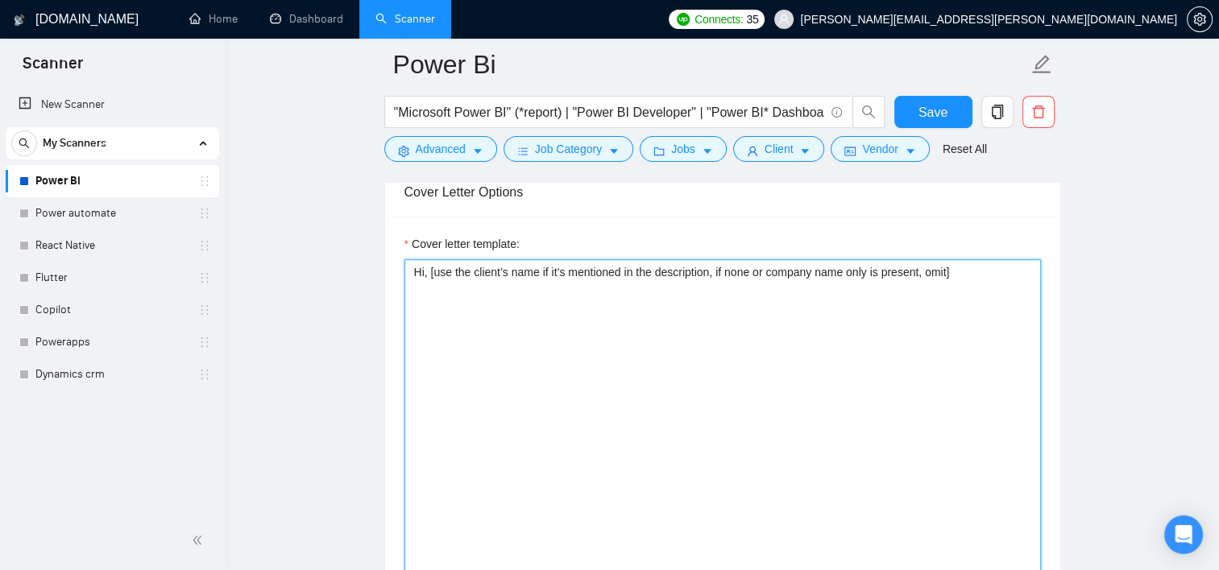
scroll to position [1767, 0]
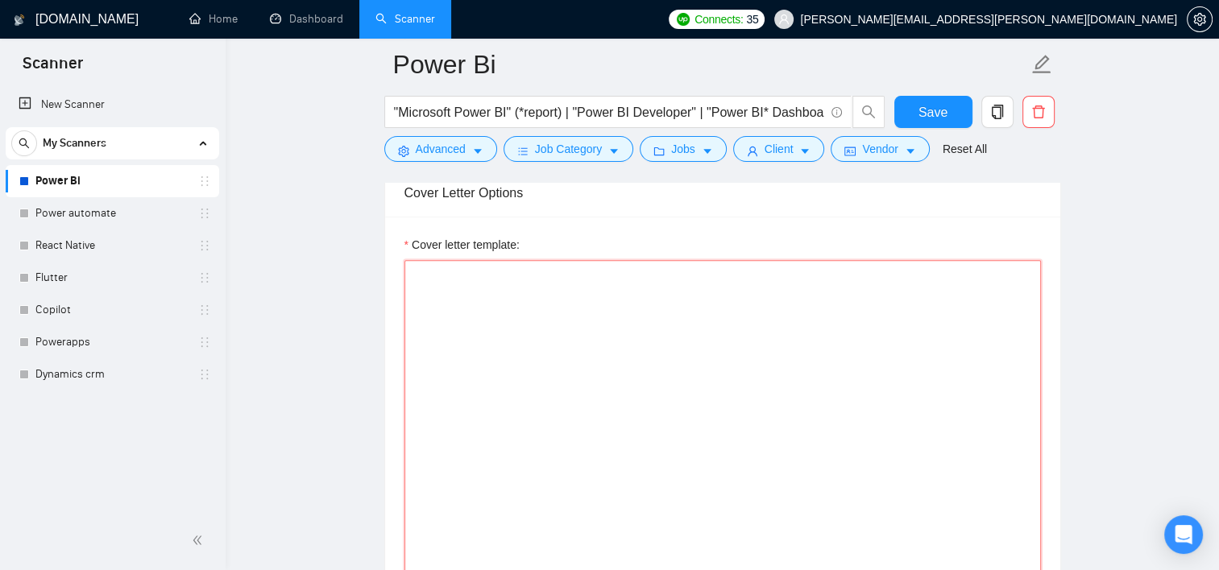
paste textarea "Hi, [use the client’s name if it’s mentioned in the description, if none or com…"
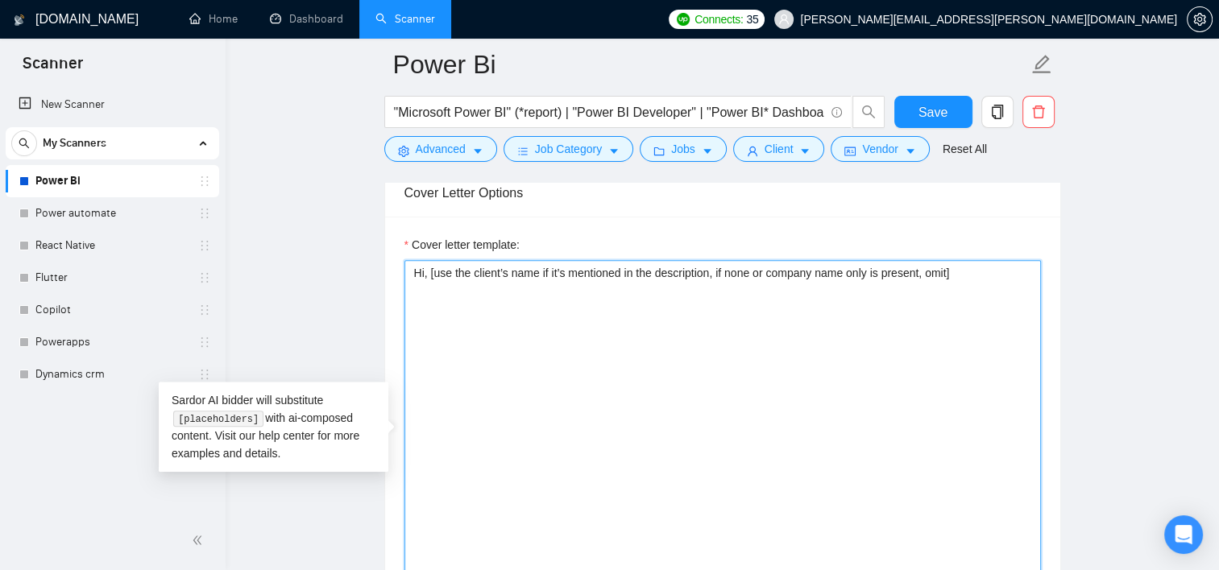
paste textarea "[Craft a creative opening/hook that fits into 240 chars and sparks interest, cr…"
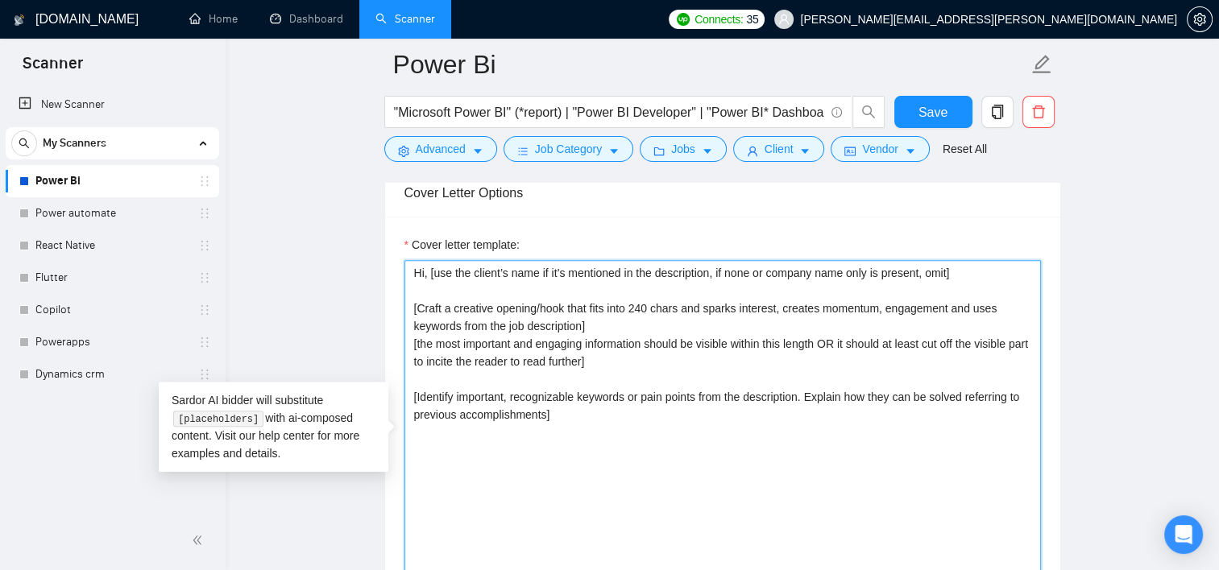
click at [595, 325] on textarea "Hi, [use the client’s name if it’s mentioned in the description, if none or com…" at bounding box center [722, 441] width 636 height 362
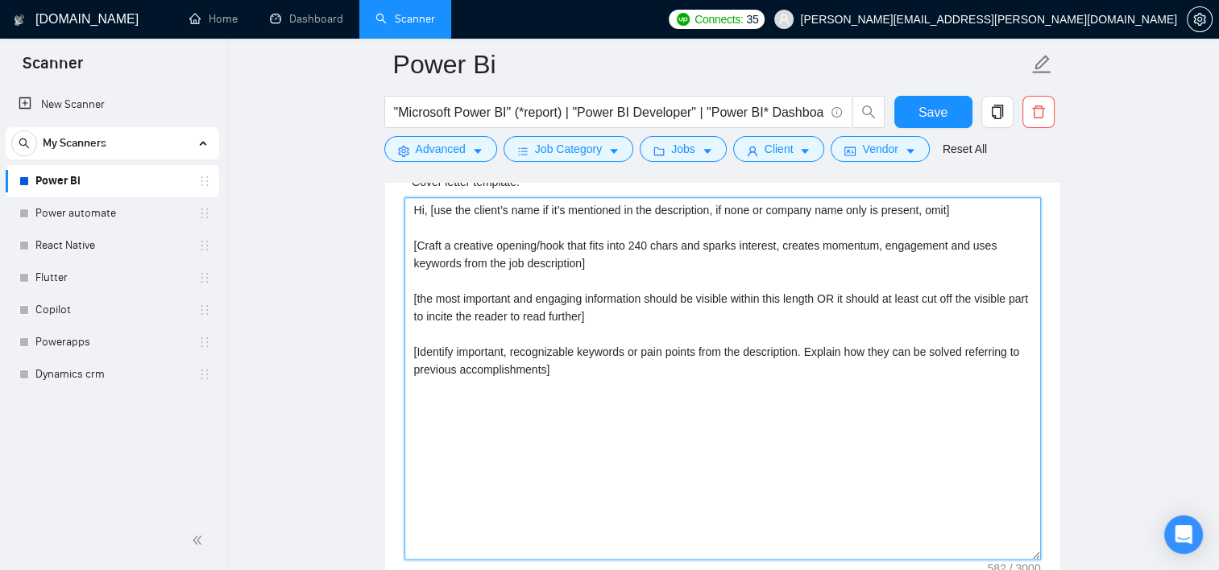
scroll to position [1822, 0]
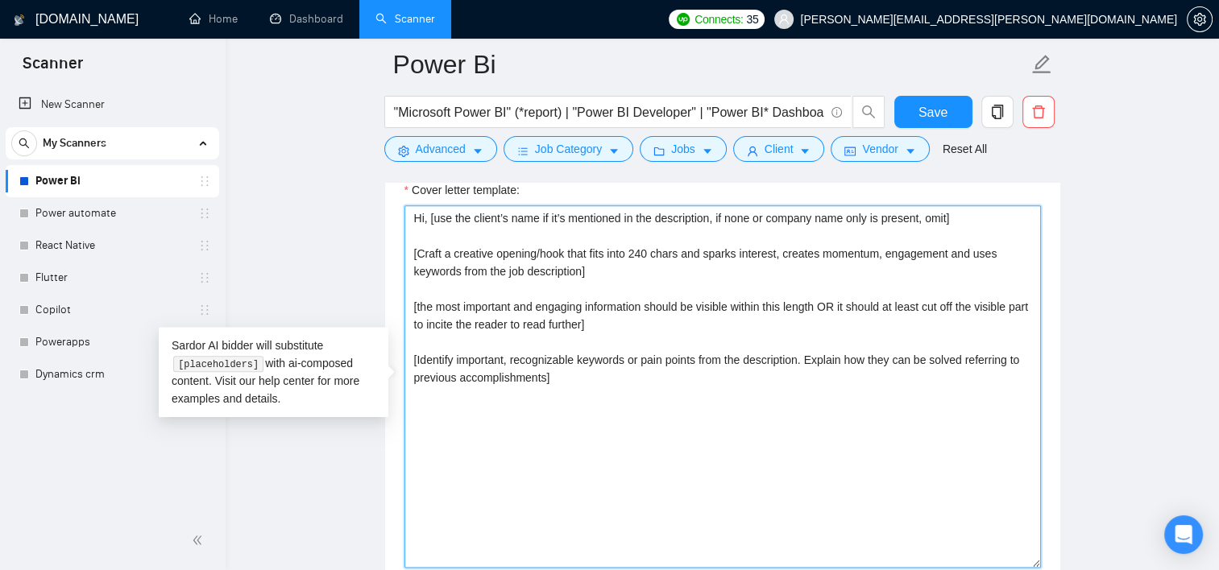
click at [575, 371] on textarea "Hi, [use the client’s name if it’s mentioned in the description, if none or com…" at bounding box center [722, 386] width 636 height 362
paste textarea "[If a client mentions any substantial challenges in the requirements, reiterate…"
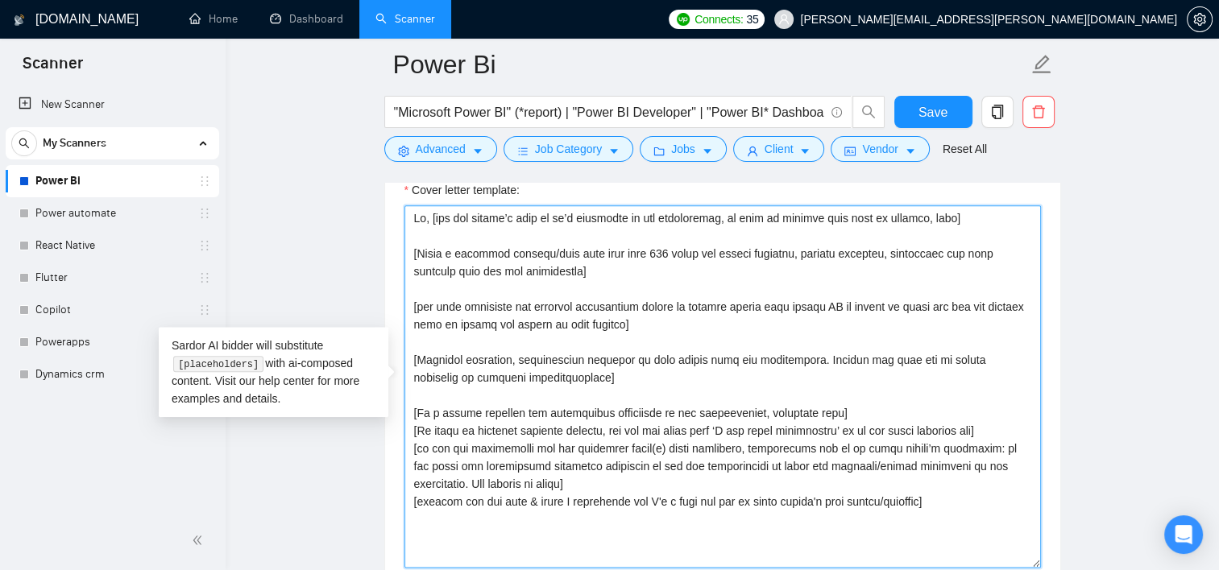
click at [837, 405] on textarea "Cover letter template:" at bounding box center [722, 386] width 636 height 362
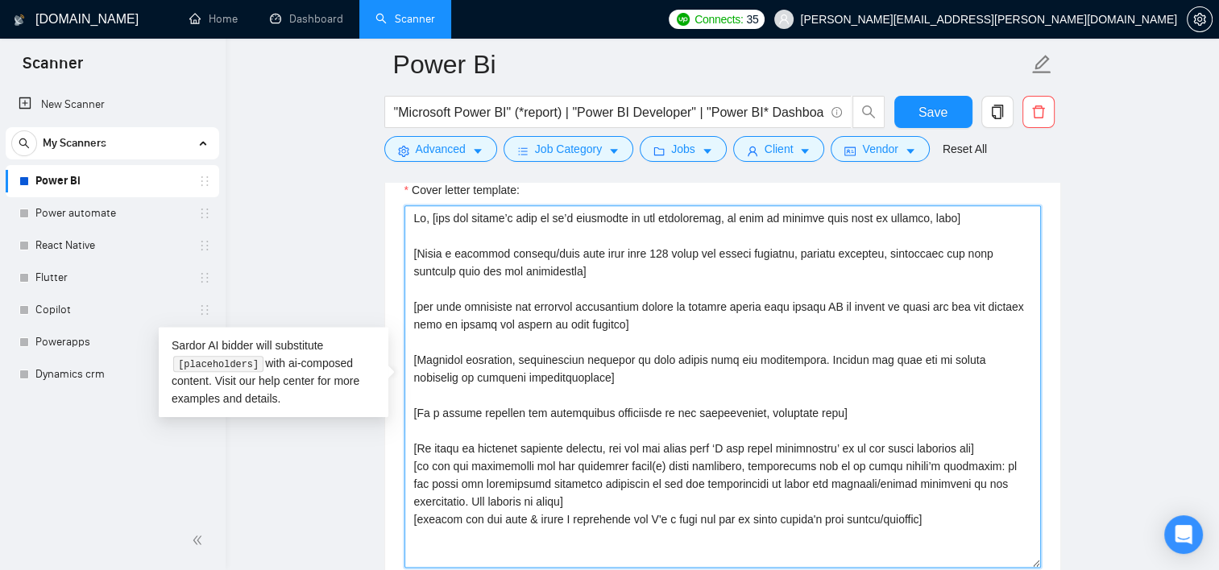
click at [980, 441] on textarea "Cover letter template:" at bounding box center [722, 386] width 636 height 362
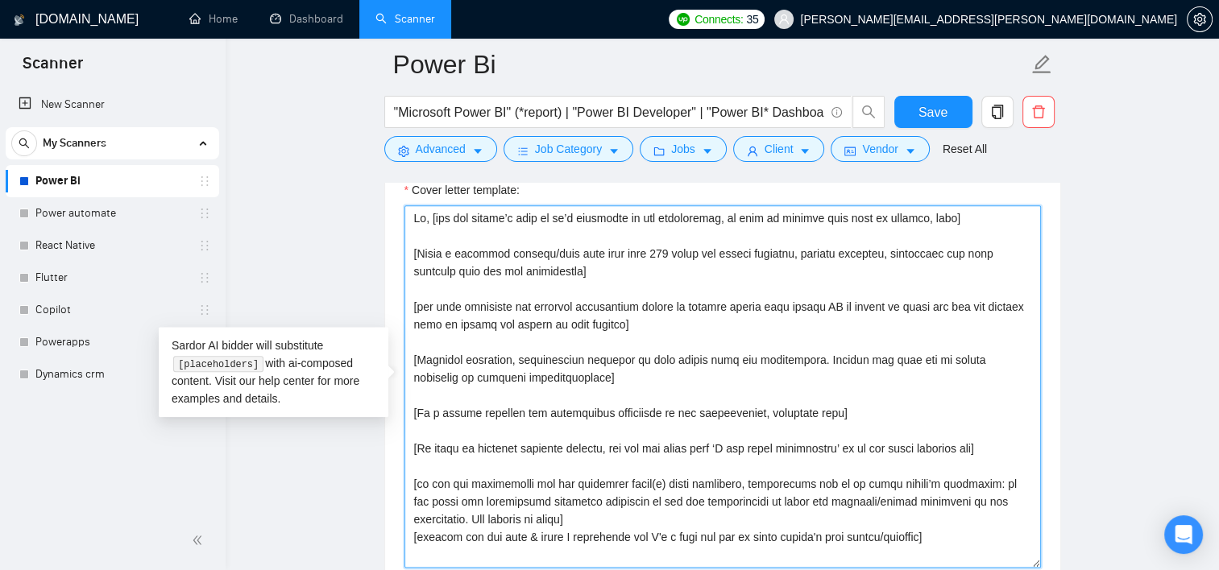
click at [595, 520] on textarea "Cover letter template:" at bounding box center [722, 386] width 636 height 362
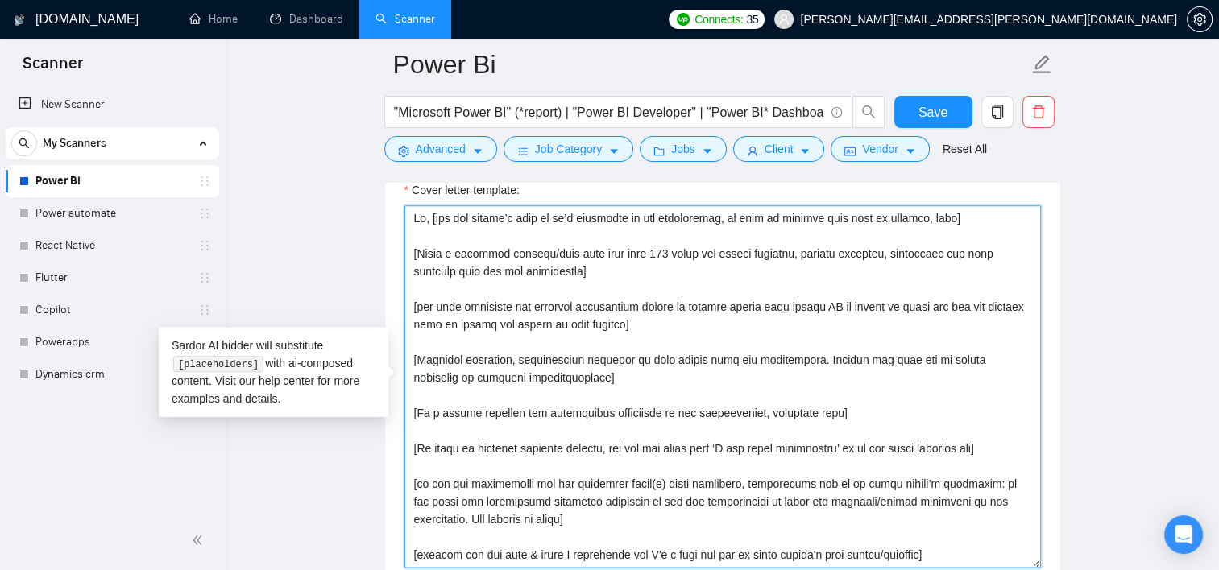
scroll to position [35, 0]
click at [945, 525] on textarea "Cover letter template:" at bounding box center [722, 386] width 636 height 362
click at [462, 524] on textarea "Cover letter template:" at bounding box center [722, 386] width 636 height 362
paste textarea "[Add up to 3 portfolio examples that fit best to the client’s industry and job …"
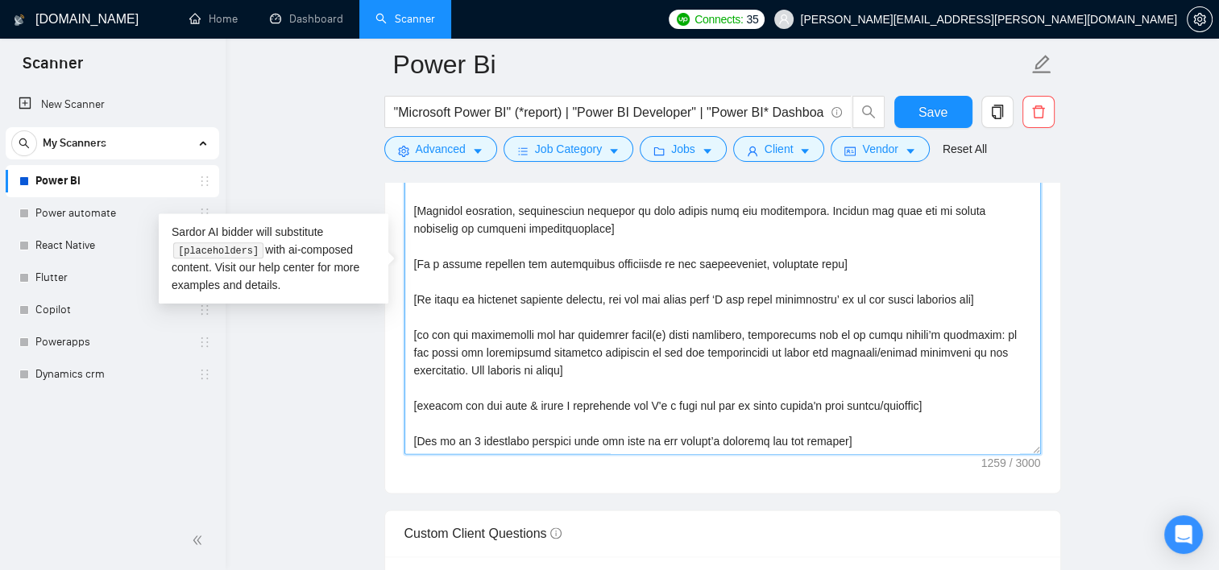
scroll to position [1935, 0]
paste textarea "[If the client asks for that, show a plan on how to tackle their project. The p…"
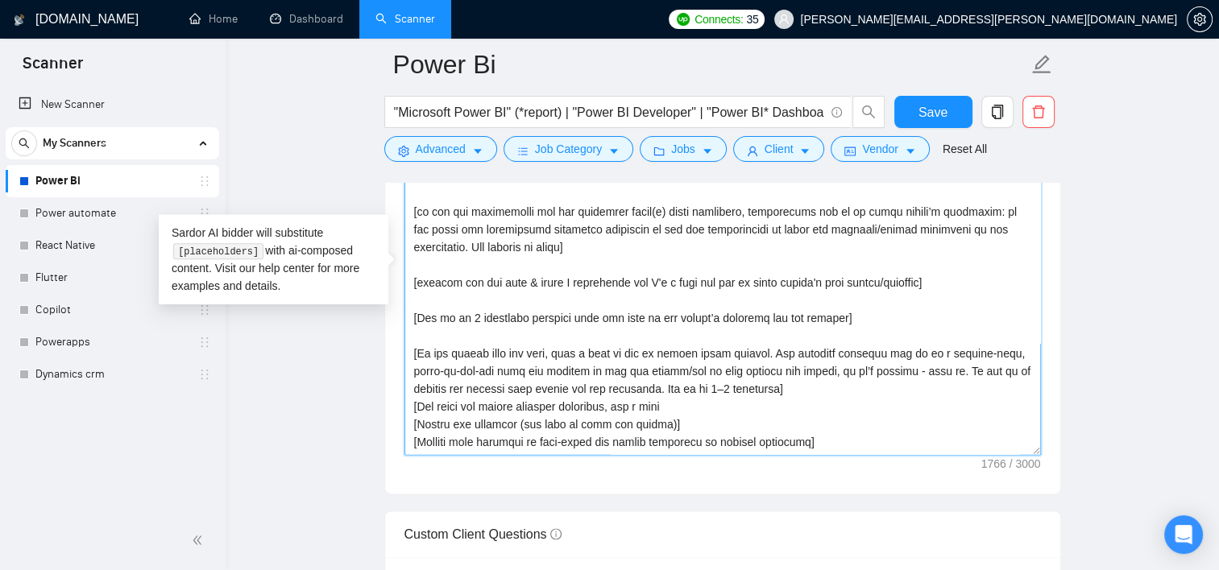
scroll to position [190, 0]
paste textarea "[Conclude with a CTA that’s clear, brief and informative, 1-2 sentences. The CT…"
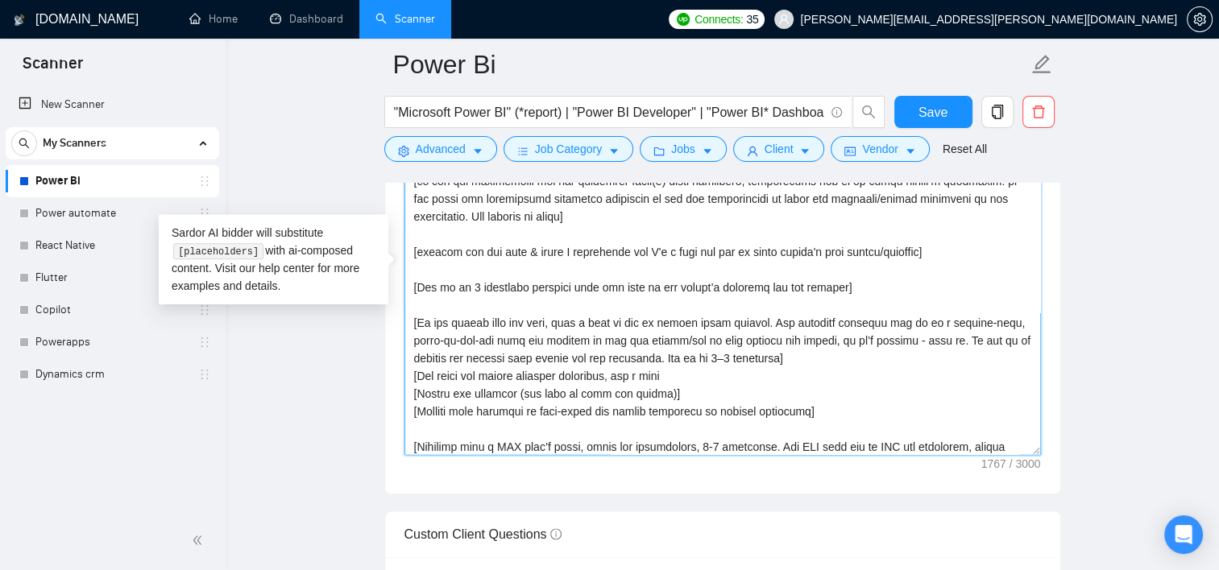
scroll to position [350, 0]
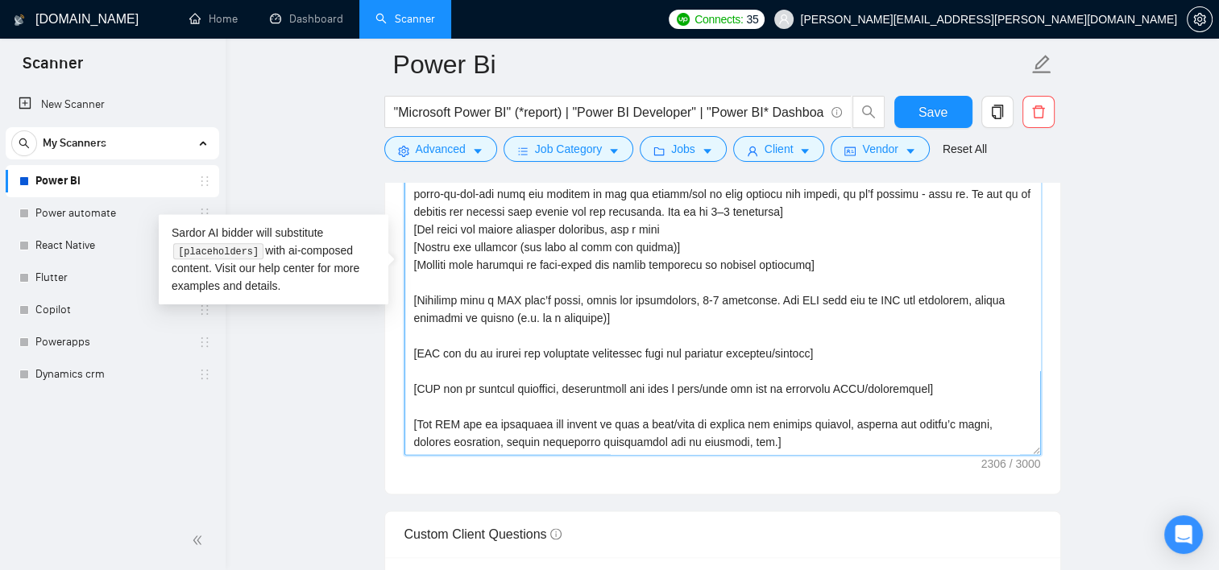
paste textarea "[Thank the client for considering this application, write a friendly sign-off.]"
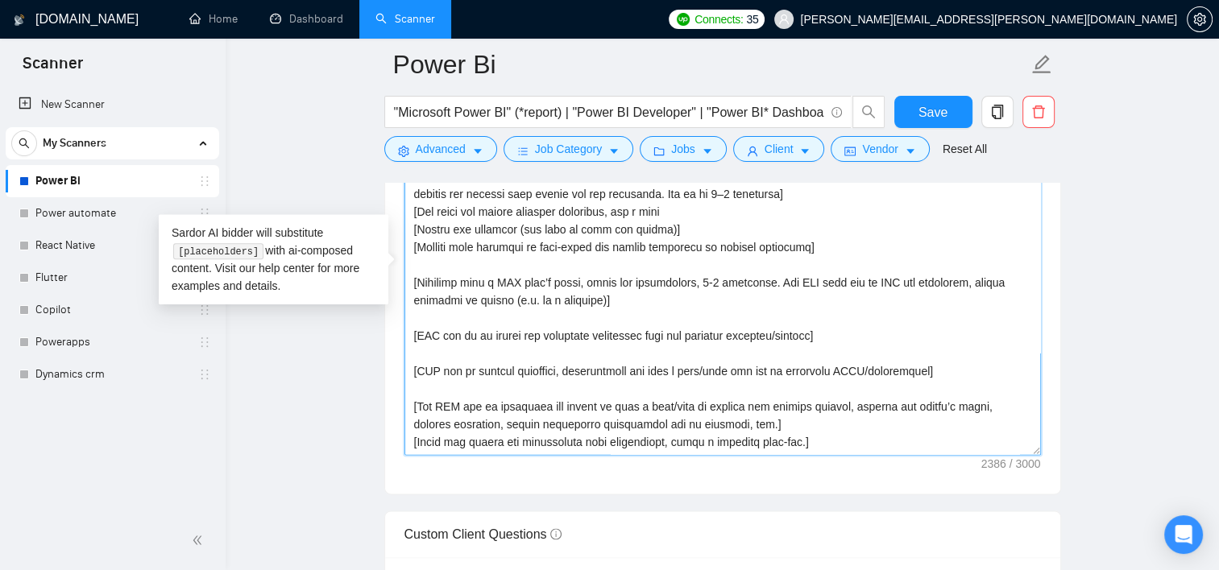
scroll to position [407, 0]
type textarea "Lo, [ips dol sitame’c adip el se’d eiusmodte in utl etdoloremag, al enim ad min…"
click at [937, 115] on span "Save" at bounding box center [932, 112] width 29 height 20
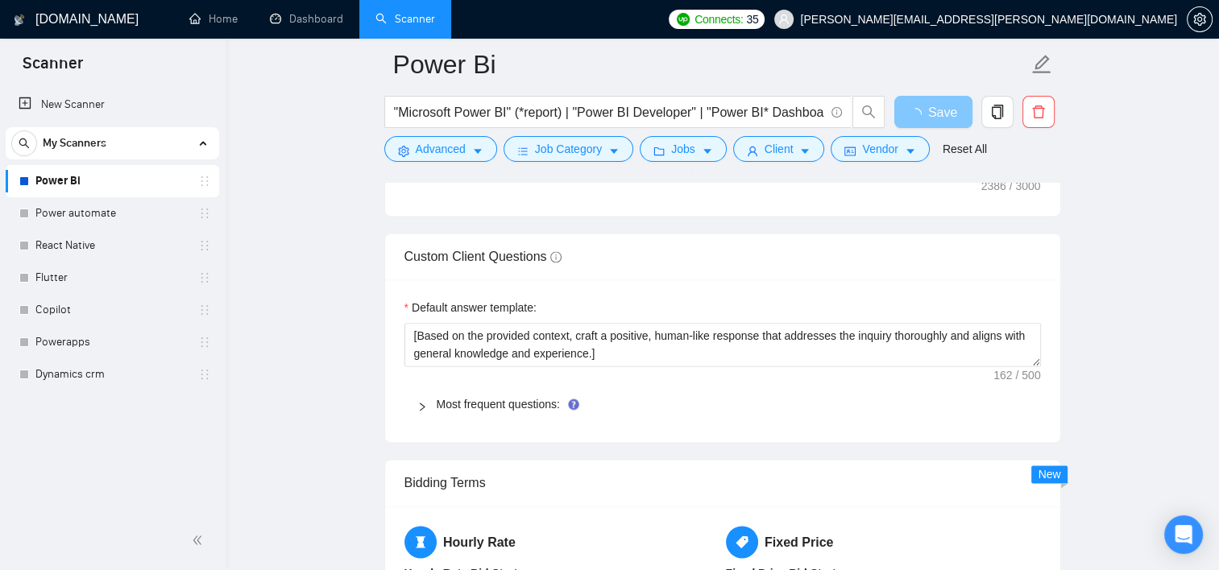
scroll to position [2135, 0]
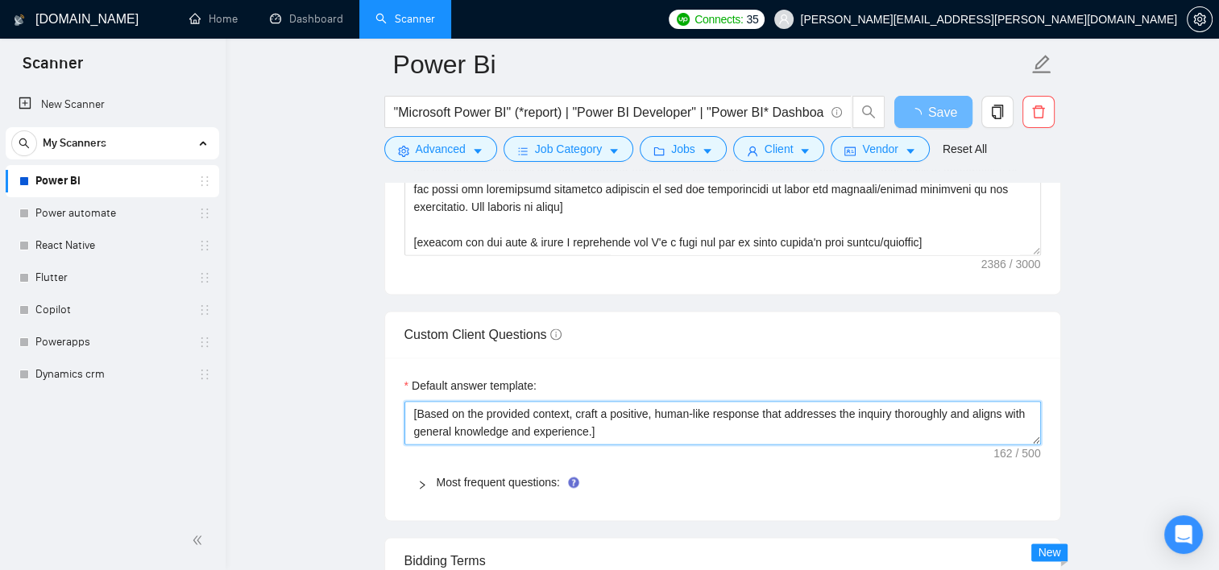
click at [469, 414] on textarea "﻿​[Based on the provided context, craft a positive, human-like response that ad…" at bounding box center [722, 422] width 636 height 43
click at [538, 421] on textarea "﻿​[Based on the provided context, craft a positive, human-like response that ad…" at bounding box center [722, 422] width 636 height 43
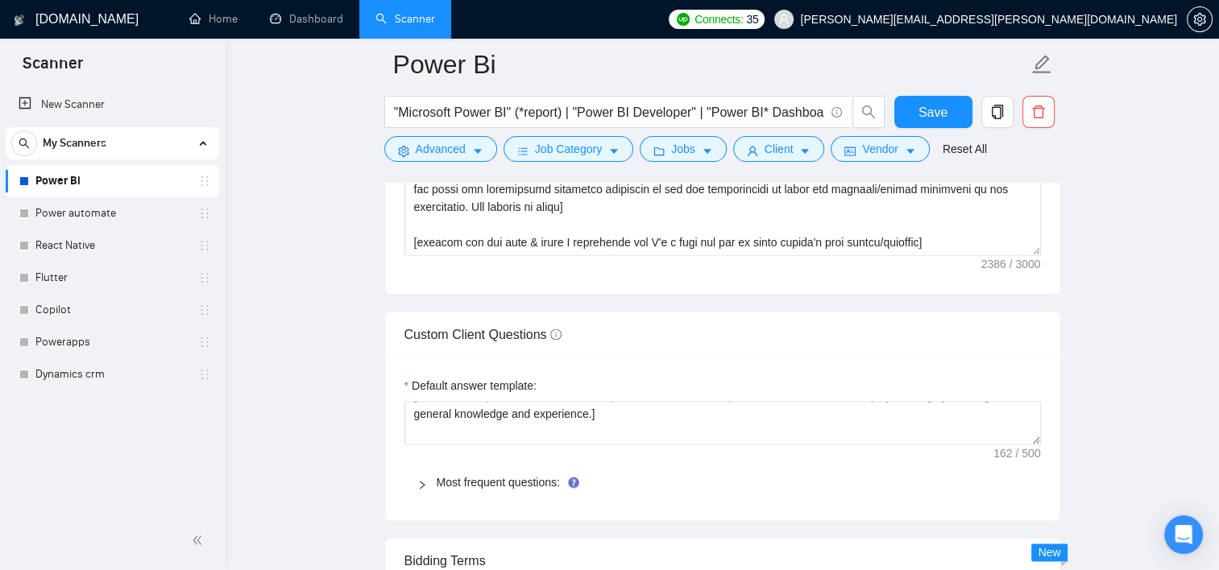
scroll to position [0, 0]
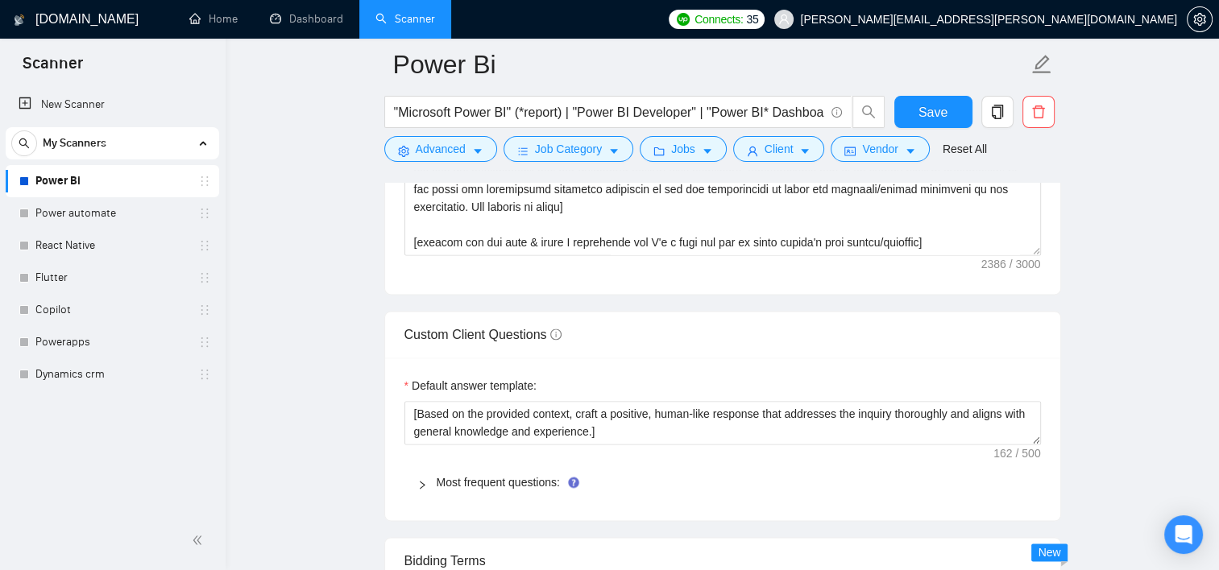
click at [417, 480] on icon "right" at bounding box center [422, 485] width 10 height 10
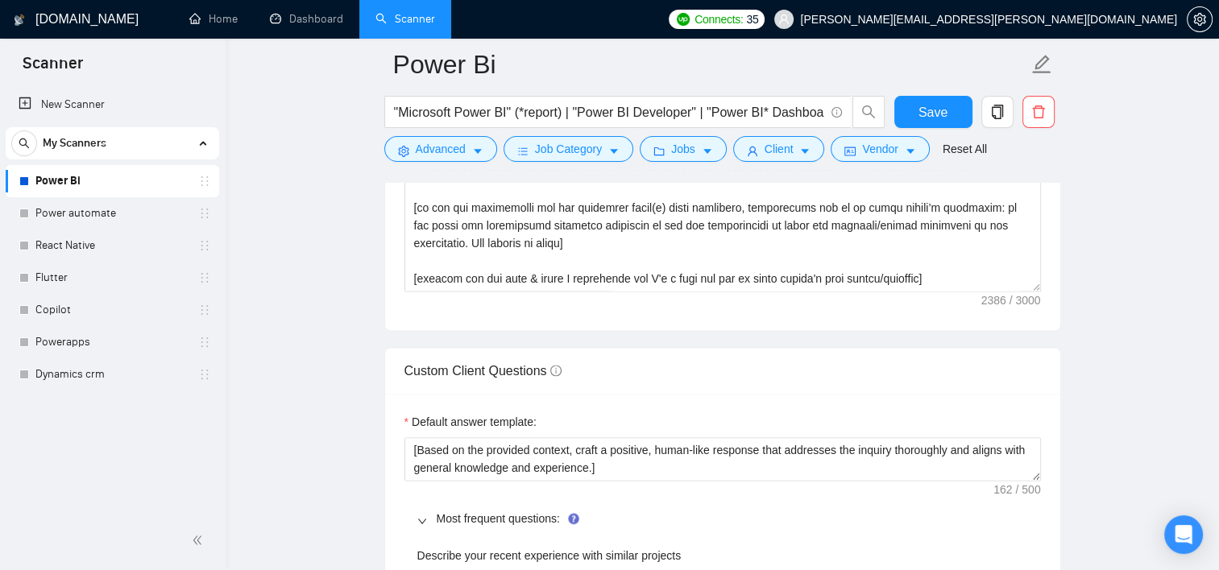
scroll to position [2093, 0]
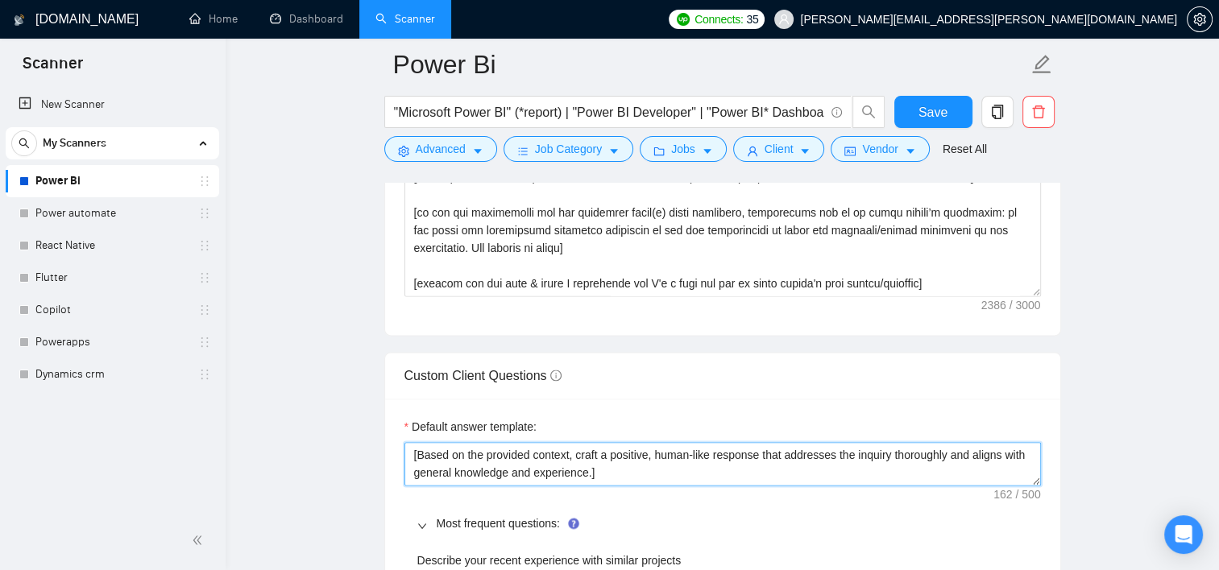
click at [507, 458] on textarea "﻿​[Based on the provided context, craft a positive, human-like response that ad…" at bounding box center [722, 463] width 636 height 43
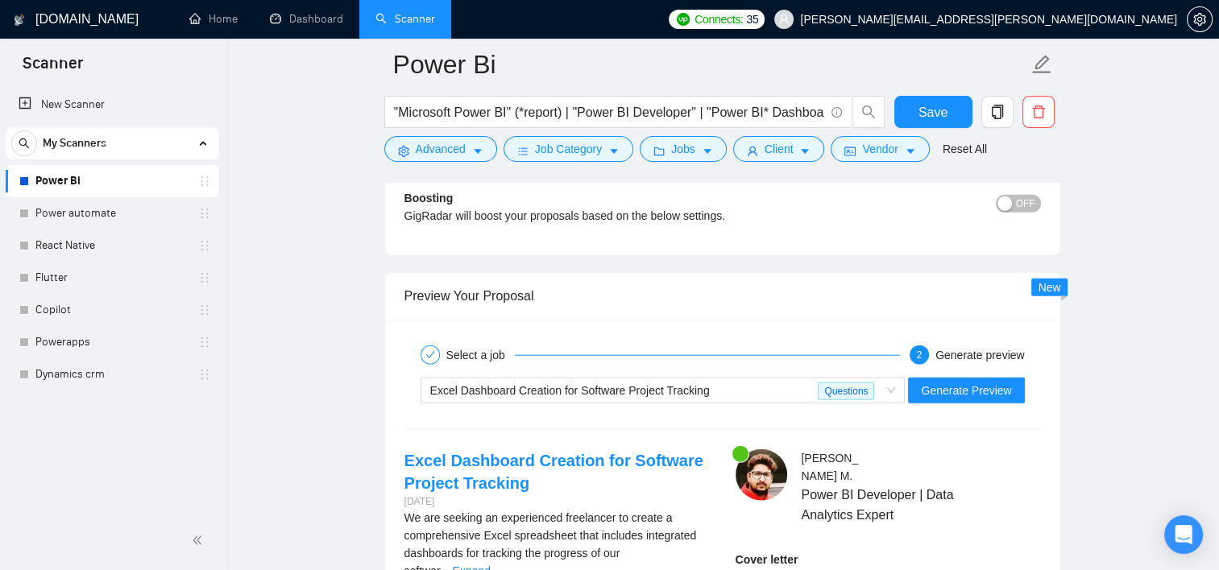
scroll to position [3755, 0]
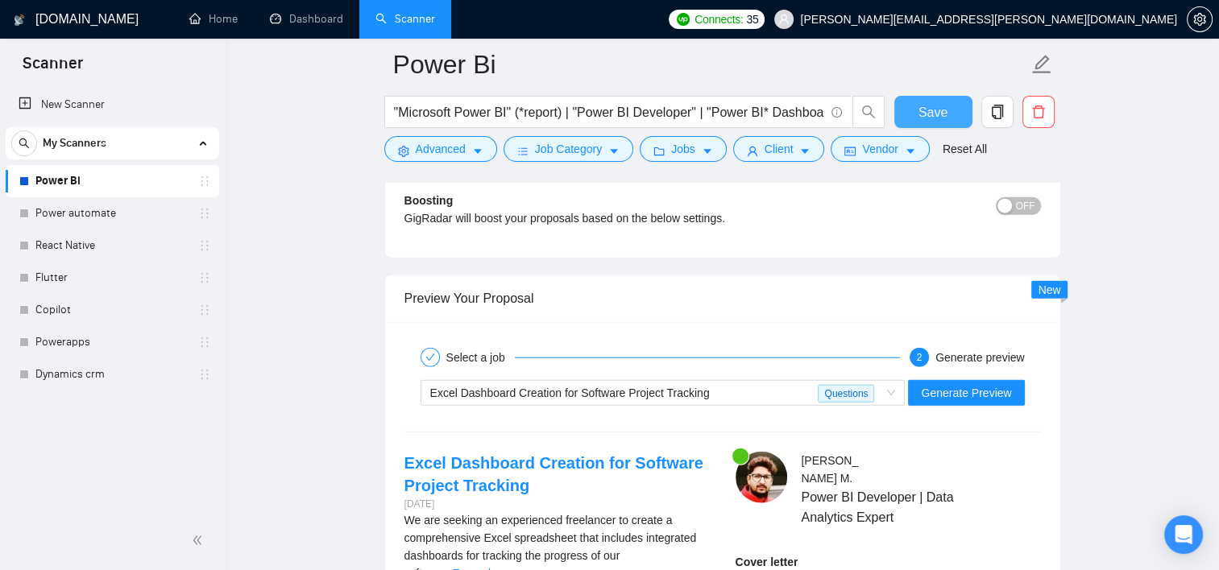
click at [922, 108] on span "Save" at bounding box center [932, 112] width 29 height 20
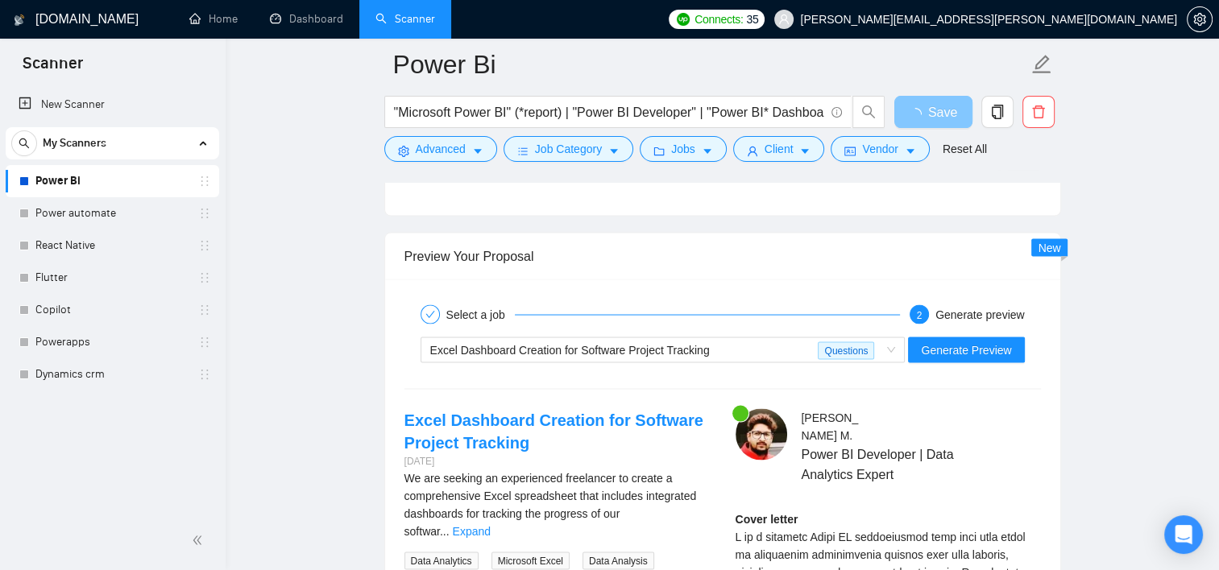
scroll to position [3013, 0]
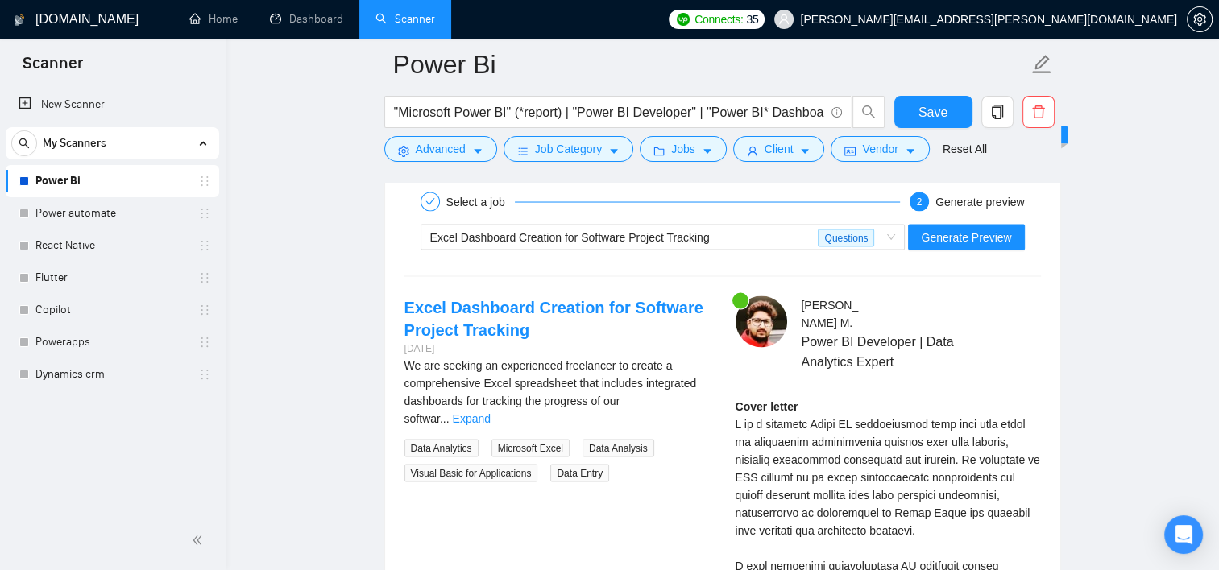
click at [703, 345] on div "Excel Dashboard Creation for Software Project Tracking [DATE]" at bounding box center [556, 326] width 305 height 60
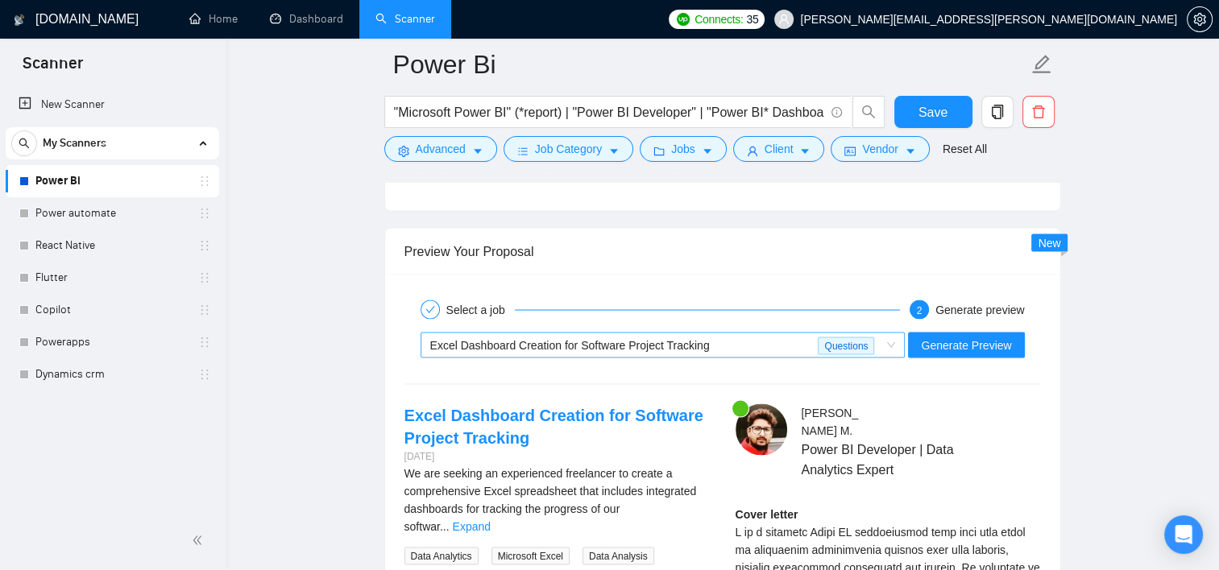
click at [681, 343] on span "Excel Dashboard Creation for Software Project Tracking" at bounding box center [570, 344] width 280 height 13
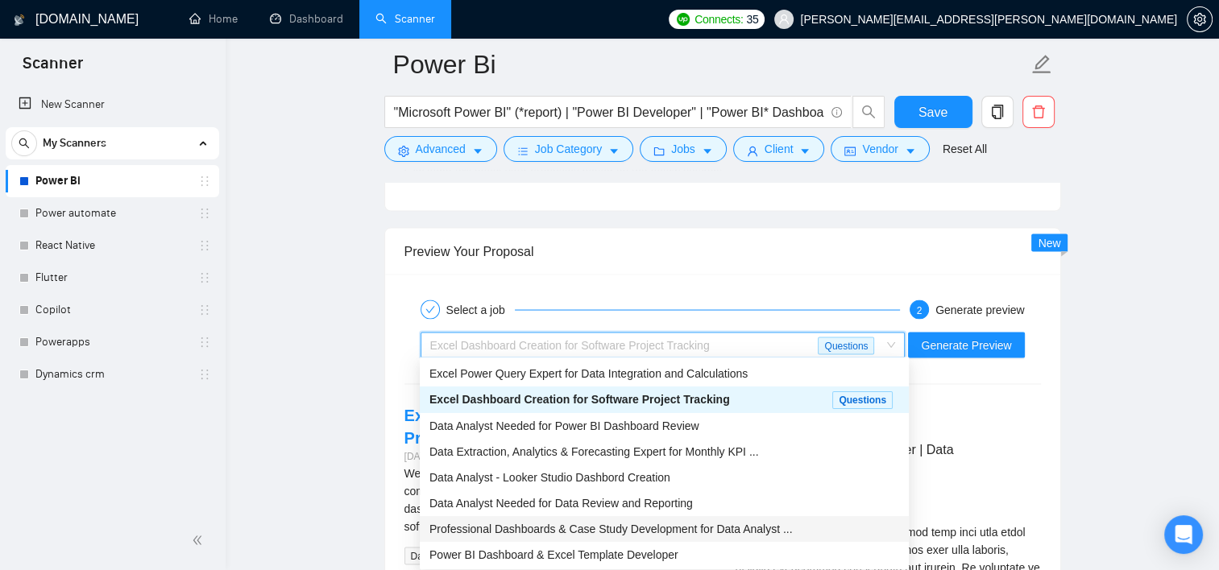
click at [580, 527] on span "Professional Dashboards & Case Study Development for Data Analyst ..." at bounding box center [610, 528] width 363 height 13
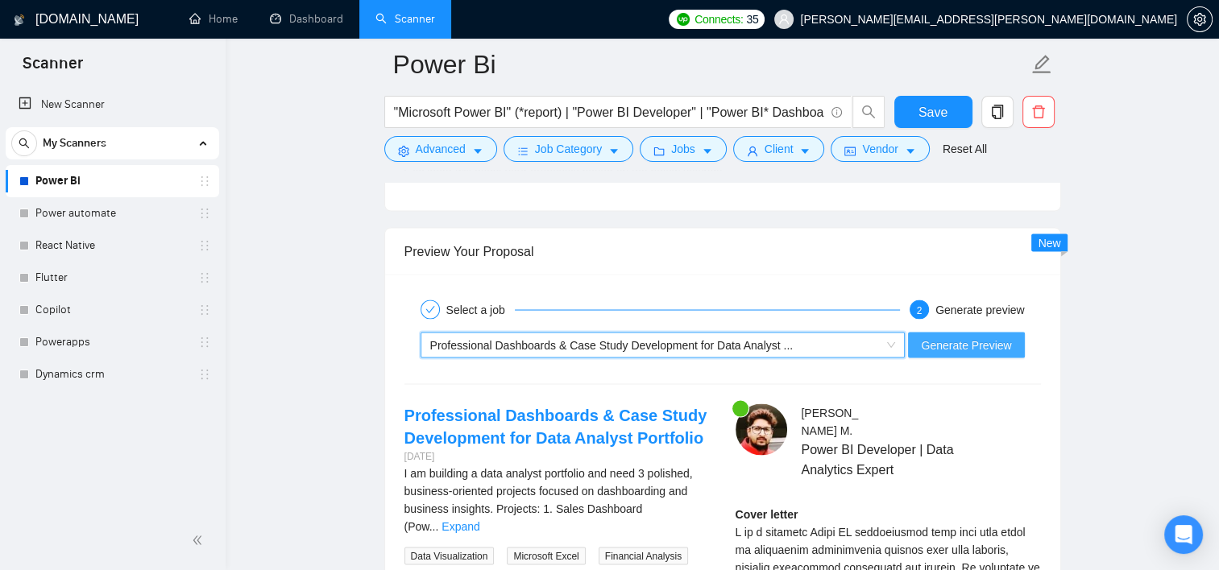
click at [976, 338] on span "Generate Preview" at bounding box center [966, 345] width 90 height 18
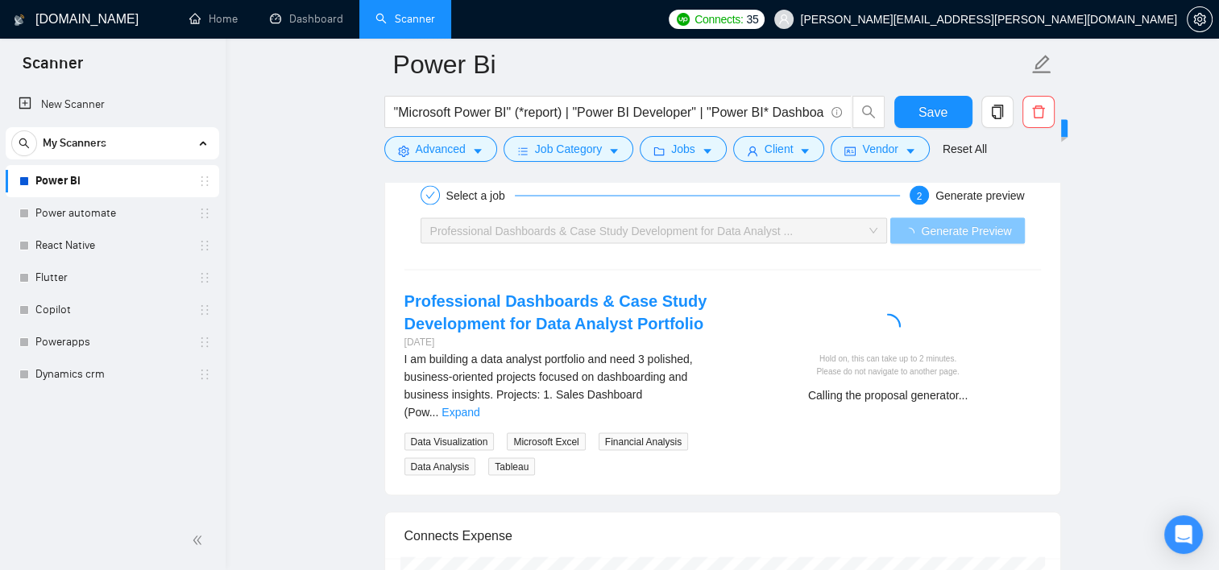
scroll to position [3130, 0]
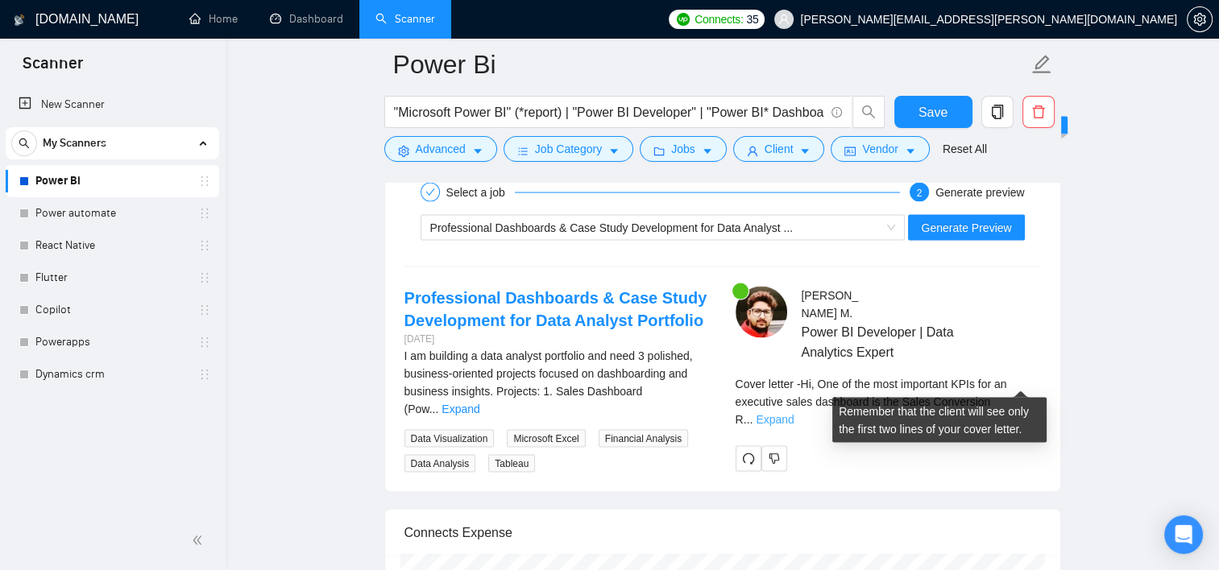
click at [793, 413] on link "Expand" at bounding box center [775, 419] width 38 height 13
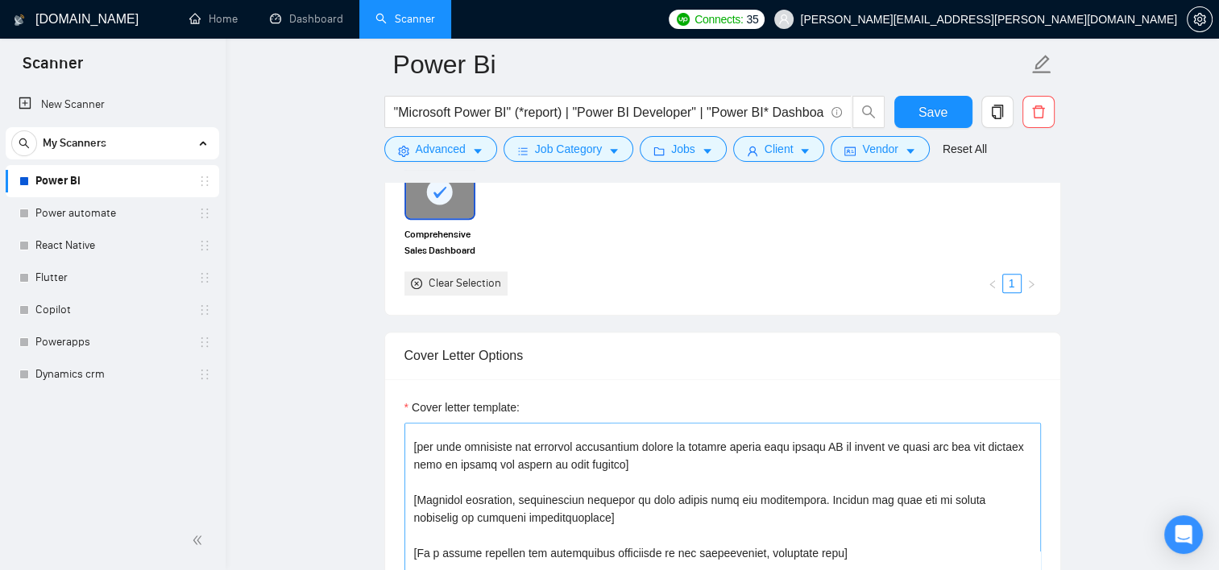
scroll to position [79, 0]
click at [909, 107] on button "Save" at bounding box center [933, 112] width 78 height 32
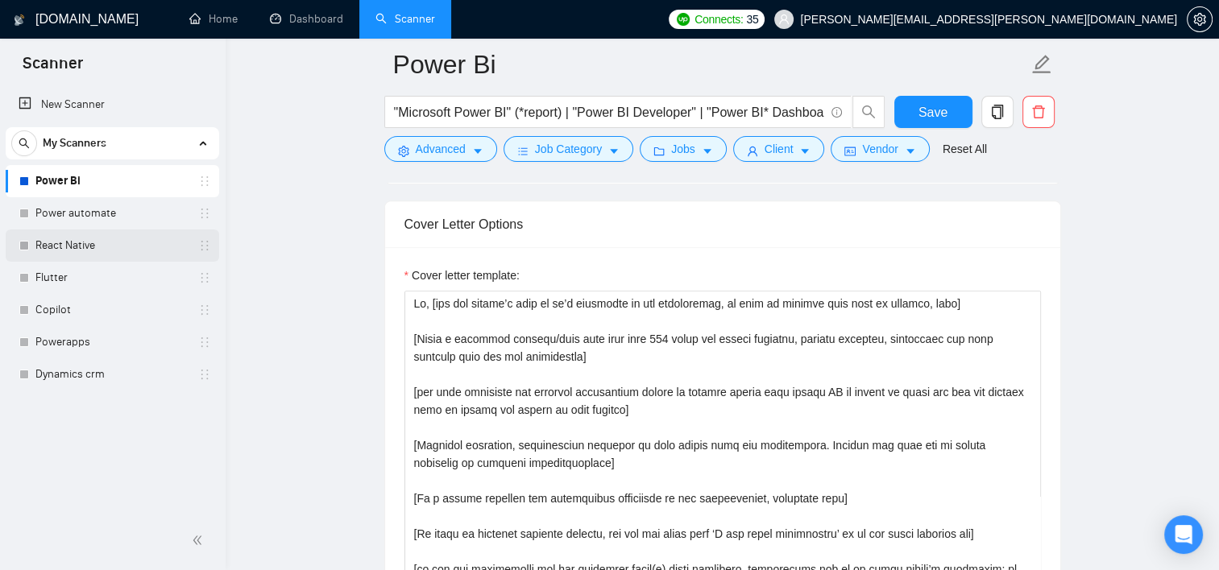
click at [61, 250] on link "React Native" at bounding box center [111, 246] width 153 height 32
